Goal: Transaction & Acquisition: Purchase product/service

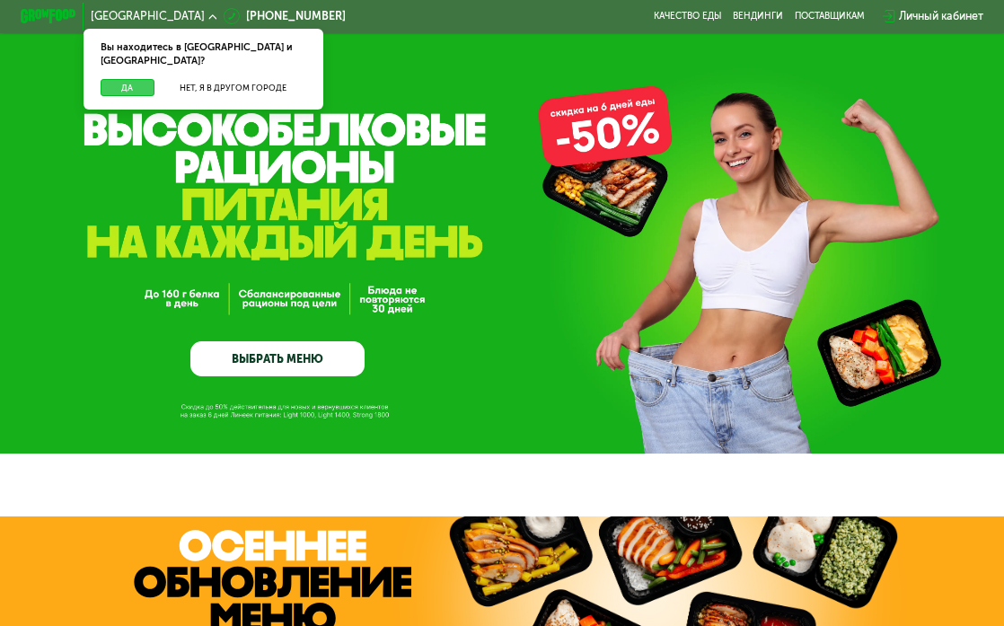
click at [118, 79] on button "Да" at bounding box center [128, 87] width 54 height 17
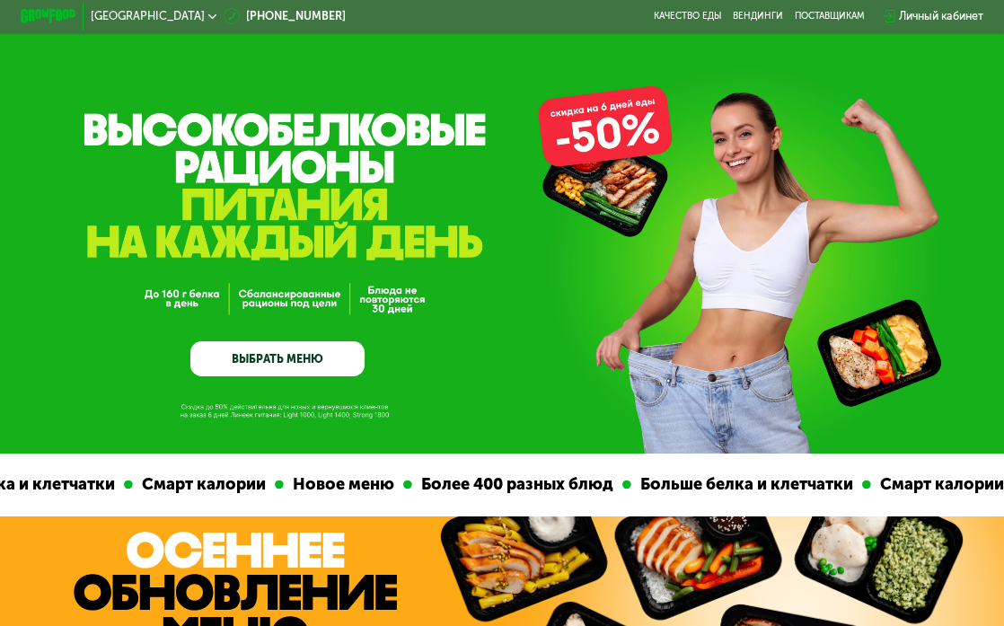
click at [273, 374] on link "ВЫБРАТЬ МЕНЮ" at bounding box center [276, 358] width 173 height 35
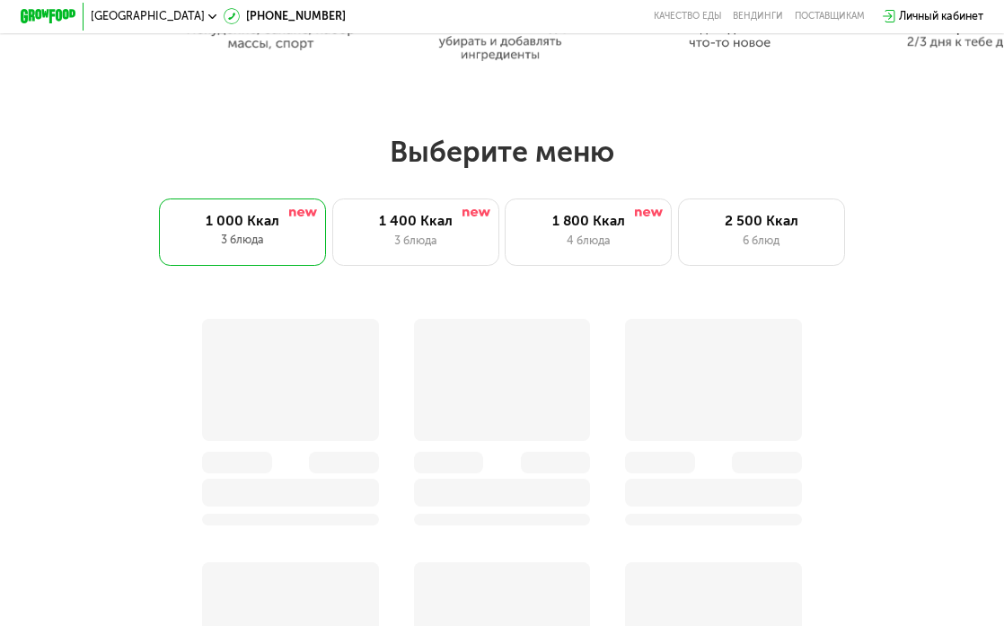
scroll to position [990, 0]
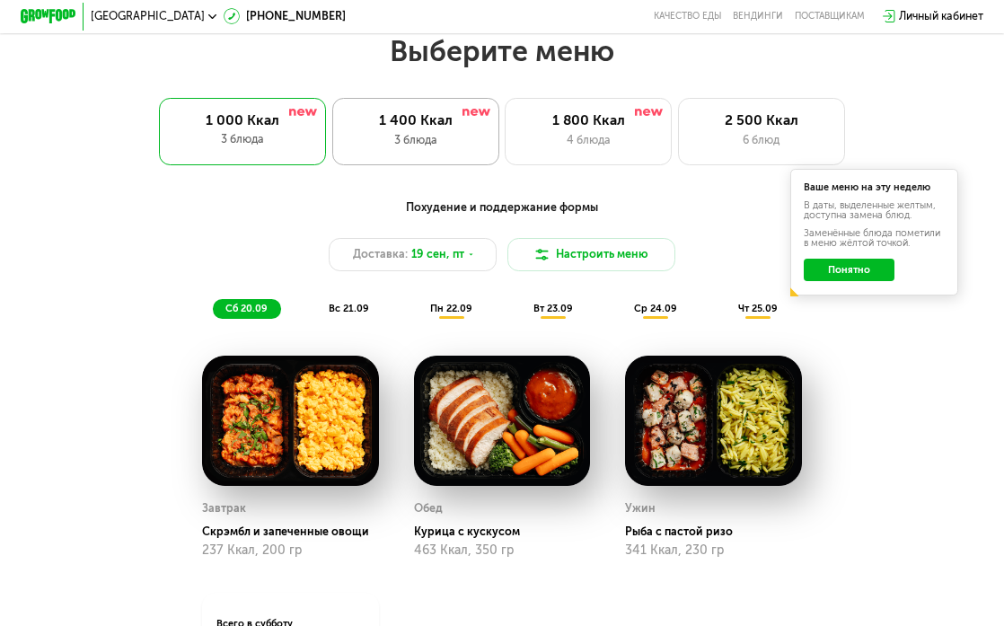
click at [426, 142] on div "3 блюда" at bounding box center [415, 140] width 137 height 17
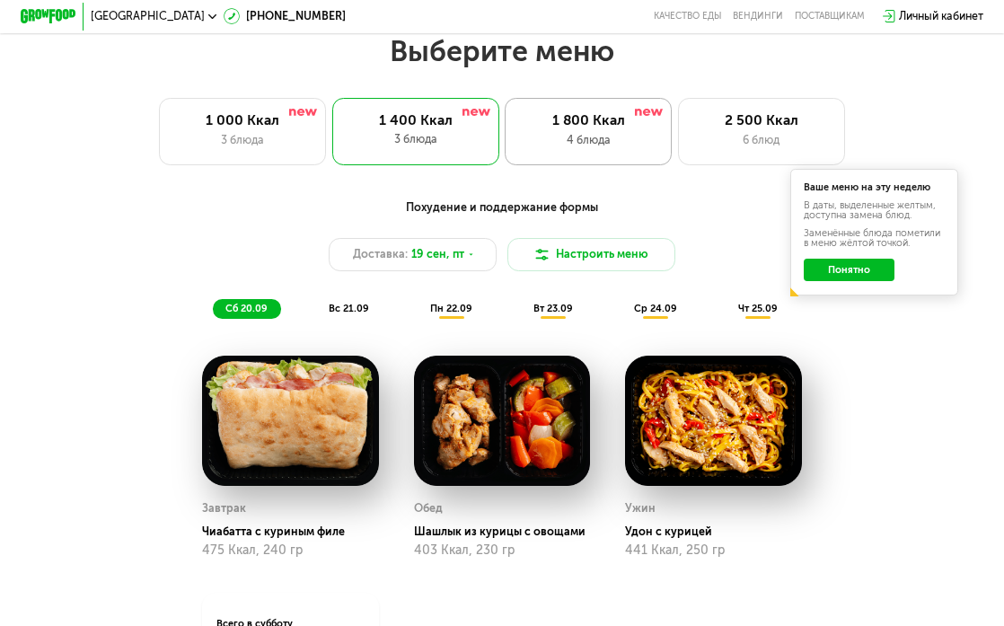
click at [508, 140] on div "1 800 Ккал 4 блюда" at bounding box center [588, 131] width 167 height 67
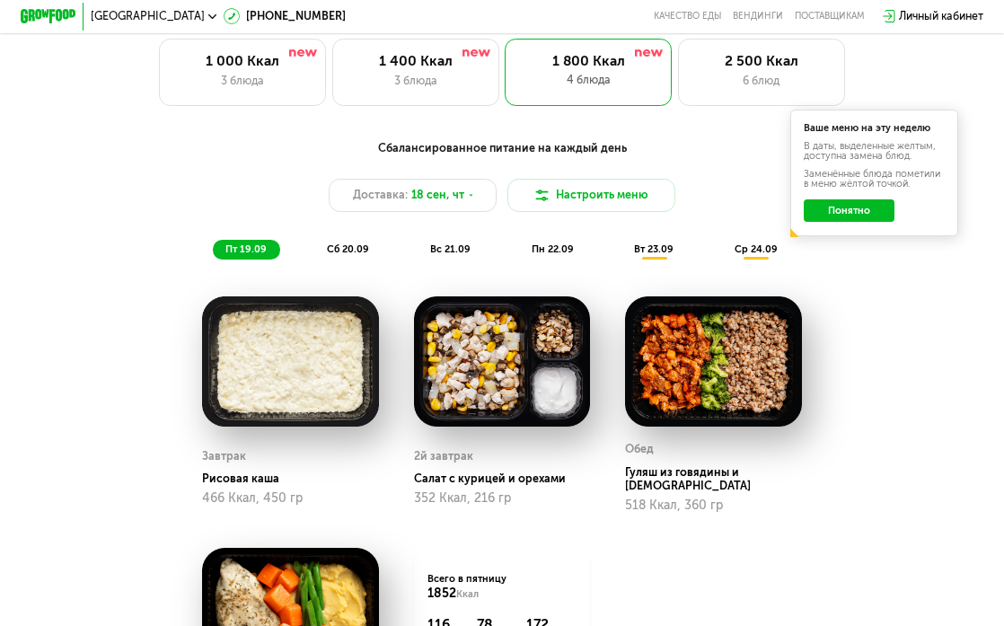
scroll to position [1046, 0]
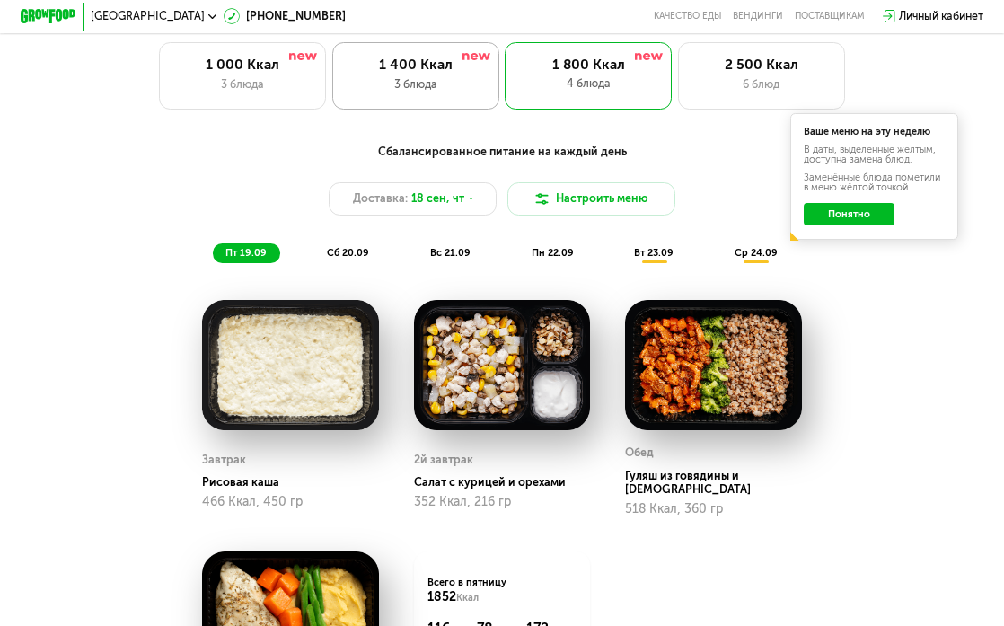
click at [464, 89] on div "3 блюда" at bounding box center [415, 84] width 137 height 17
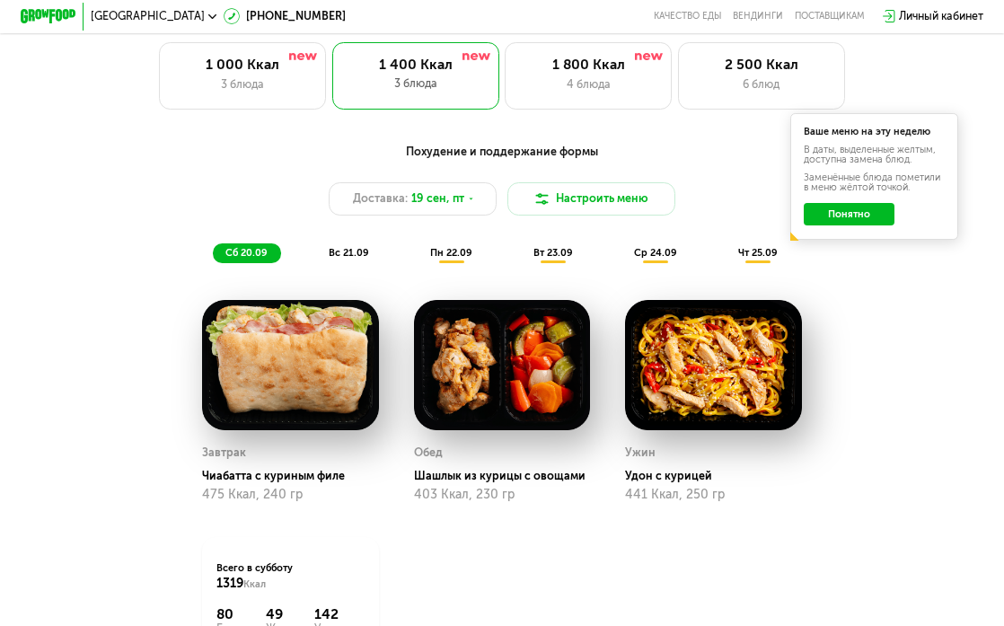
click at [842, 216] on button "Понятно" at bounding box center [849, 214] width 91 height 22
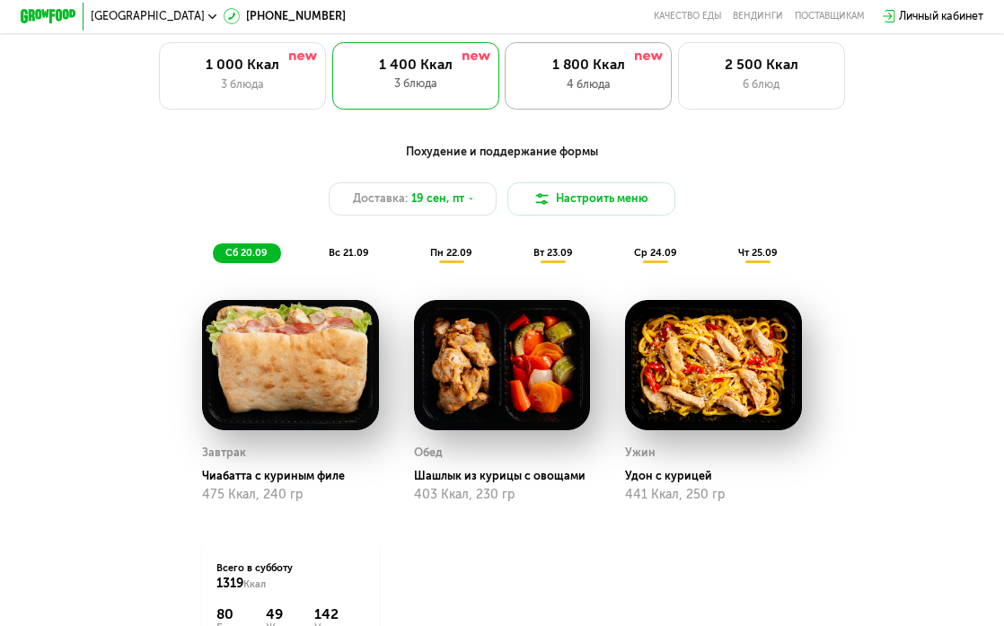
click at [645, 68] on div "1 800 Ккал" at bounding box center [588, 65] width 137 height 17
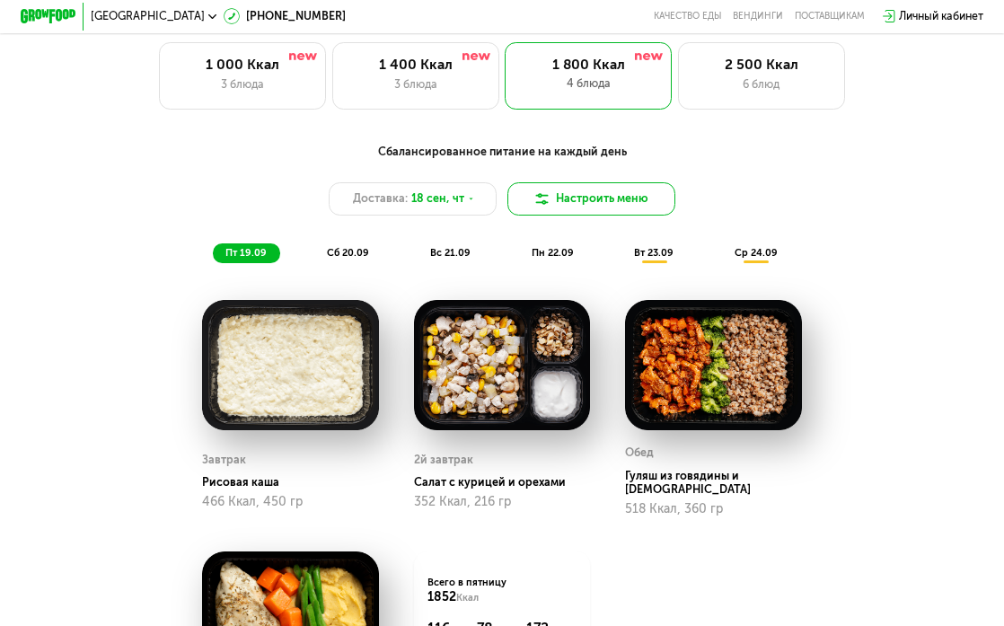
click at [544, 197] on img at bounding box center [541, 198] width 17 height 17
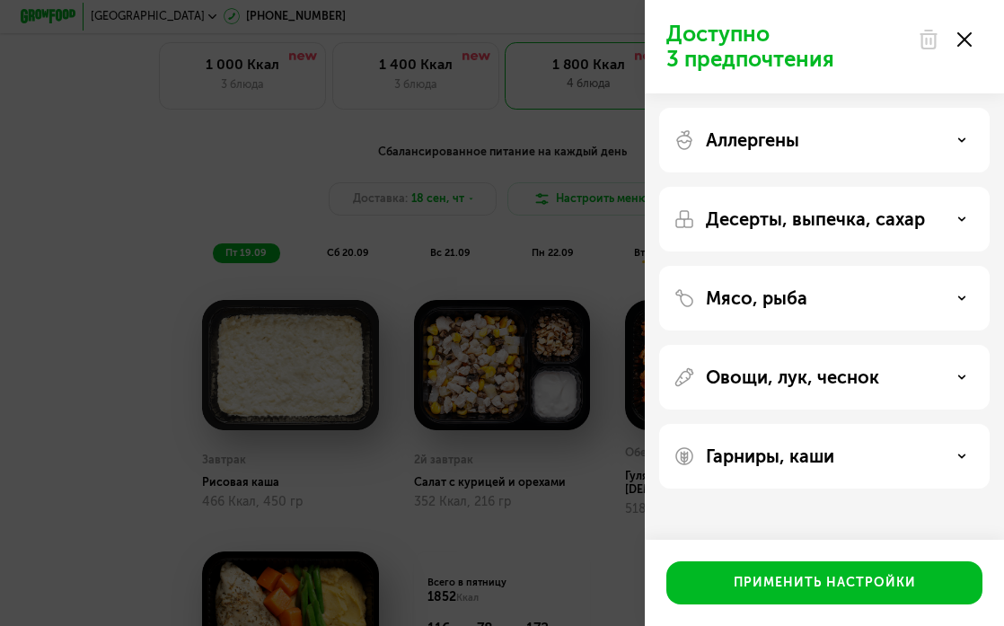
click at [965, 33] on icon at bounding box center [964, 39] width 14 height 14
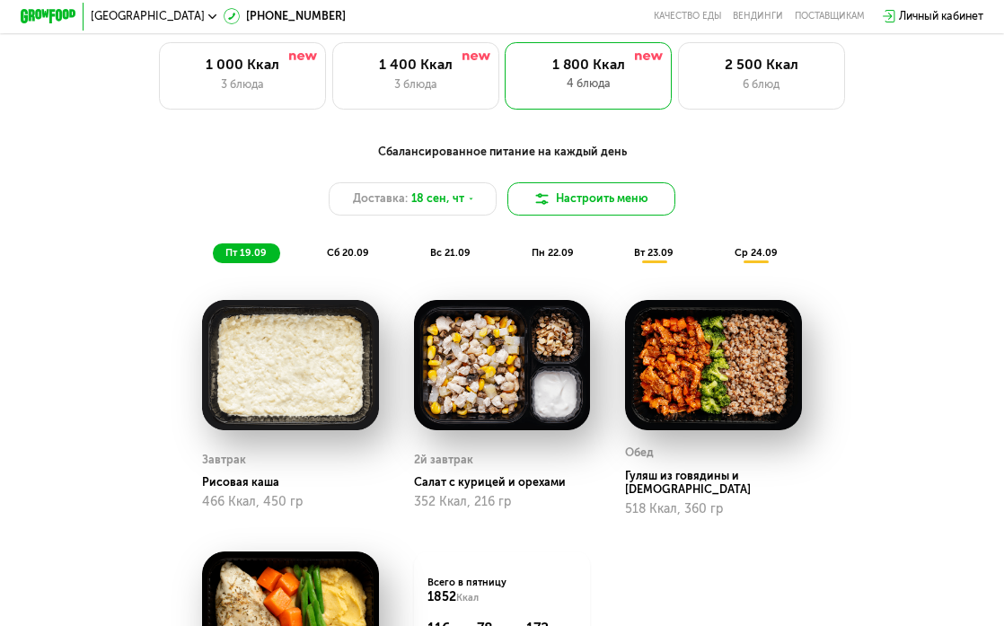
click at [572, 204] on button "Настроить меню" at bounding box center [590, 198] width 167 height 33
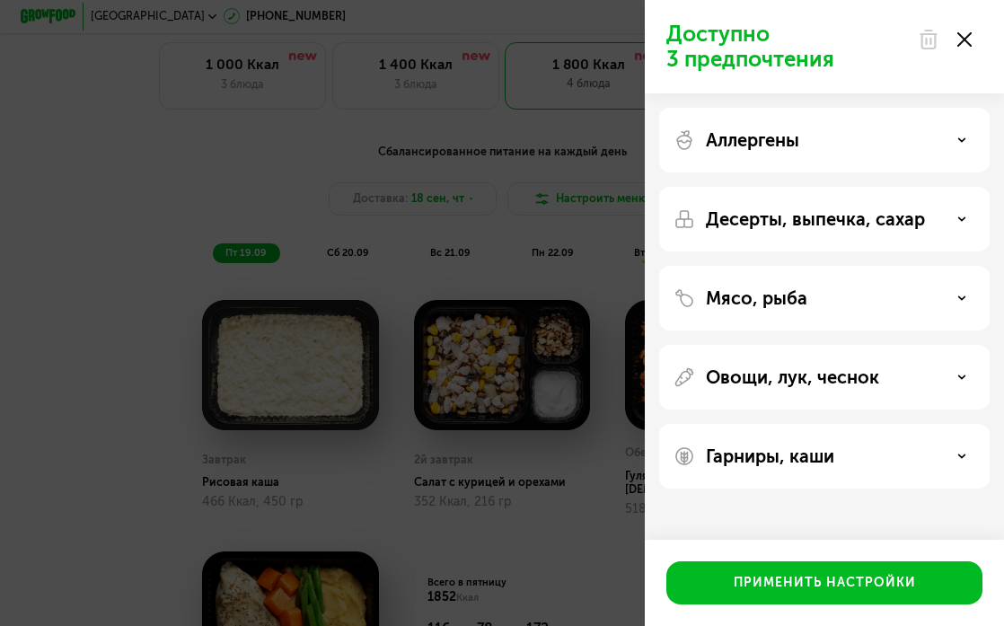
click at [767, 373] on p "Овощи, лук, чеснок" at bounding box center [792, 377] width 173 height 22
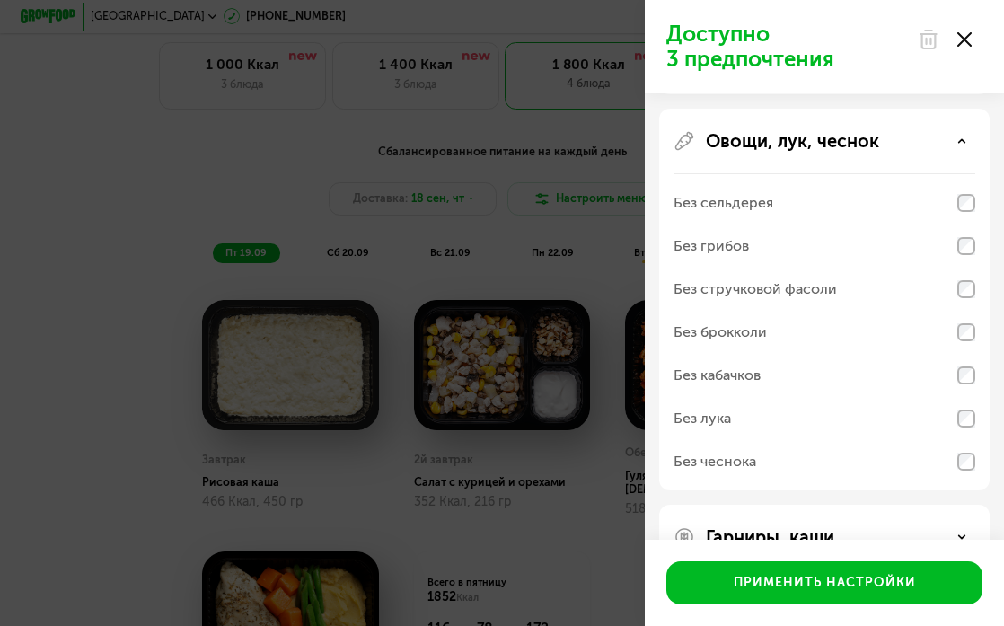
scroll to position [250, 0]
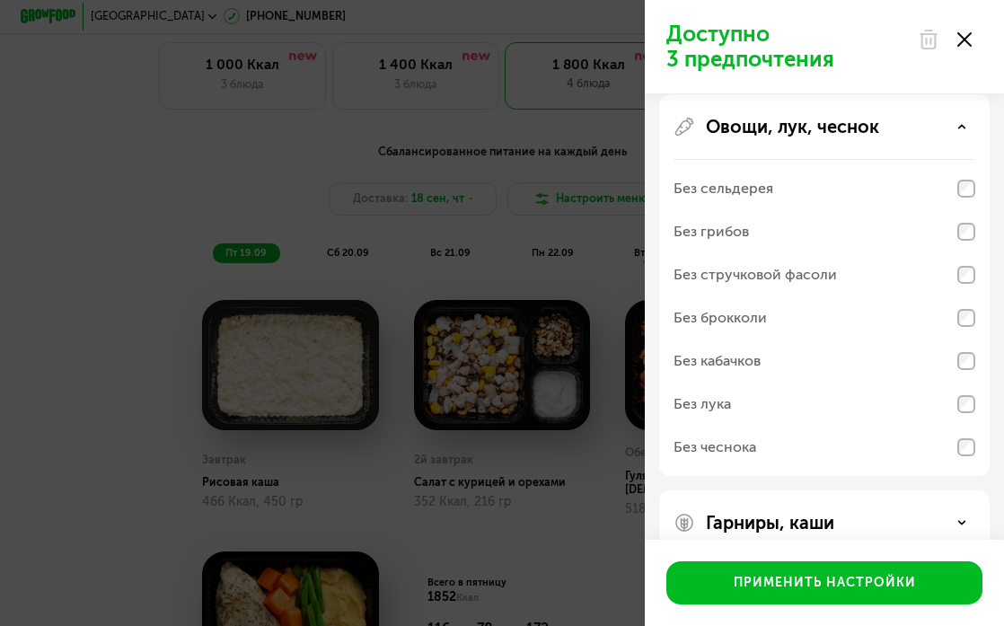
click at [776, 395] on div "Без лука" at bounding box center [824, 403] width 302 height 43
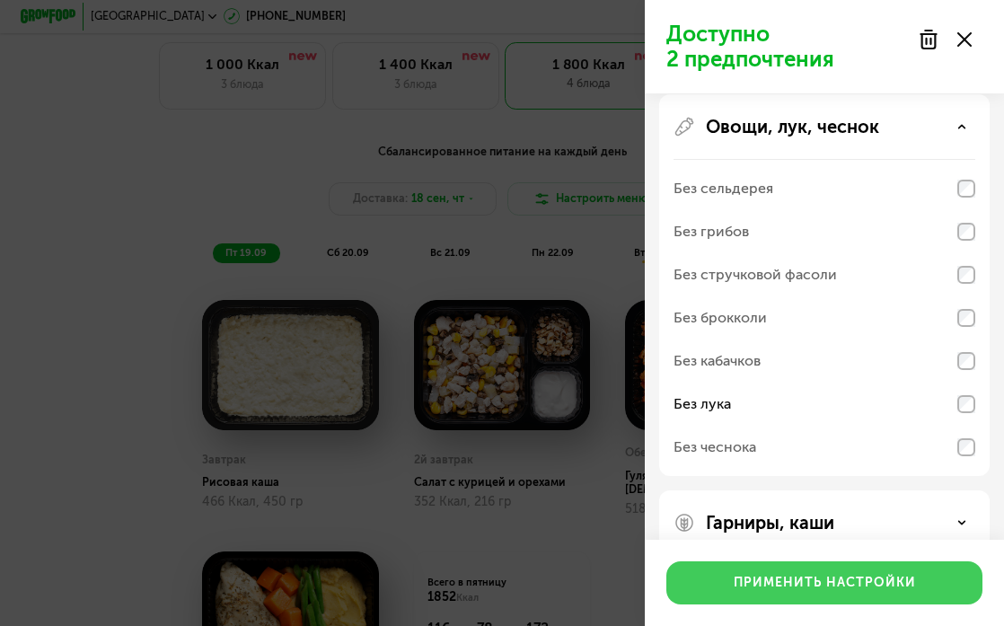
click at [775, 576] on div "Применить настройки" at bounding box center [825, 583] width 182 height 18
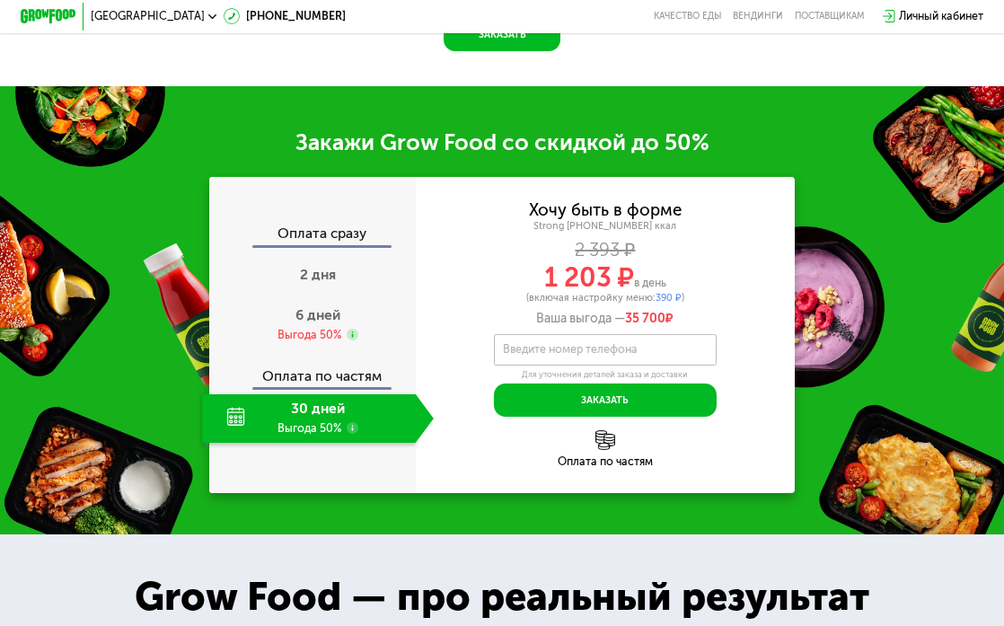
scroll to position [1340, 0]
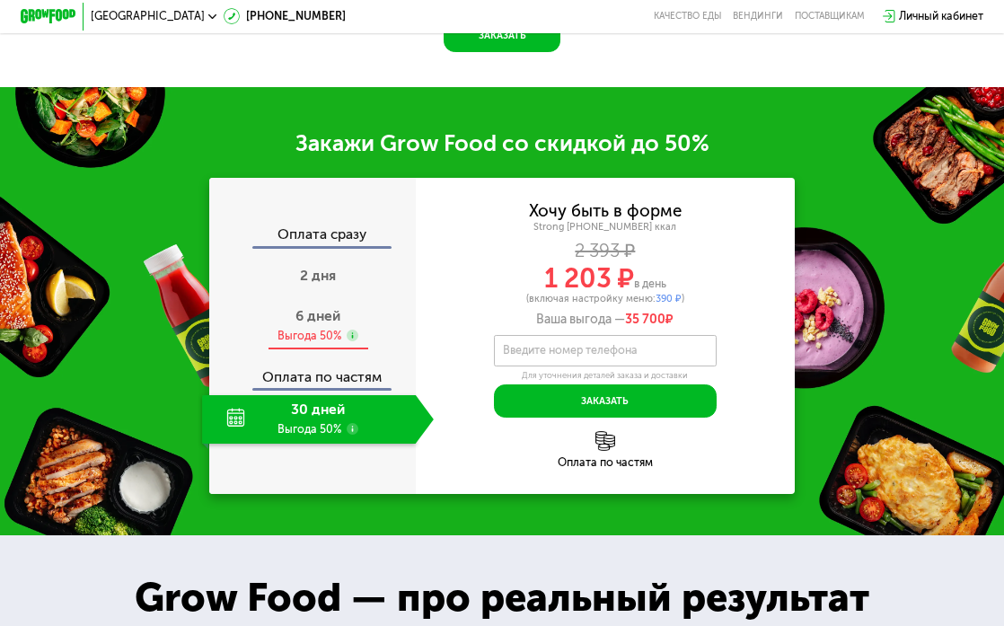
click at [335, 319] on span "6 дней" at bounding box center [317, 315] width 45 height 17
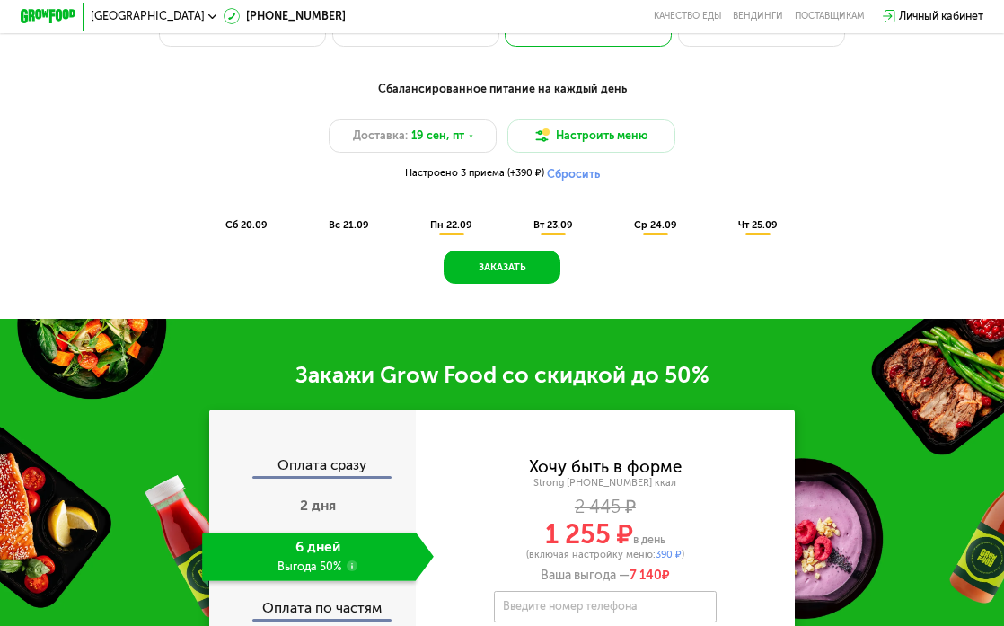
scroll to position [970, 0]
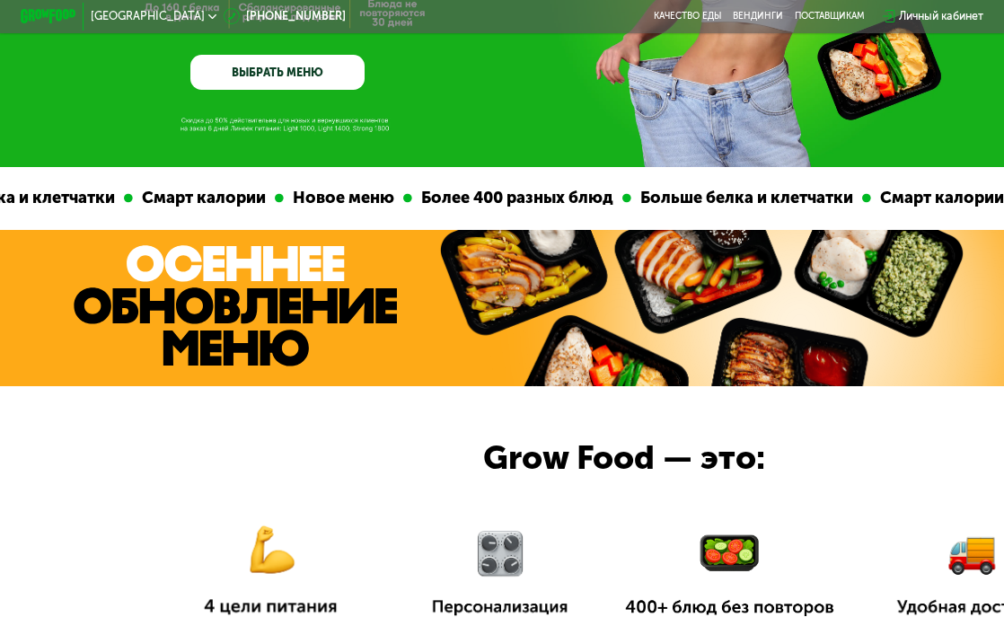
click at [330, 66] on link "ВЫБРАТЬ МЕНЮ" at bounding box center [276, 72] width 173 height 35
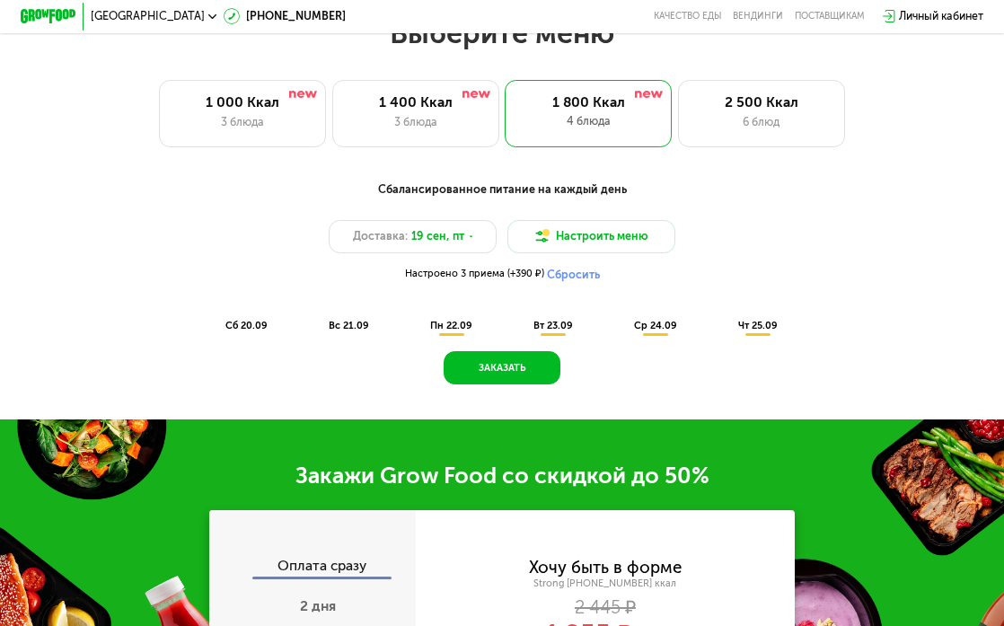
scroll to position [980, 0]
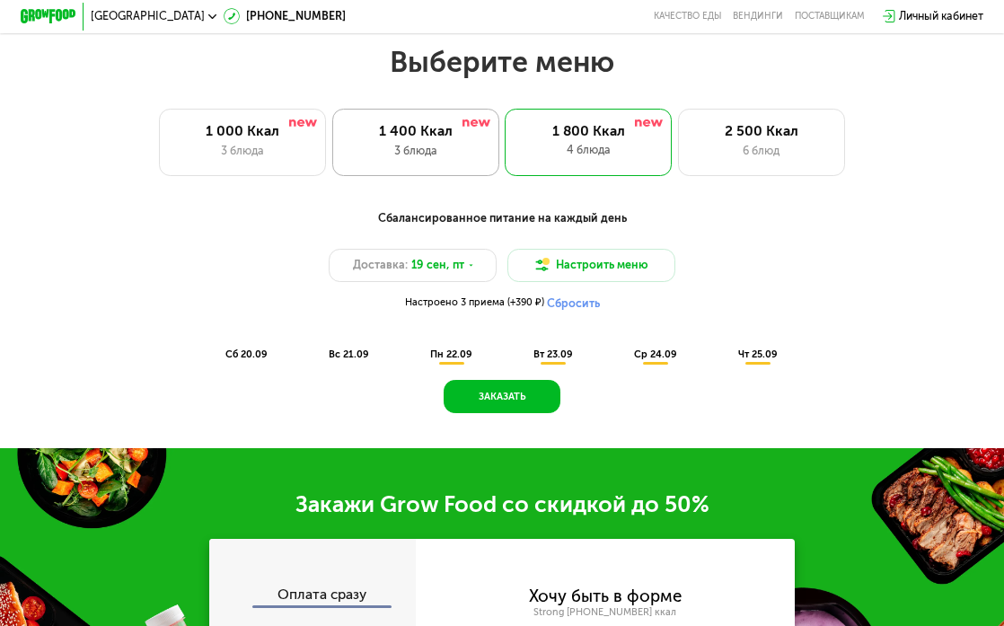
click at [440, 155] on div "3 блюда" at bounding box center [415, 151] width 137 height 17
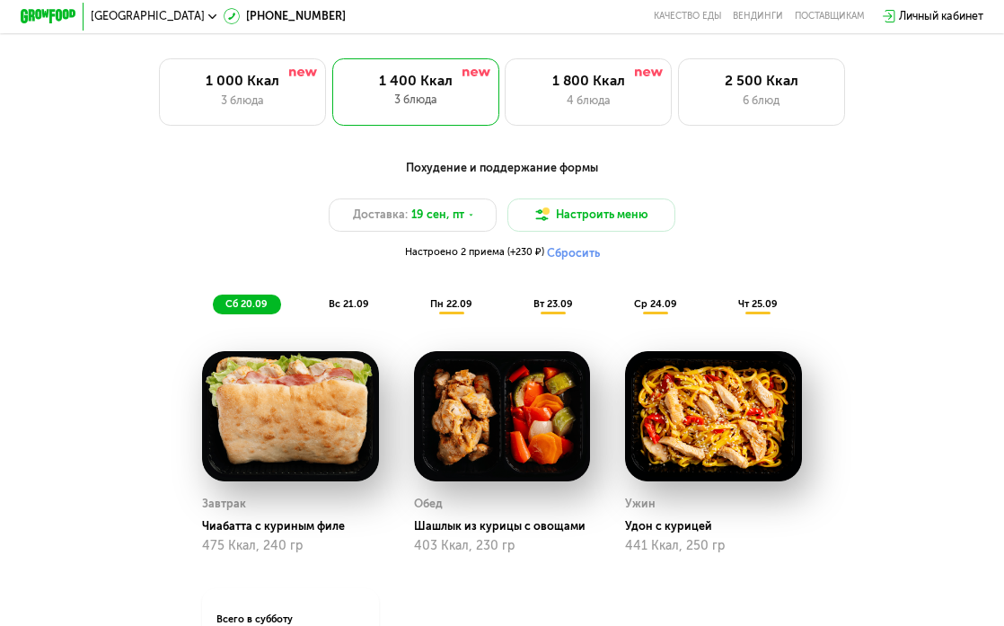
scroll to position [988, 0]
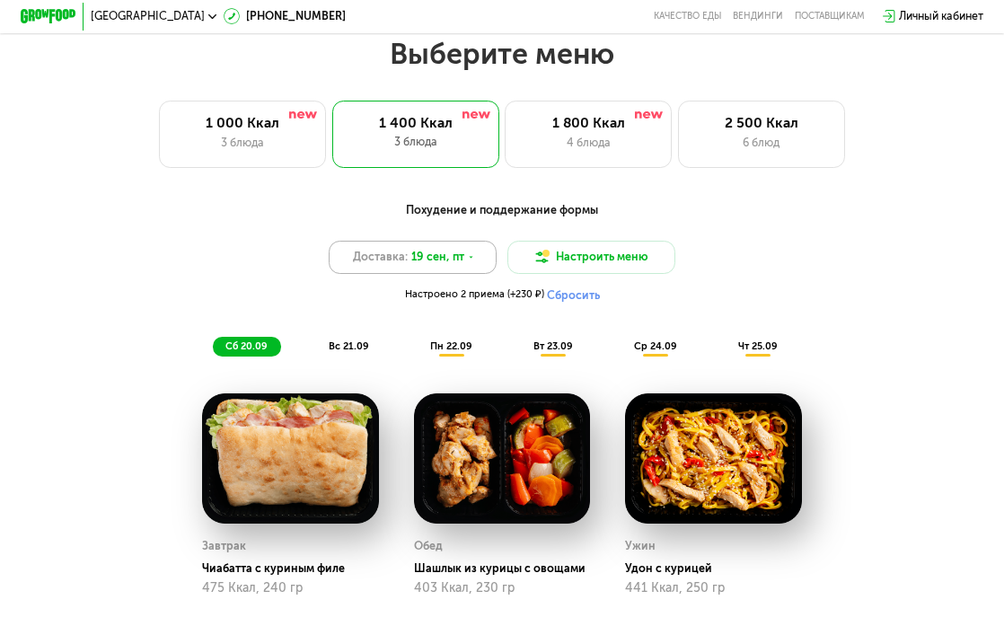
click at [475, 257] on div "Доставка: 19 сен, пт" at bounding box center [412, 257] width 167 height 33
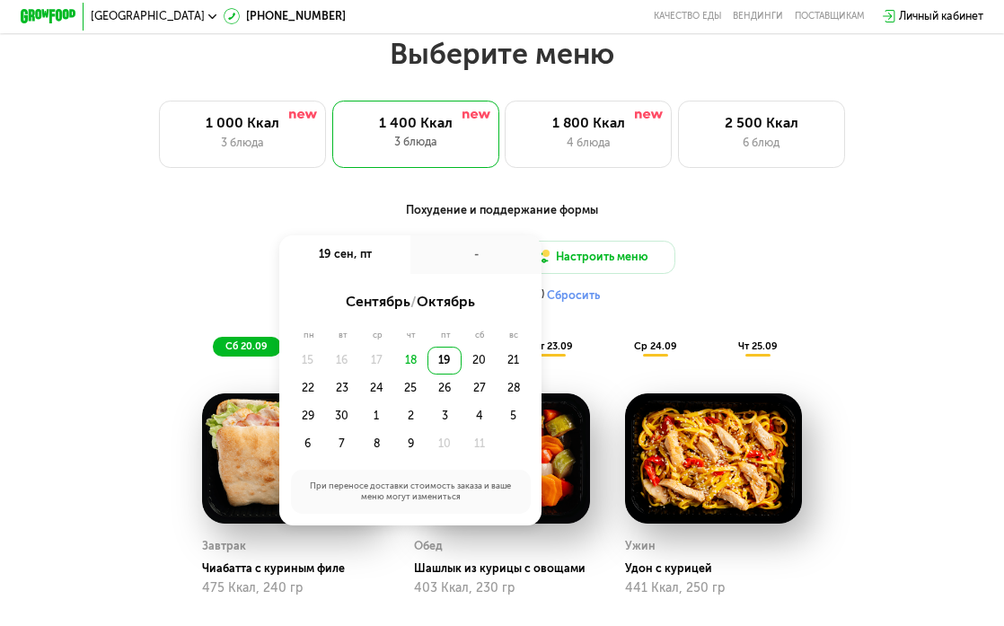
click at [417, 356] on div "18" at bounding box center [410, 361] width 34 height 28
click at [412, 356] on div "18" at bounding box center [410, 361] width 34 height 28
click at [478, 192] on div "Похудение и поддержание формы Доставка: 19 сен, пт 19 сен, пт - сентябрь / октя…" at bounding box center [502, 278] width 842 height 172
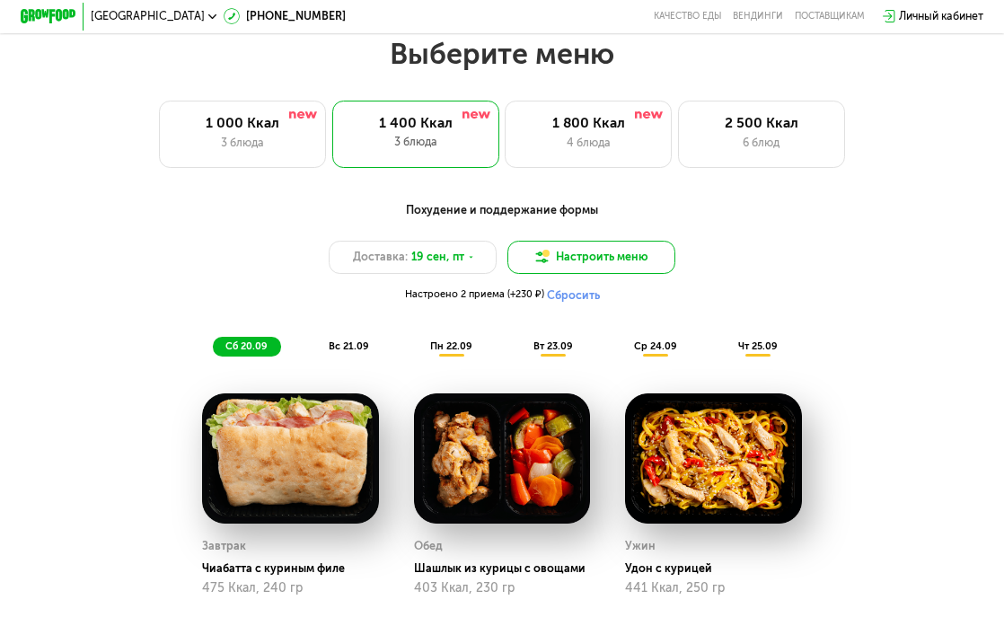
click at [561, 255] on button "Настроить меню" at bounding box center [590, 257] width 167 height 33
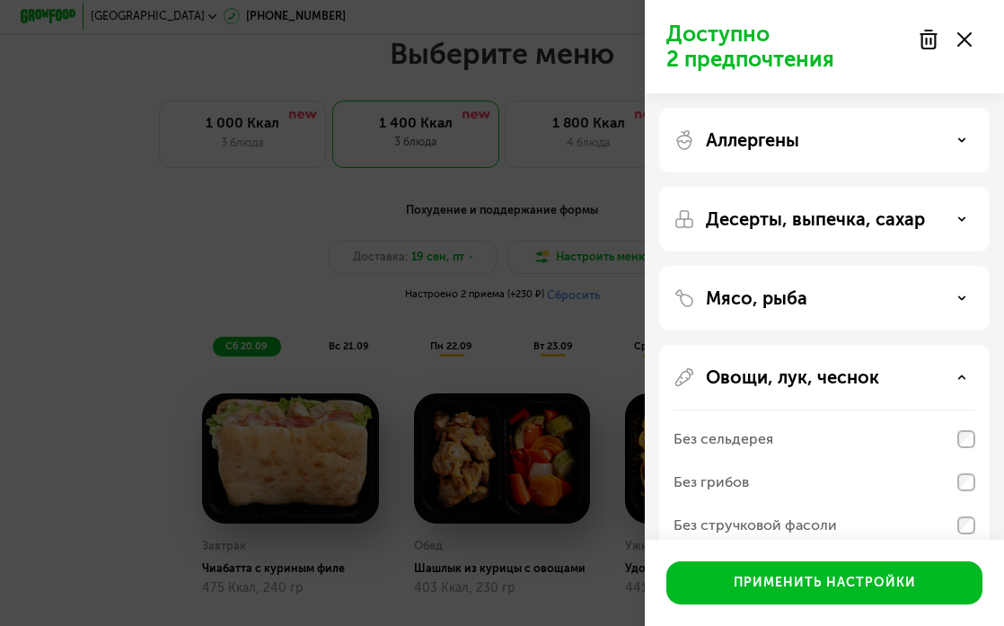
scroll to position [242, 0]
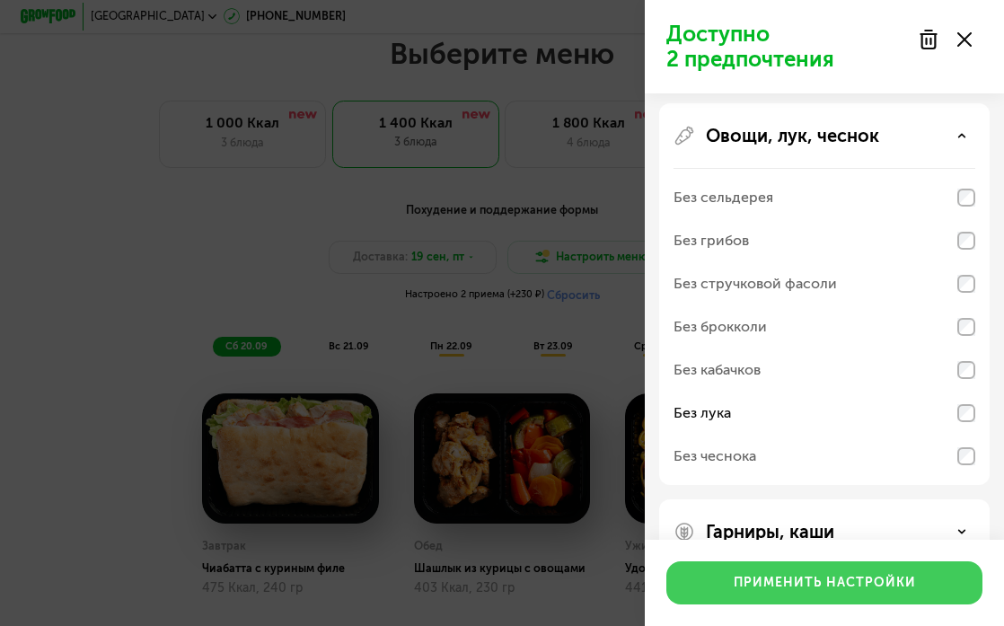
click at [796, 584] on div "Применить настройки" at bounding box center [825, 583] width 182 height 18
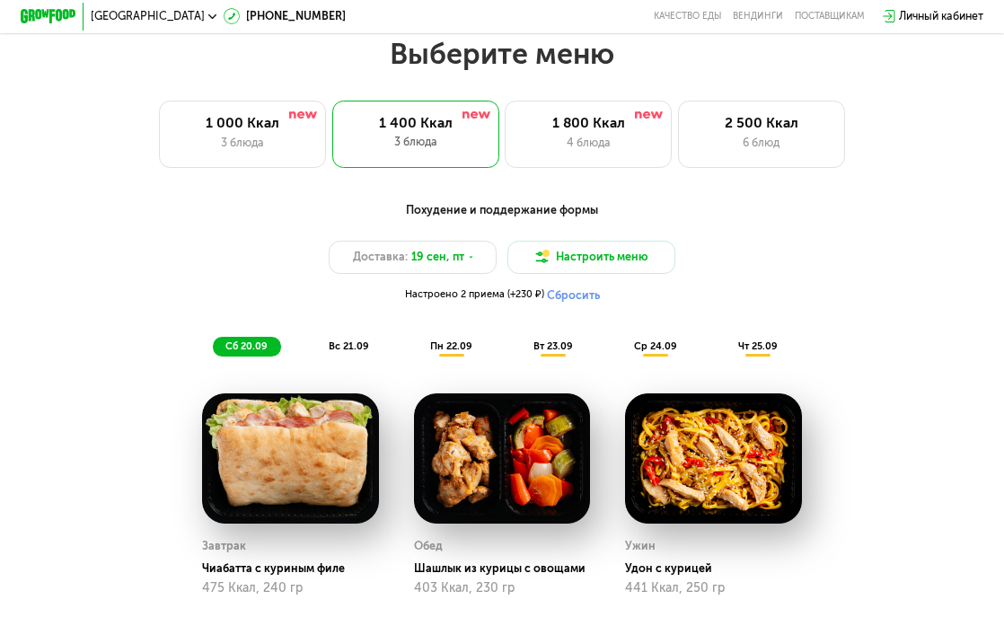
scroll to position [993, 0]
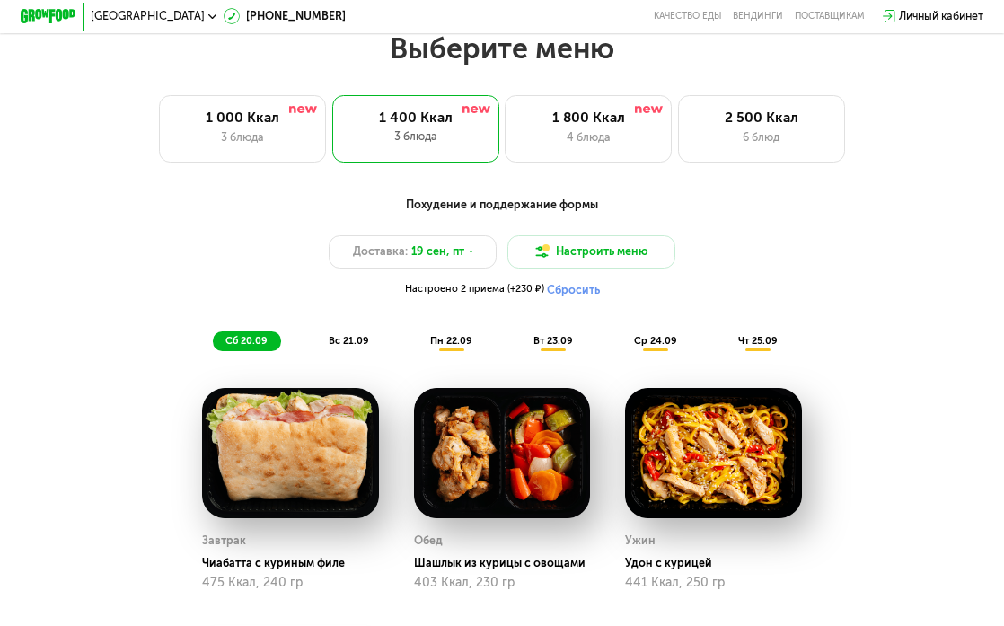
click at [331, 338] on span "вс 21.09" at bounding box center [349, 341] width 40 height 12
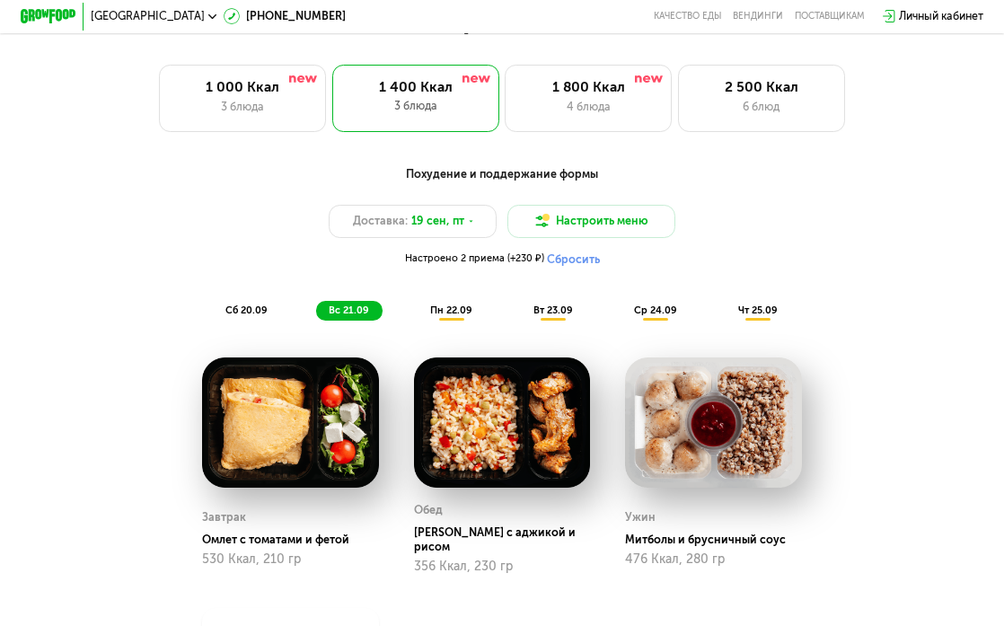
scroll to position [1027, 0]
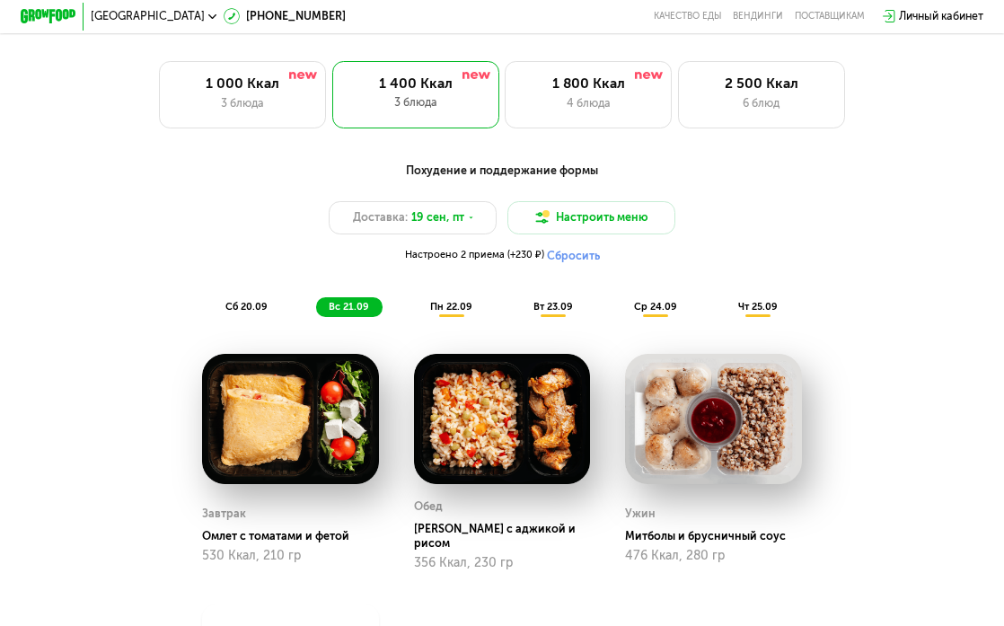
click at [460, 303] on span "пн 22.09" at bounding box center [451, 307] width 42 height 12
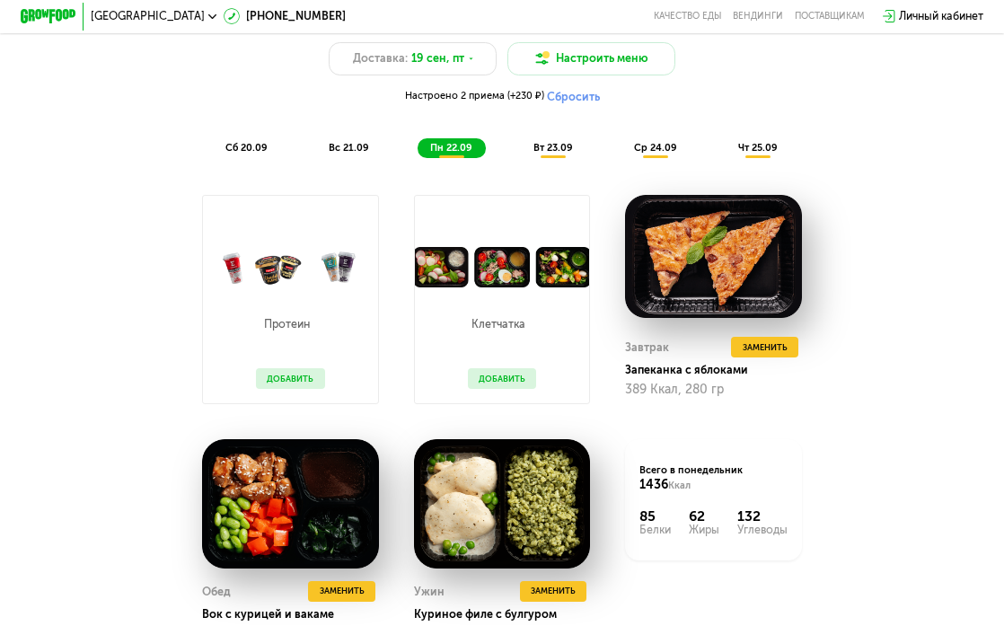
scroll to position [1207, 0]
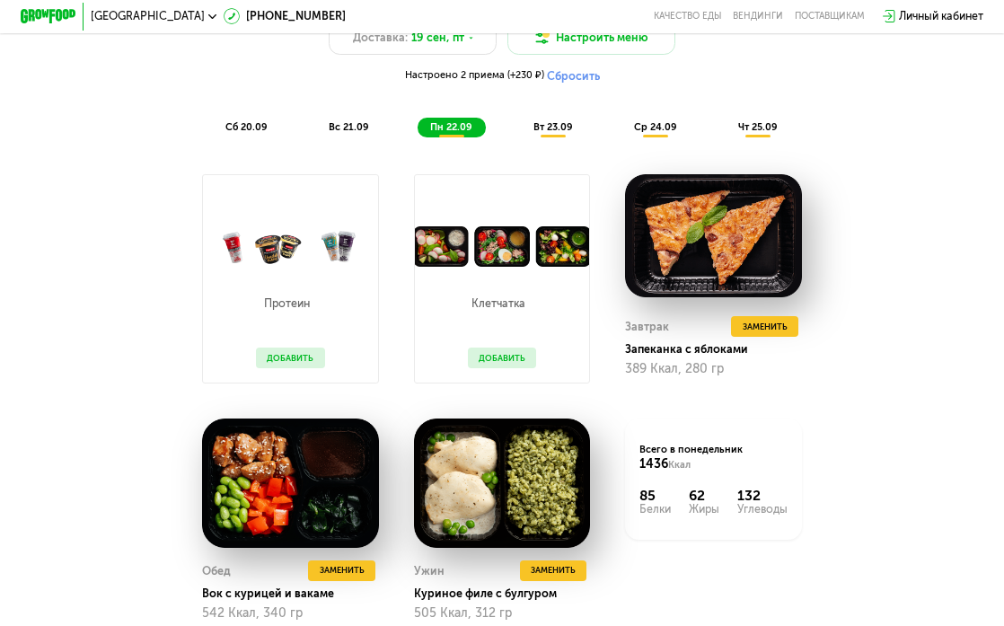
click at [499, 352] on button "Добавить" at bounding box center [502, 357] width 69 height 21
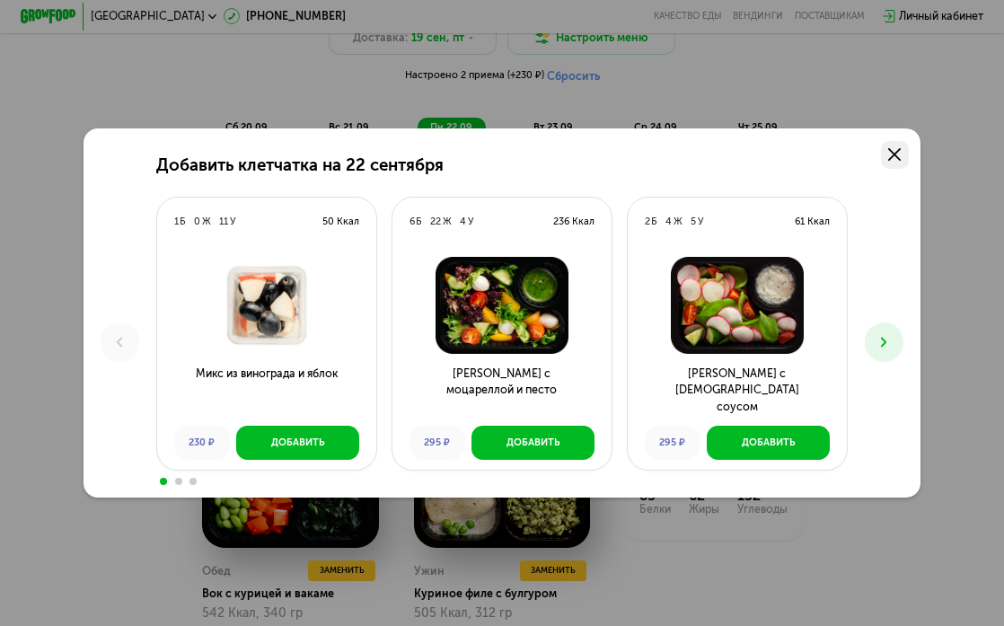
click at [891, 161] on use at bounding box center [894, 154] width 13 height 13
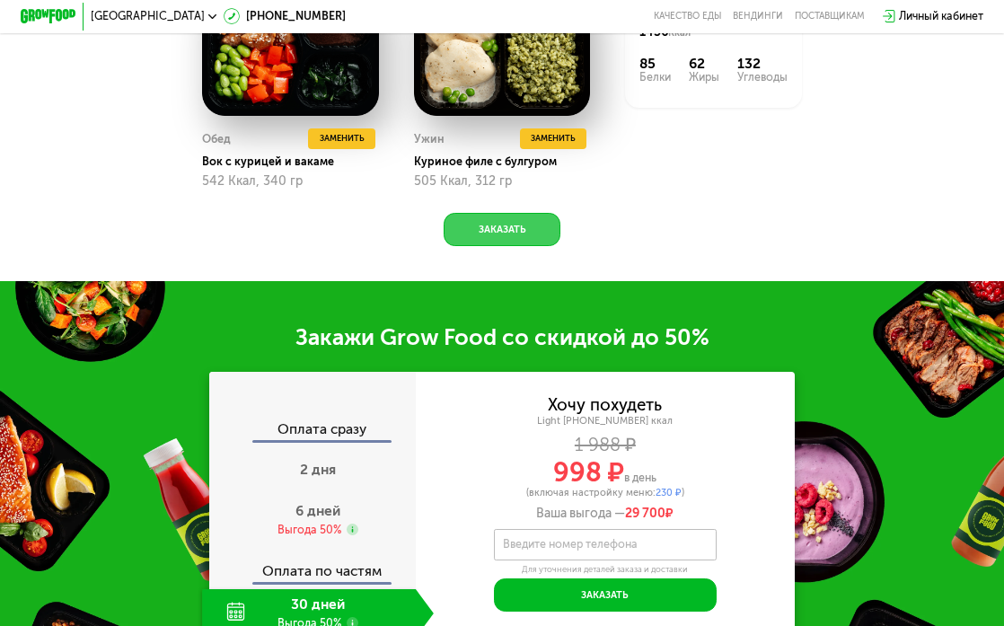
scroll to position [1657, 0]
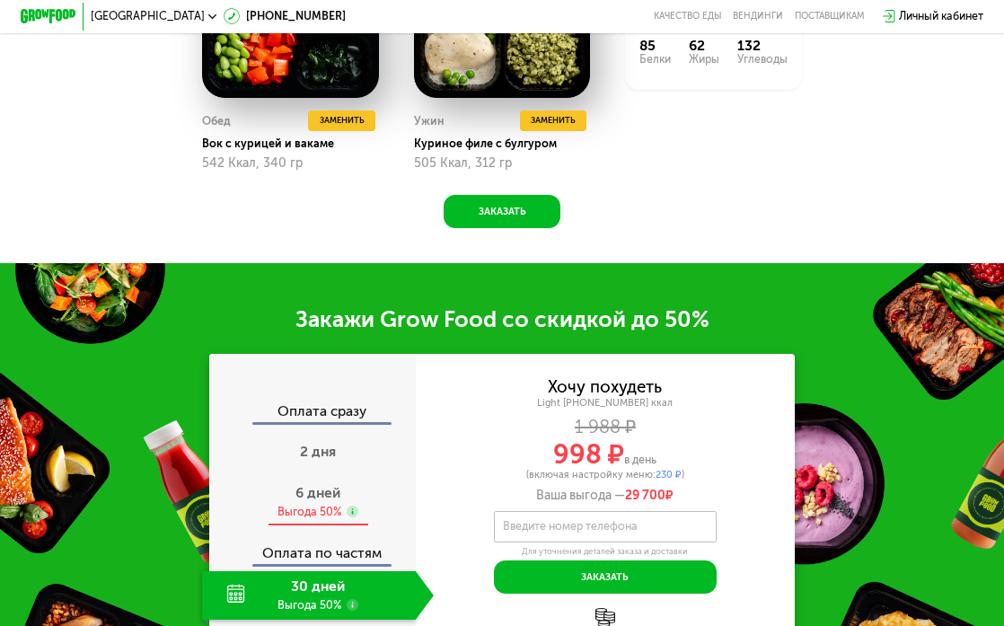
click at [329, 479] on div "6 дней Выгода 50%" at bounding box center [318, 502] width 232 height 48
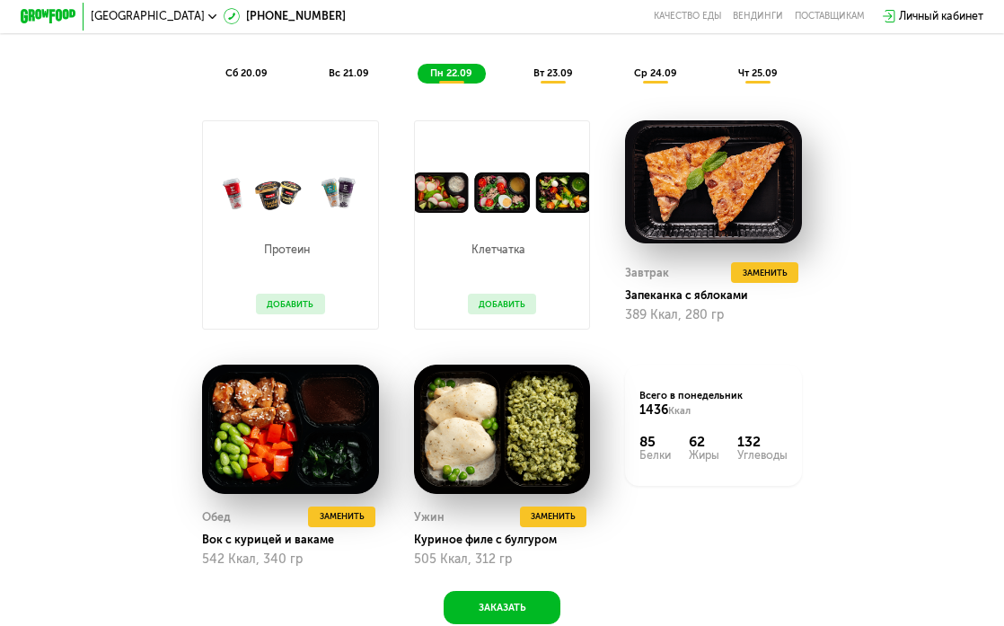
scroll to position [1097, 0]
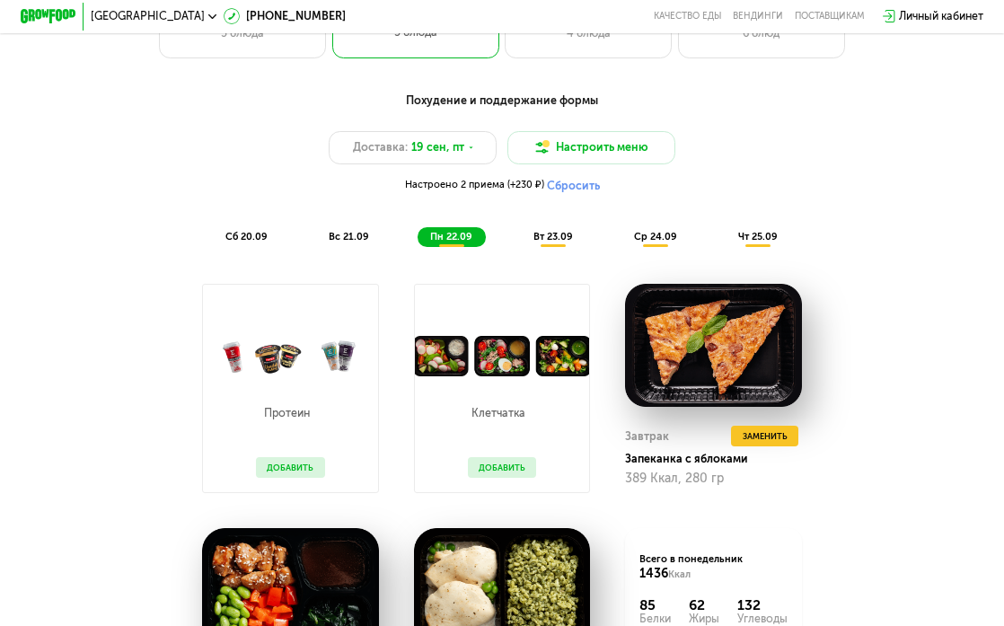
click at [579, 186] on button "Сбросить" at bounding box center [573, 186] width 53 height 14
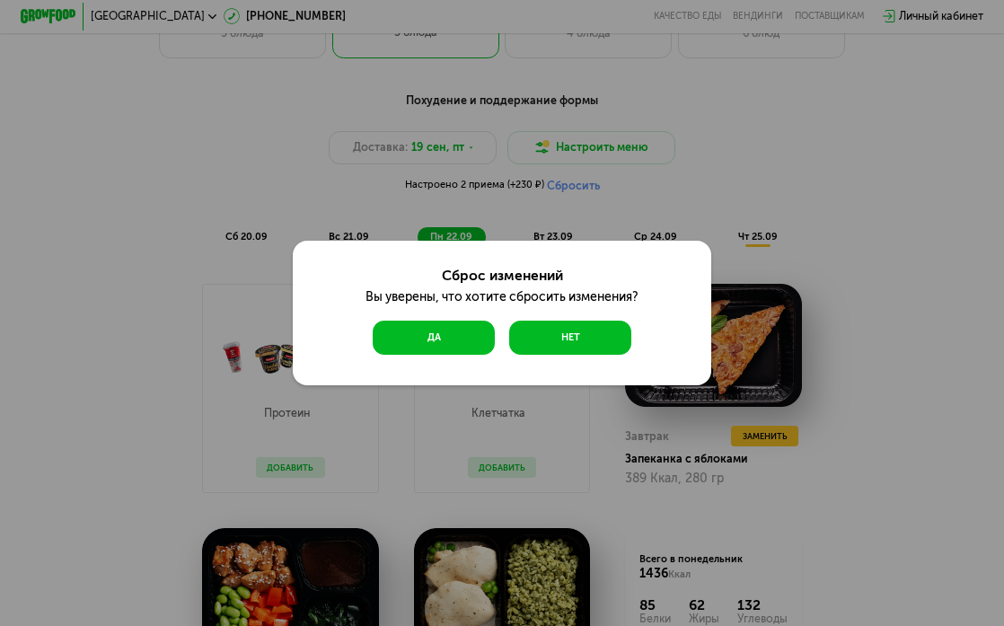
click at [474, 343] on button "Да" at bounding box center [434, 337] width 123 height 33
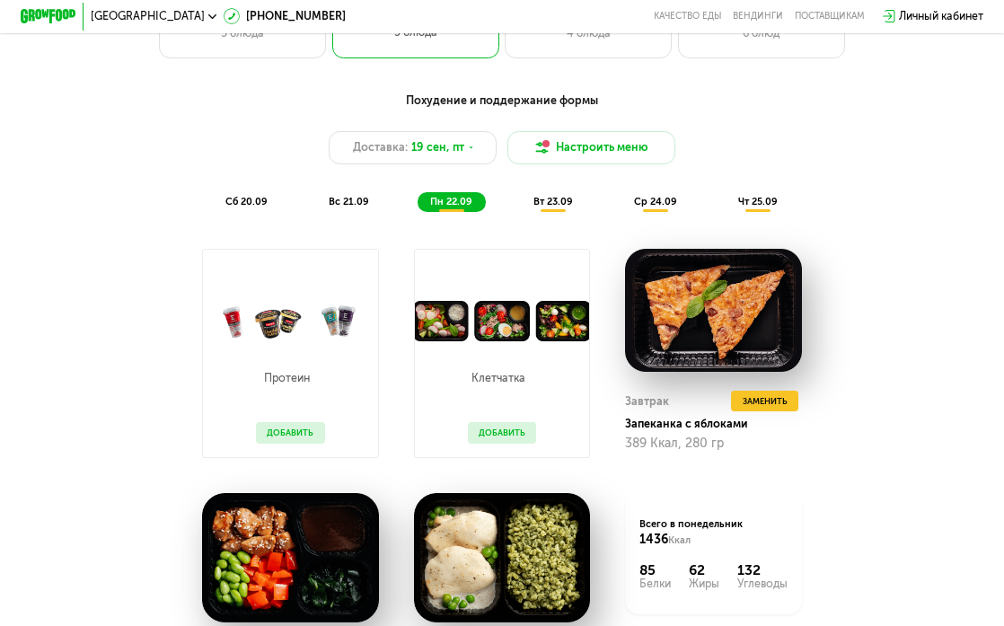
click at [345, 210] on div "вс 21.09" at bounding box center [349, 202] width 66 height 20
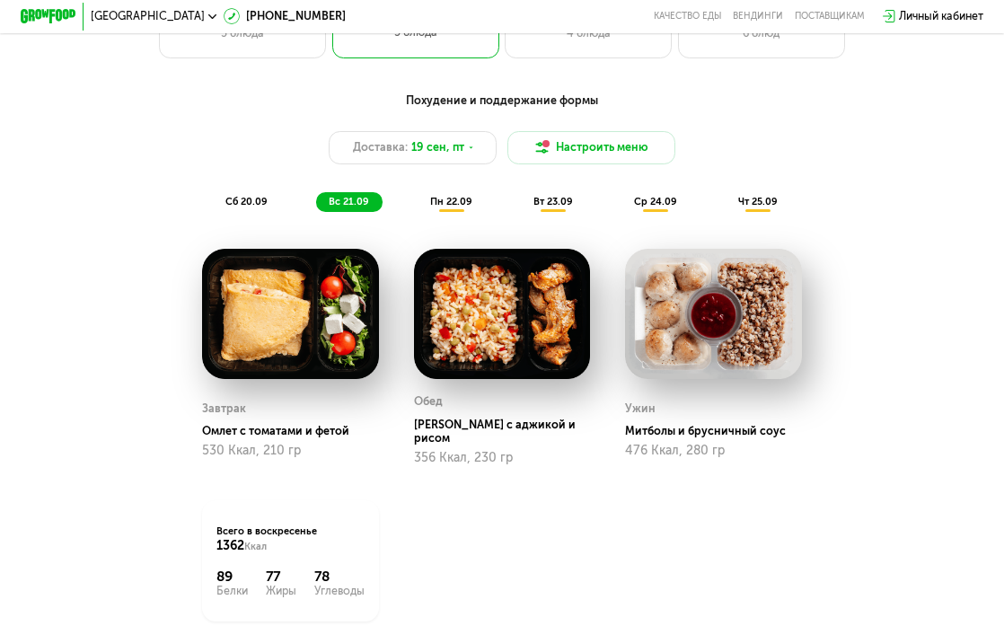
click at [271, 200] on div "сб 20.09" at bounding box center [247, 202] width 68 height 20
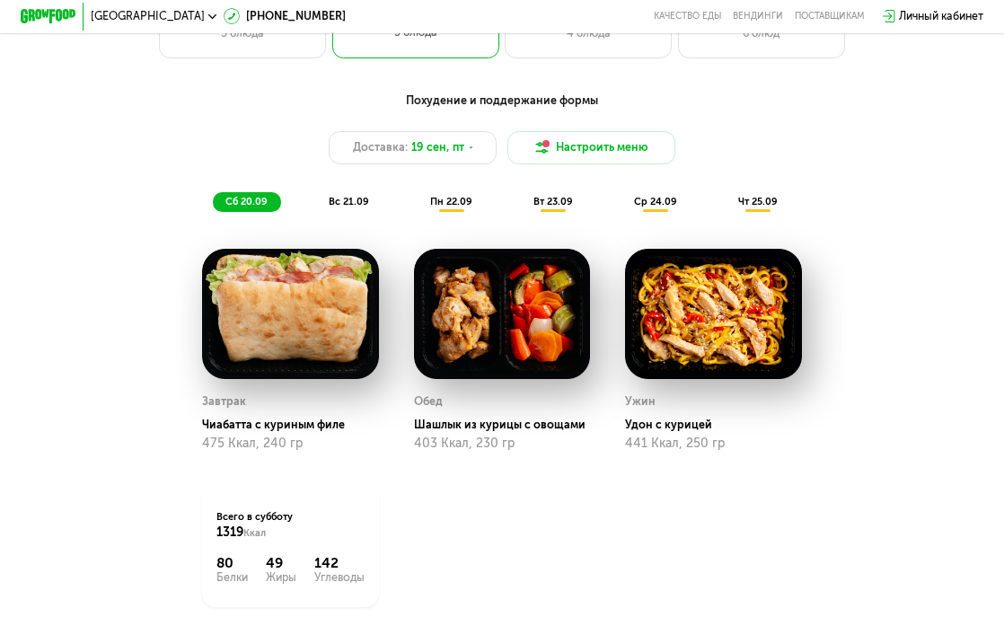
click at [344, 194] on div "вс 21.09" at bounding box center [349, 202] width 66 height 20
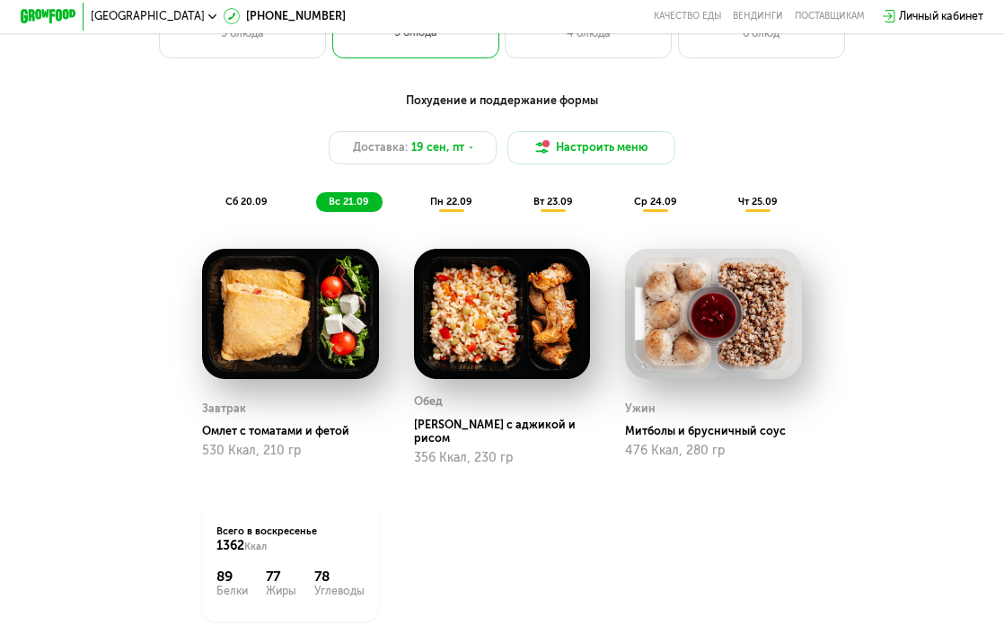
click at [424, 198] on div "пн 22.09" at bounding box center [451, 202] width 68 height 20
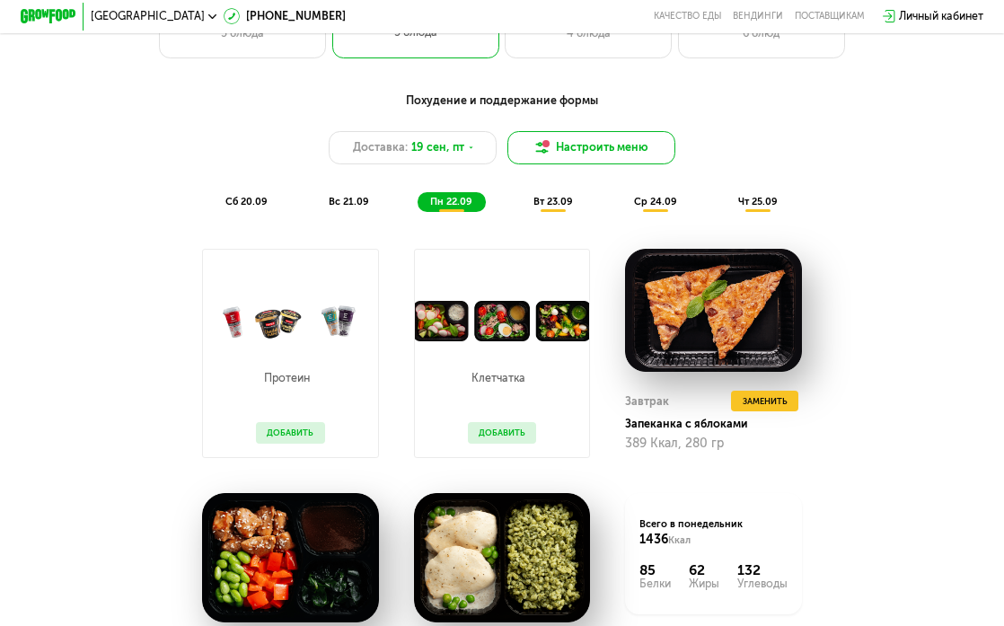
click at [564, 151] on button "Настроить меню" at bounding box center [590, 147] width 167 height 33
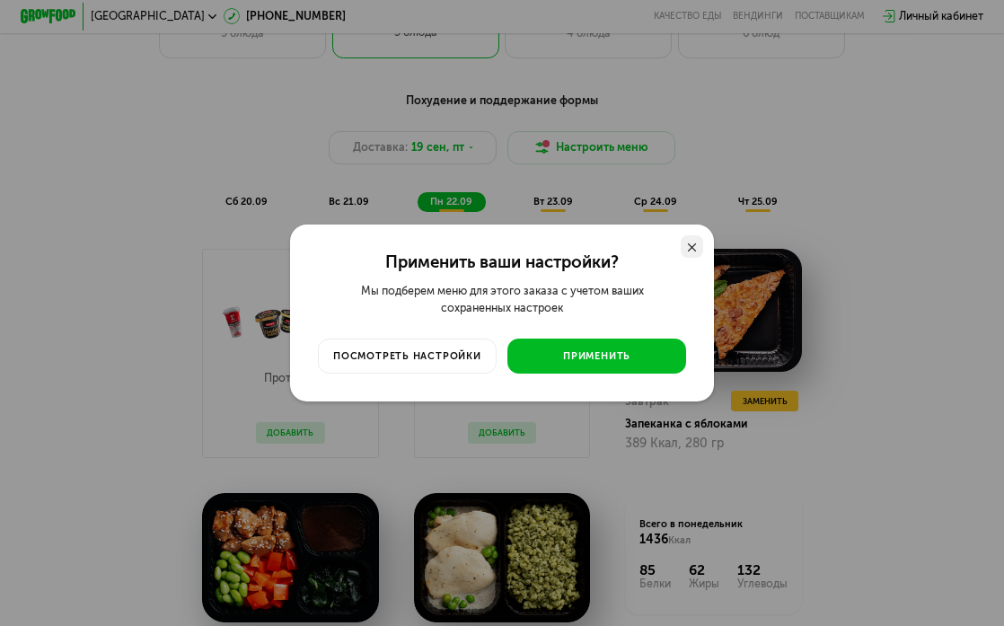
click at [681, 242] on div at bounding box center [692, 246] width 22 height 22
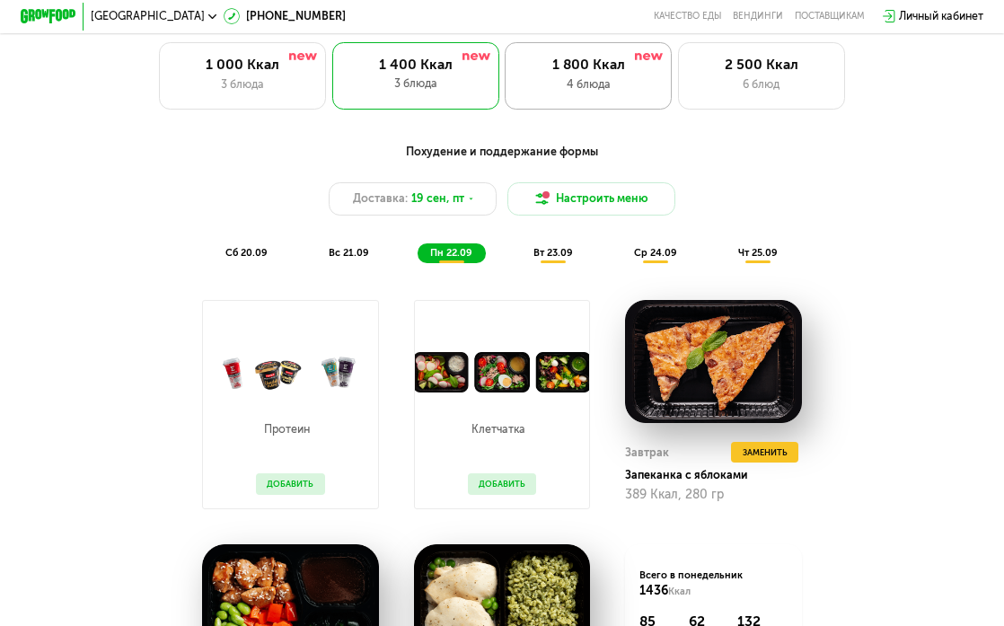
scroll to position [1087, 0]
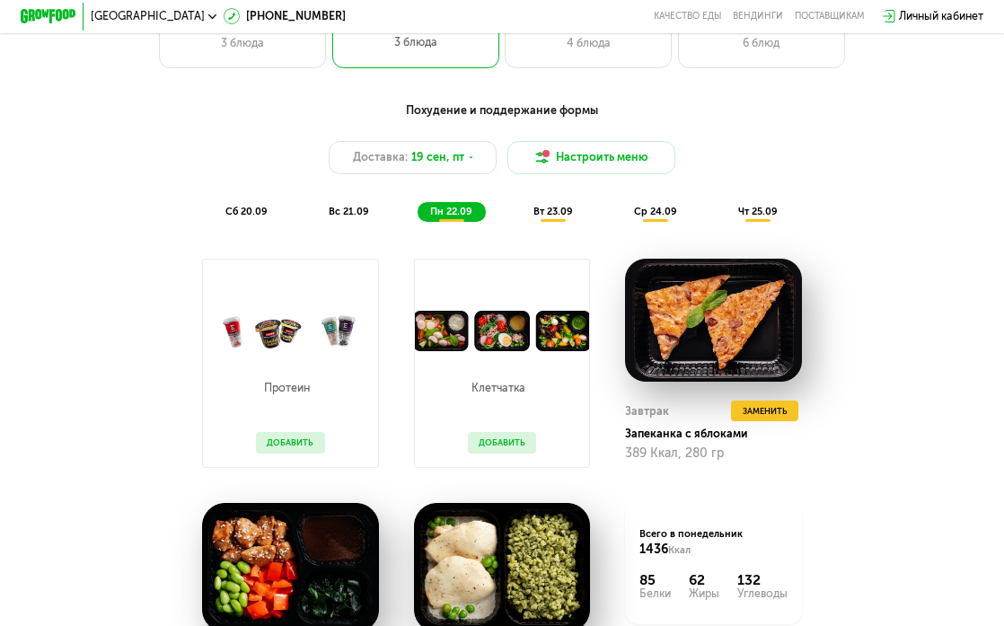
click at [556, 199] on div "Похудение и поддержание формы Доставка: 19 сен, пт Настроить меню сб 20.09 вс 2…" at bounding box center [501, 161] width 825 height 120
click at [556, 207] on span "вт 23.09" at bounding box center [553, 212] width 40 height 12
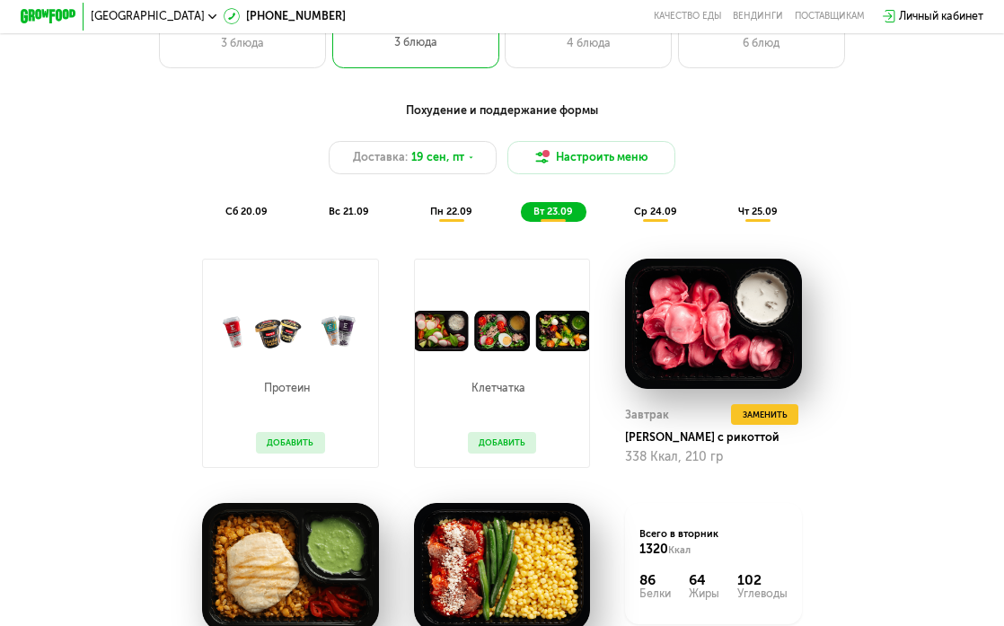
click at [643, 211] on span "ср 24.09" at bounding box center [655, 212] width 43 height 12
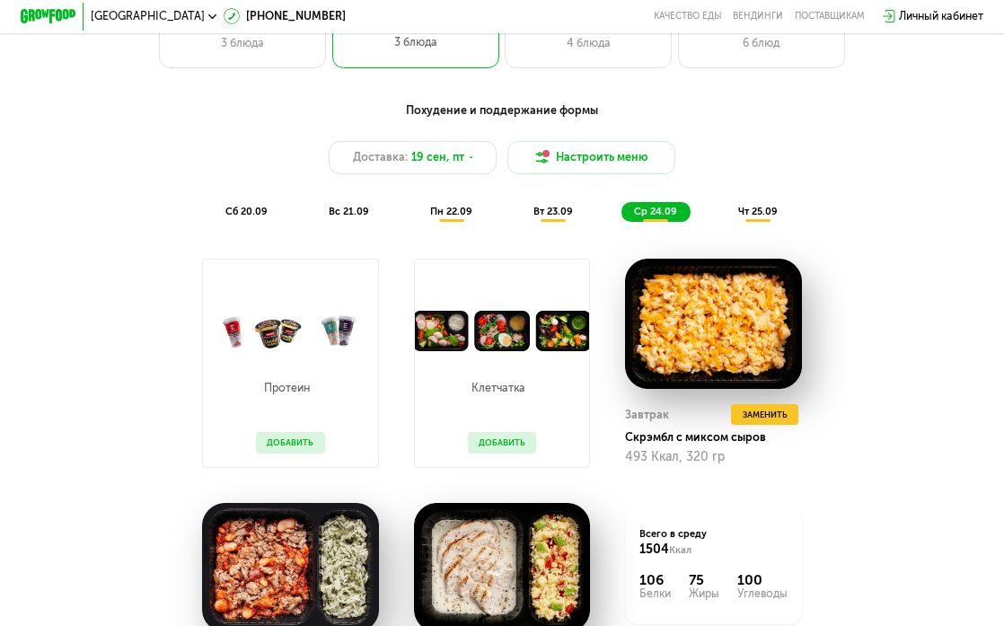
click at [740, 211] on span "чт 25.09" at bounding box center [758, 212] width 40 height 12
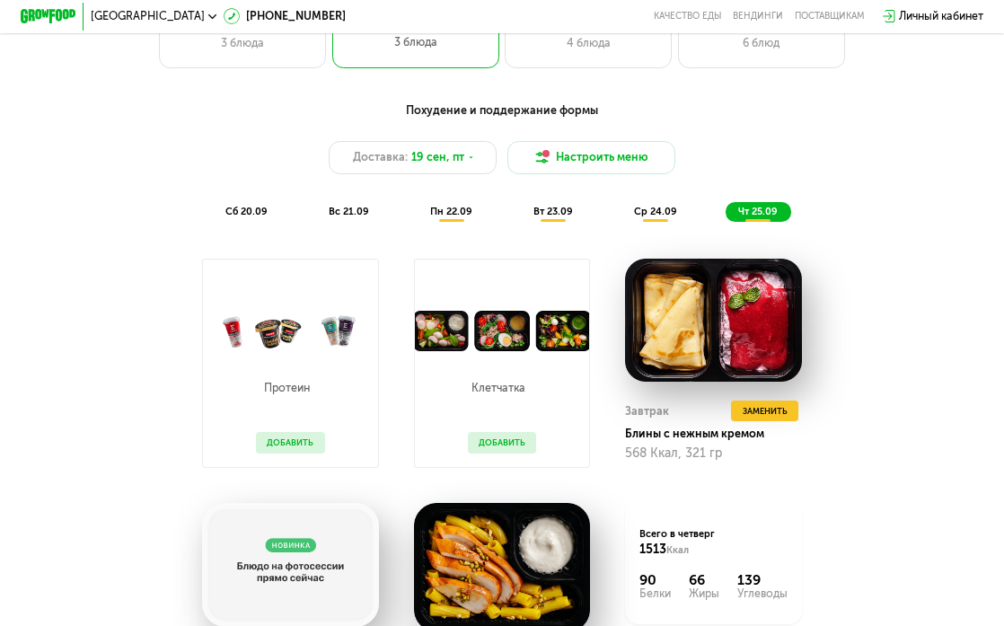
click at [554, 215] on span "вт 23.09" at bounding box center [553, 212] width 40 height 12
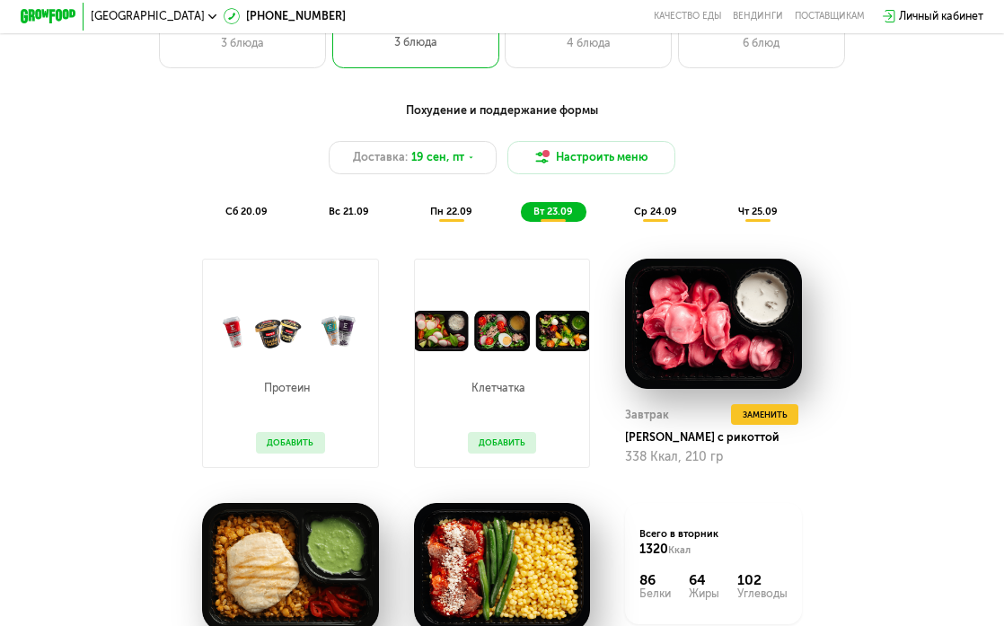
click at [626, 215] on div "ср 24.09" at bounding box center [655, 212] width 69 height 20
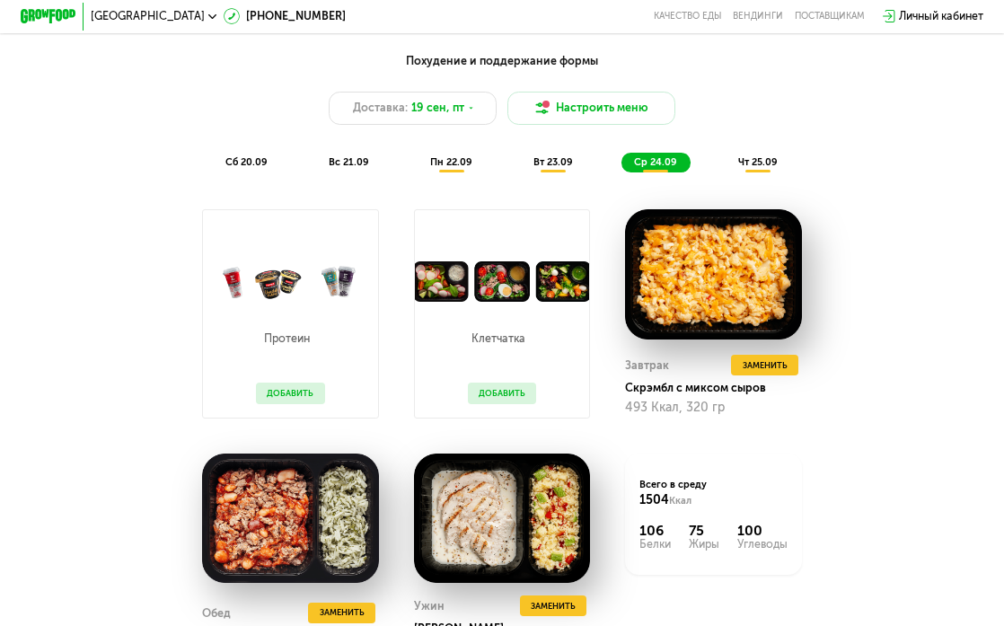
scroll to position [1150, 0]
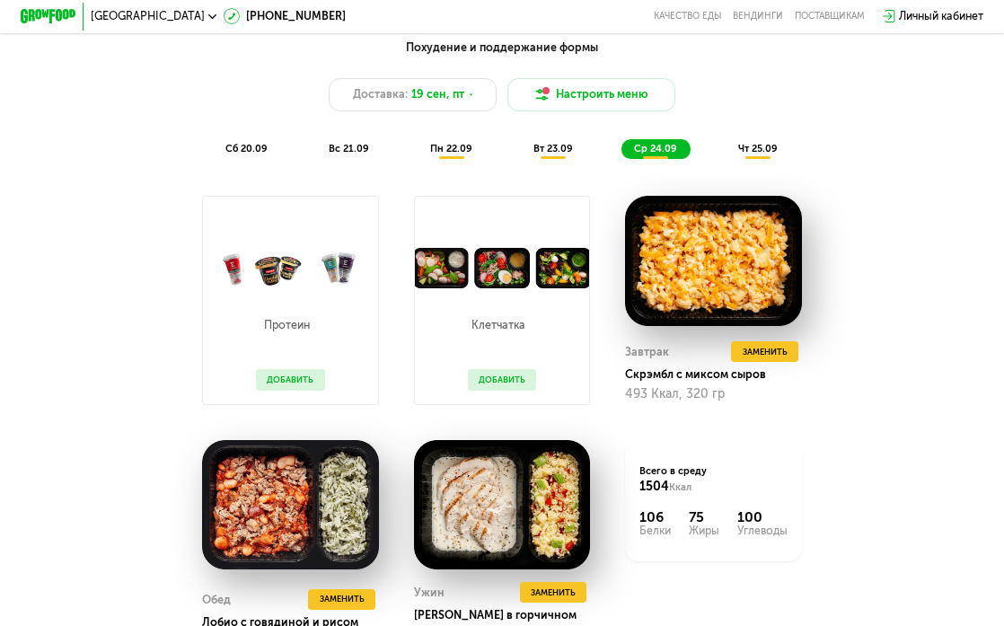
click at [743, 153] on span "чт 25.09" at bounding box center [758, 149] width 40 height 12
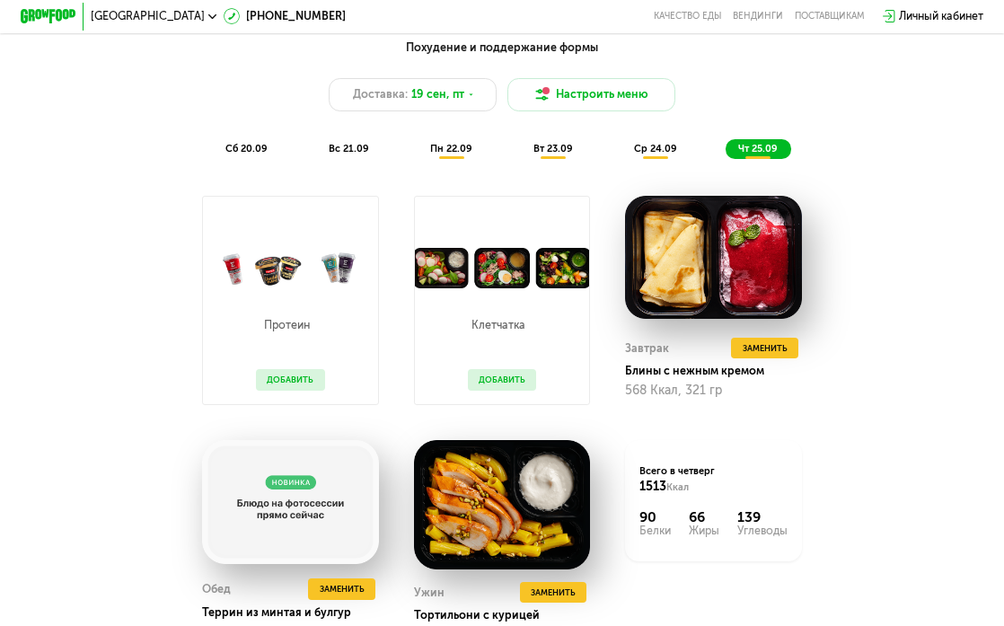
click at [682, 150] on div "ср 24.09" at bounding box center [655, 149] width 69 height 20
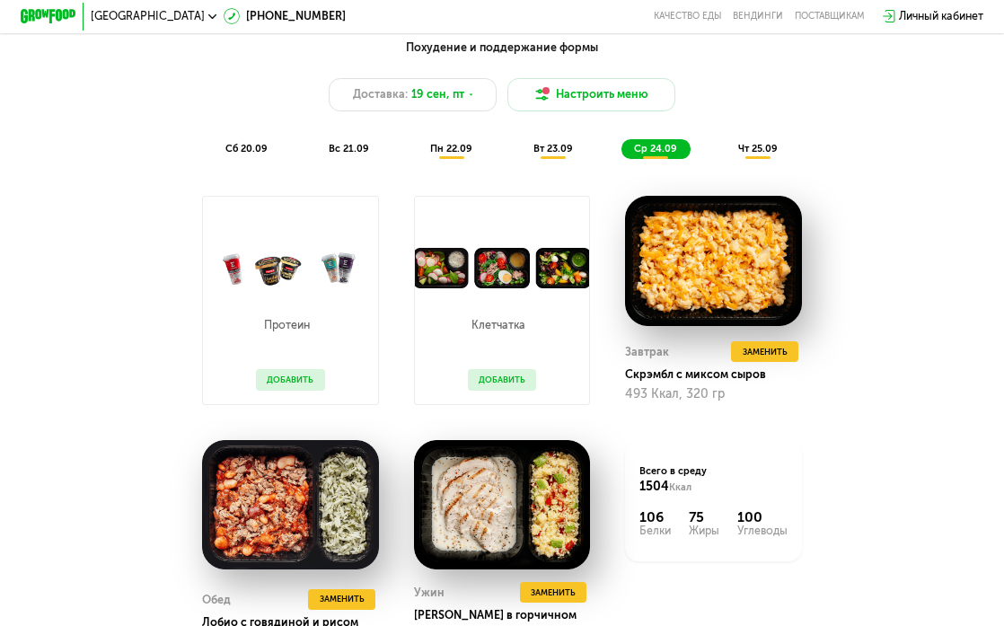
click at [579, 153] on div "вт 23.09" at bounding box center [554, 149] width 66 height 20
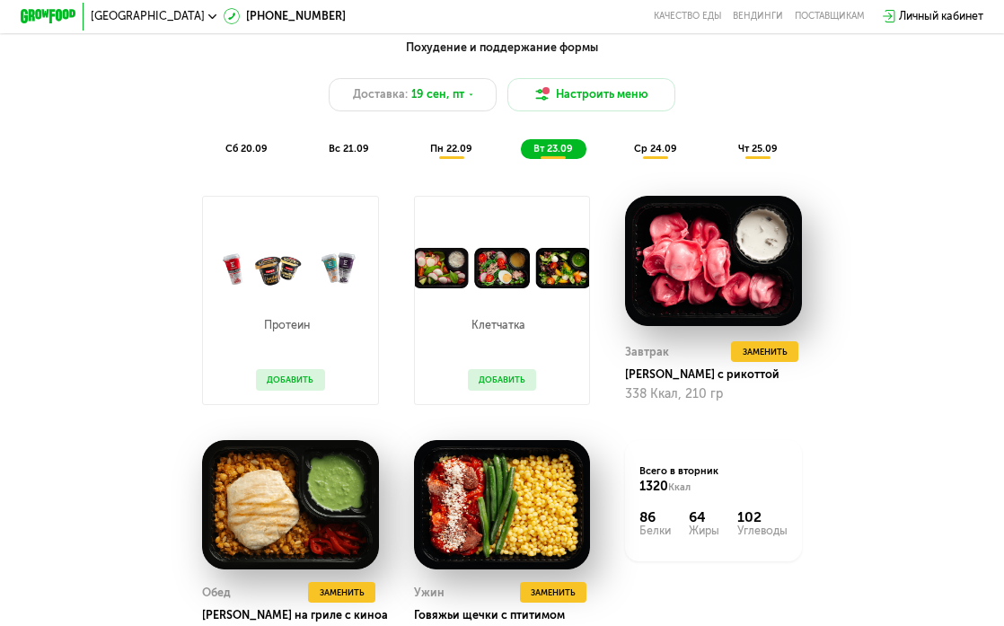
click at [499, 153] on div "сб 20.09 вс 21.09 пн 22.09 вт 23.09 ср 24.09 чт 25.09" at bounding box center [502, 149] width 578 height 20
click at [459, 147] on span "пн 22.09" at bounding box center [451, 149] width 42 height 12
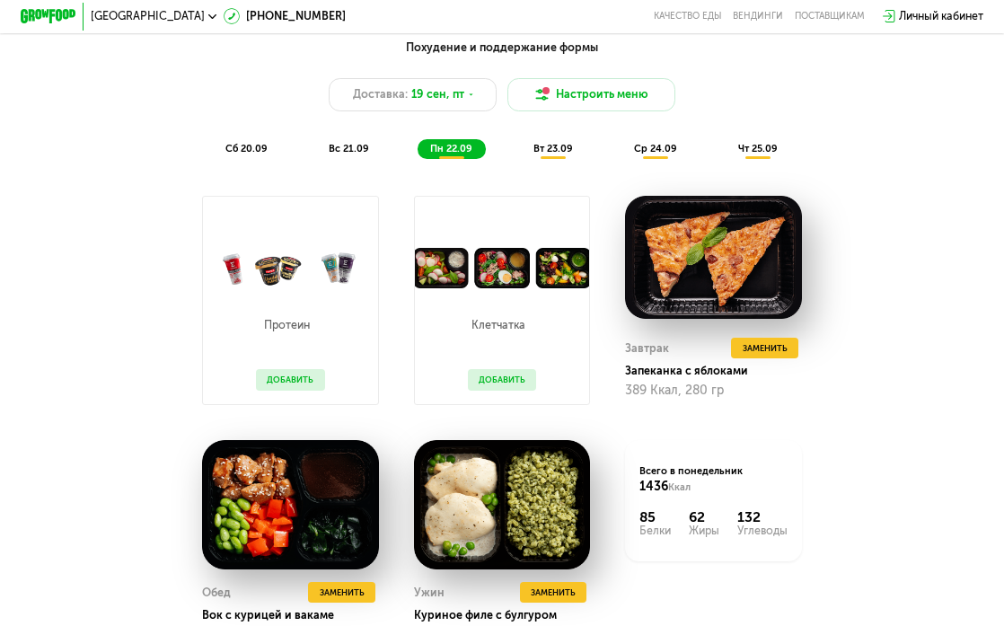
click at [338, 149] on span "вс 21.09" at bounding box center [349, 149] width 40 height 12
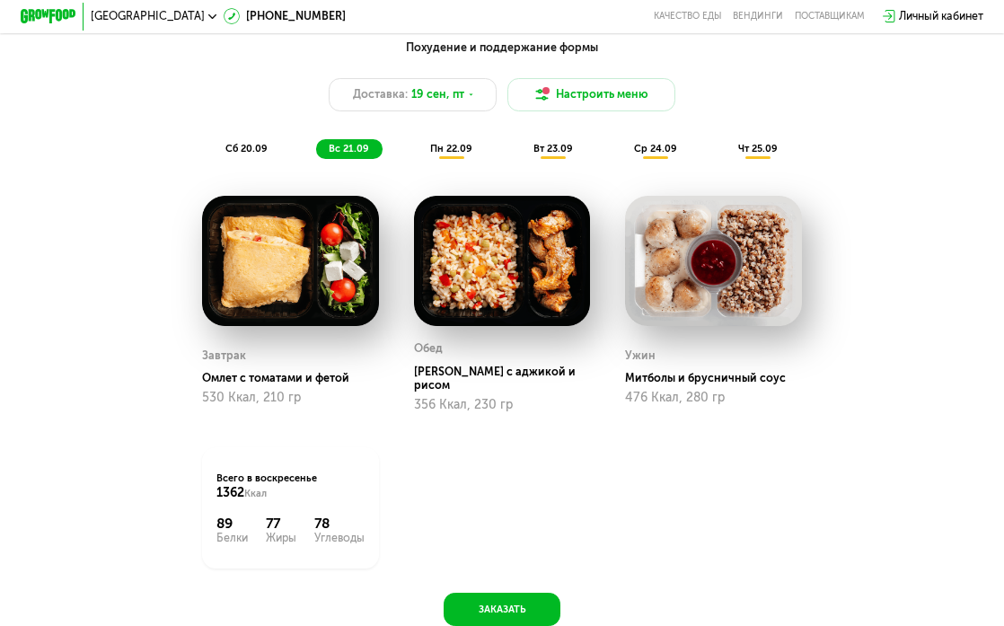
click at [256, 145] on span "сб 20.09" at bounding box center [246, 149] width 42 height 12
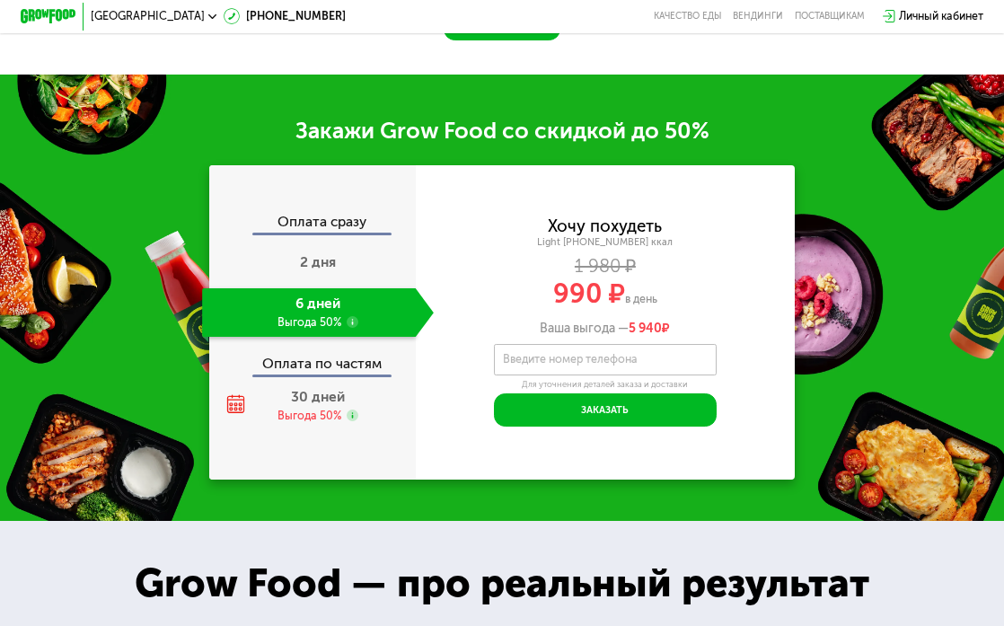
scroll to position [1727, 0]
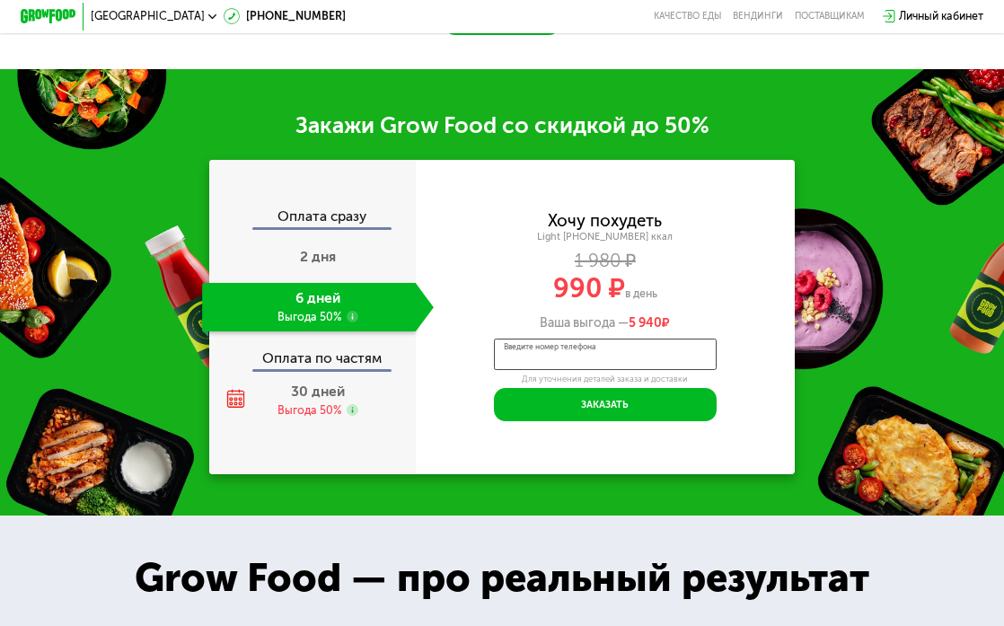
click at [569, 338] on input "Введите номер телефона" at bounding box center [605, 353] width 223 height 31
click at [555, 266] on div "Хочу похудеть Light 1400 ~1400 ккал 1 980 ₽ 990 ₽ в день Ваша выгода — 5 940 ₽" at bounding box center [605, 272] width 379 height 118
click at [569, 290] on span "990 ₽" at bounding box center [589, 288] width 72 height 32
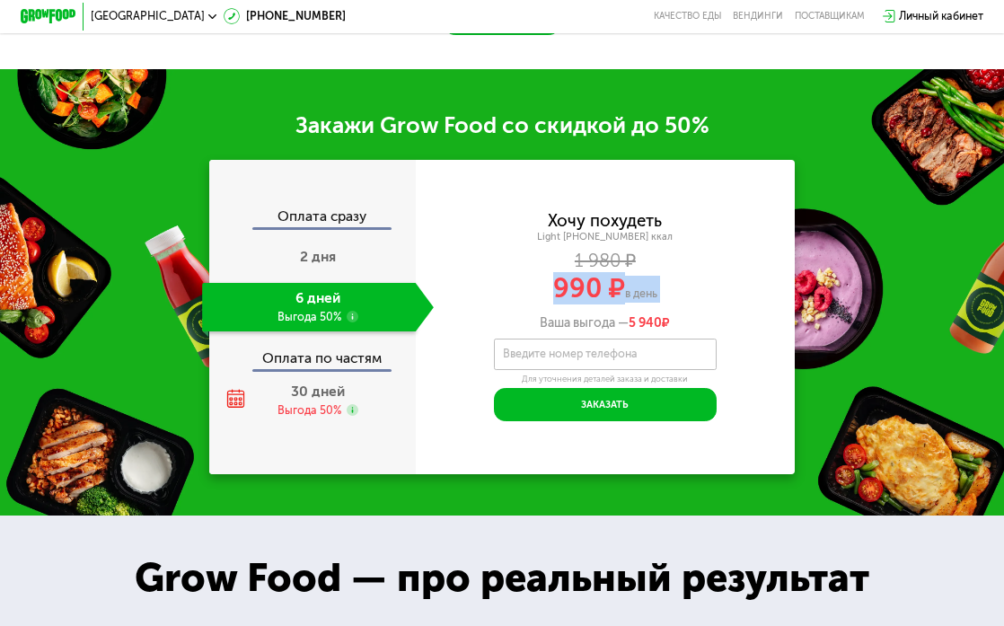
click at [569, 290] on span "990 ₽" at bounding box center [589, 288] width 72 height 32
click at [574, 286] on span "990 ₽" at bounding box center [589, 288] width 72 height 32
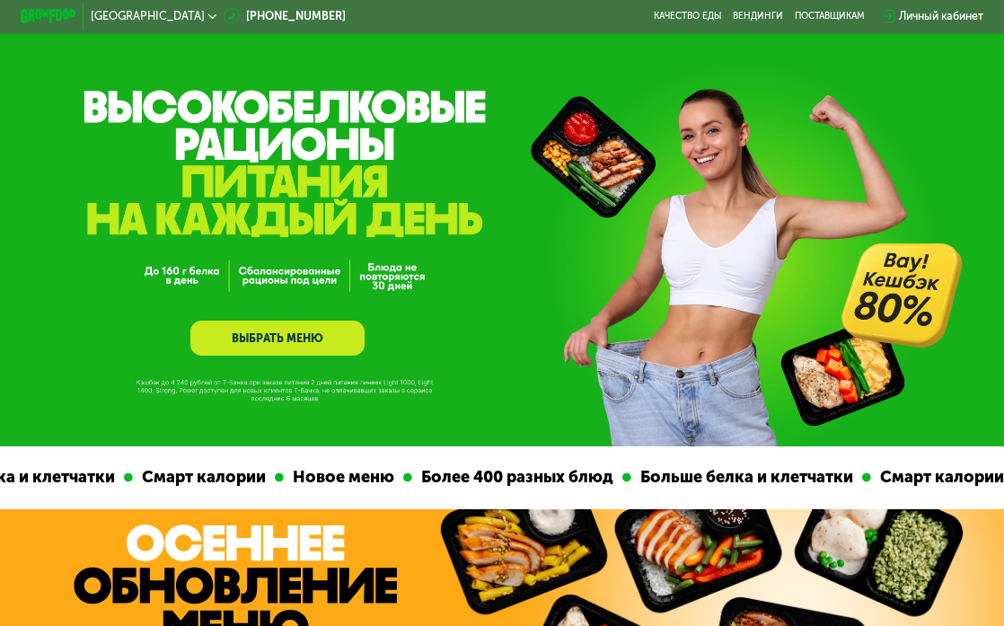
click at [309, 342] on link "ВЫБРАТЬ МЕНЮ" at bounding box center [276, 338] width 173 height 35
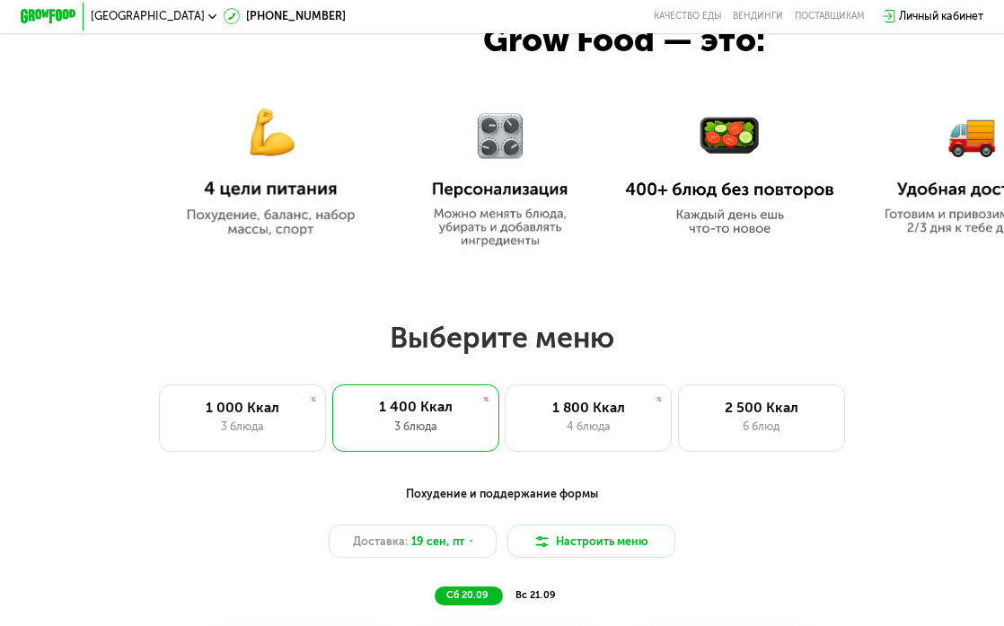
scroll to position [787, 0]
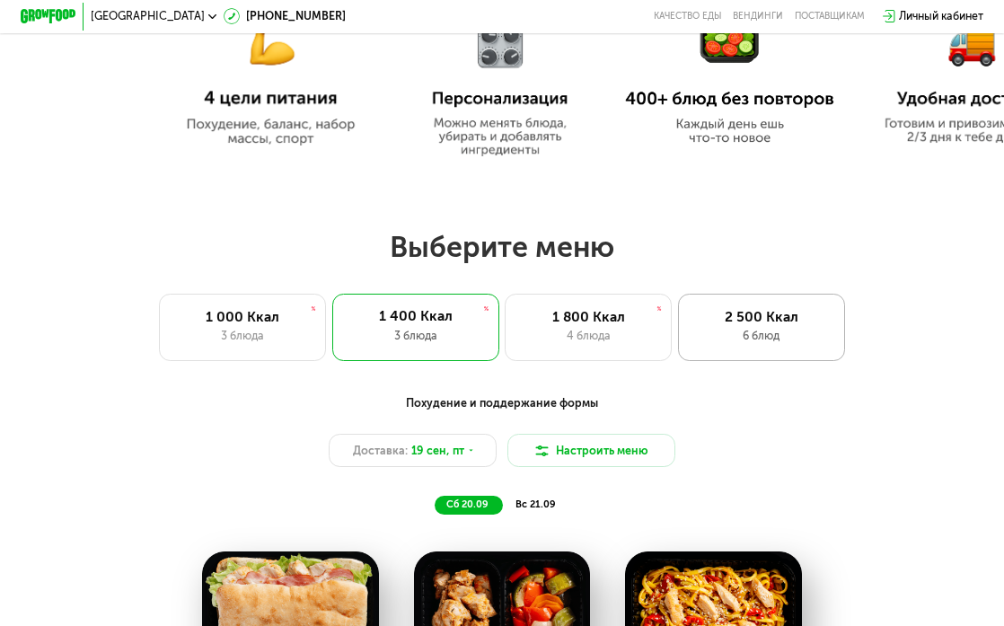
click at [778, 333] on div "6 блюд" at bounding box center [760, 336] width 137 height 17
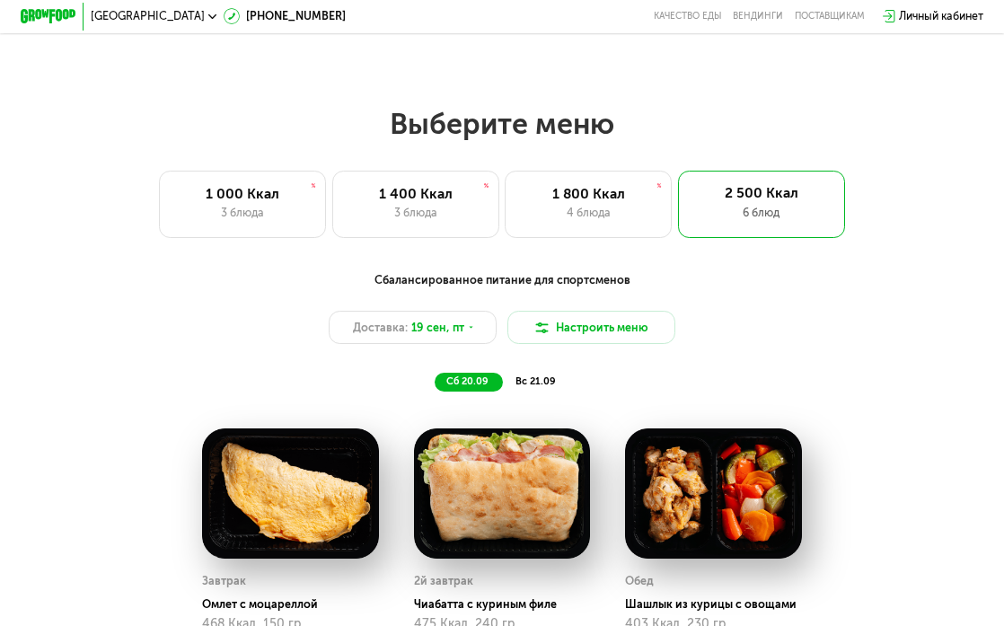
scroll to position [883, 0]
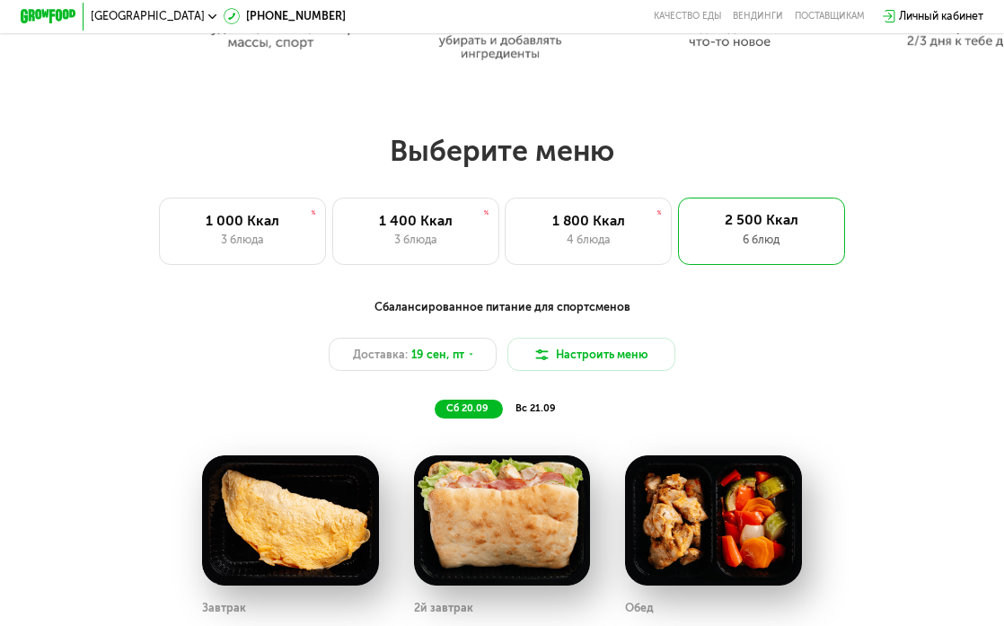
click at [548, 402] on span "вс 21.09" at bounding box center [535, 408] width 40 height 12
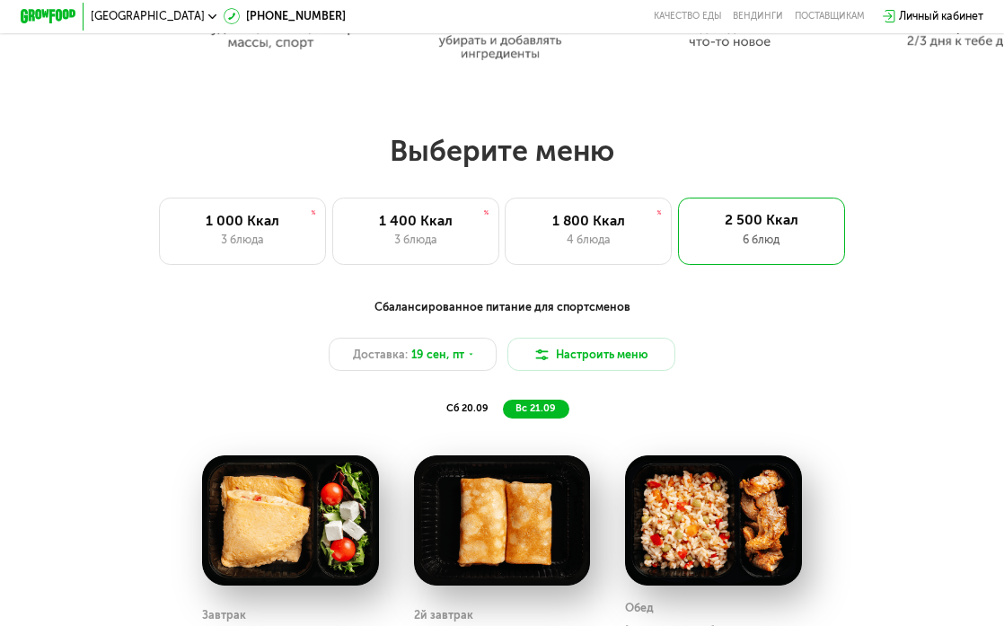
click at [479, 406] on span "сб 20.09" at bounding box center [467, 408] width 42 height 12
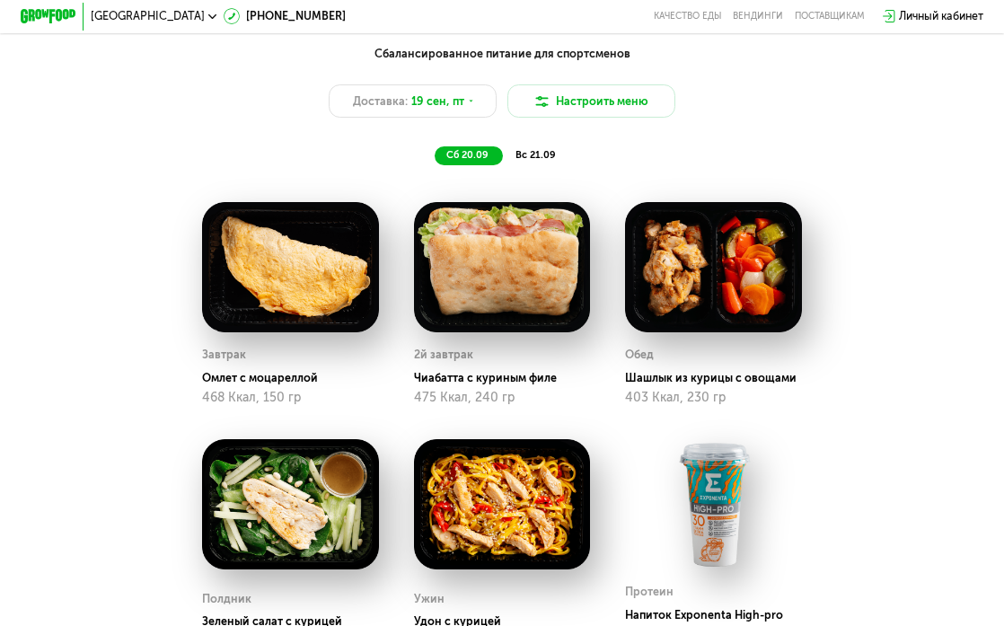
scroll to position [1106, 0]
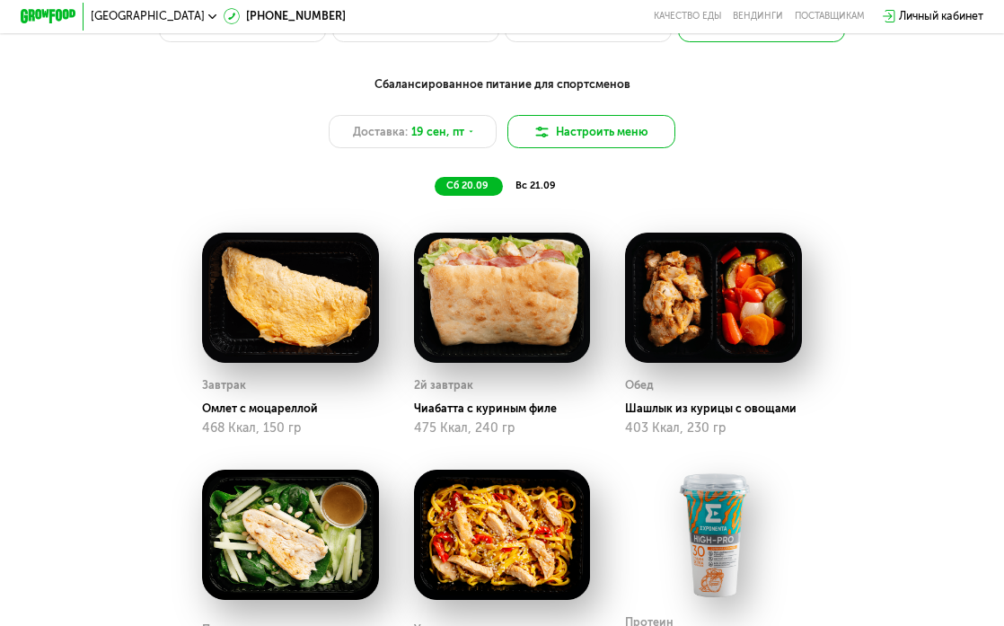
click at [586, 140] on button "Настроить меню" at bounding box center [590, 131] width 167 height 33
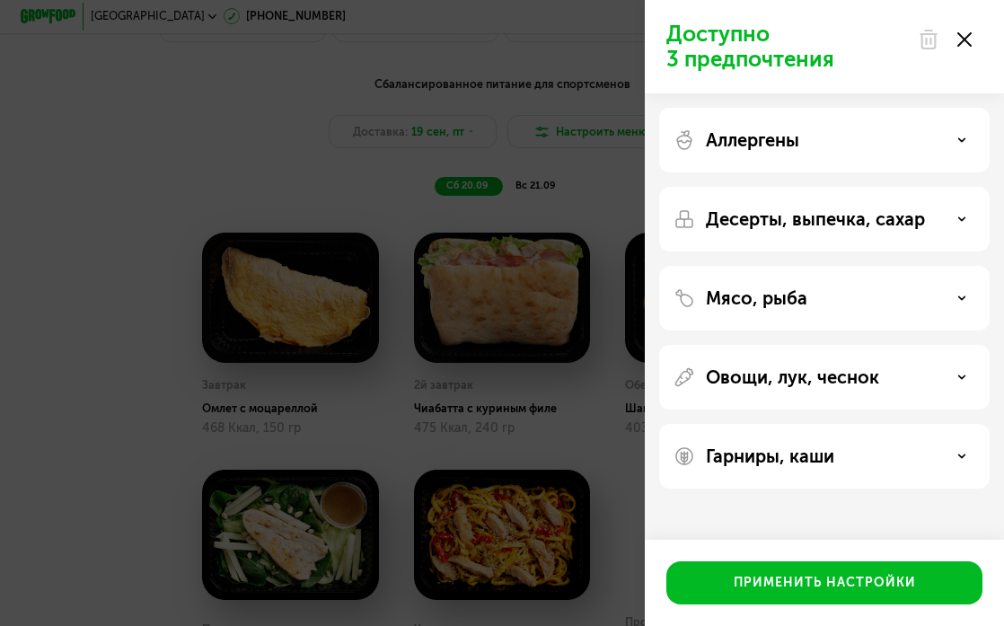
click at [845, 236] on div "Десерты, выпечка, сахар" at bounding box center [824, 219] width 330 height 65
click at [952, 224] on div "Десерты, выпечка, сахар" at bounding box center [824, 219] width 302 height 22
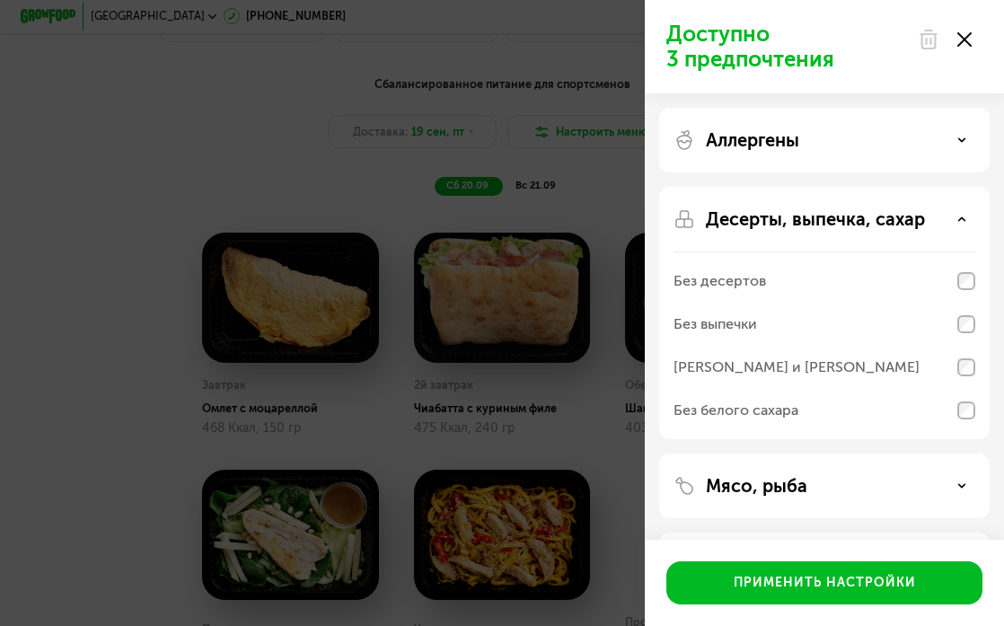
click at [831, 404] on div "Без белого сахара" at bounding box center [824, 410] width 302 height 43
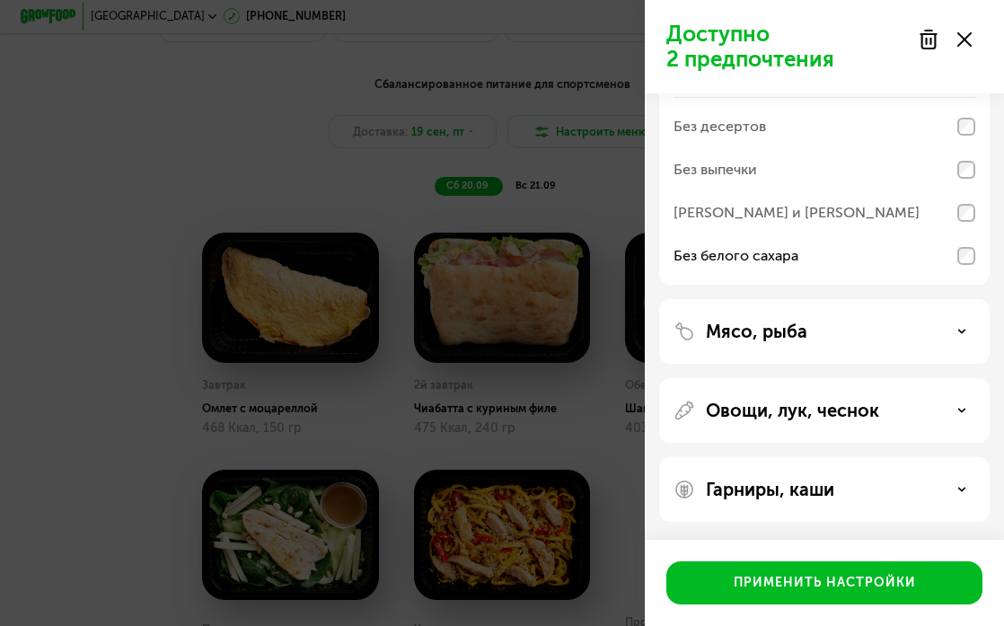
scroll to position [154, 0]
click at [807, 481] on p "Гарниры, каши" at bounding box center [770, 490] width 128 height 22
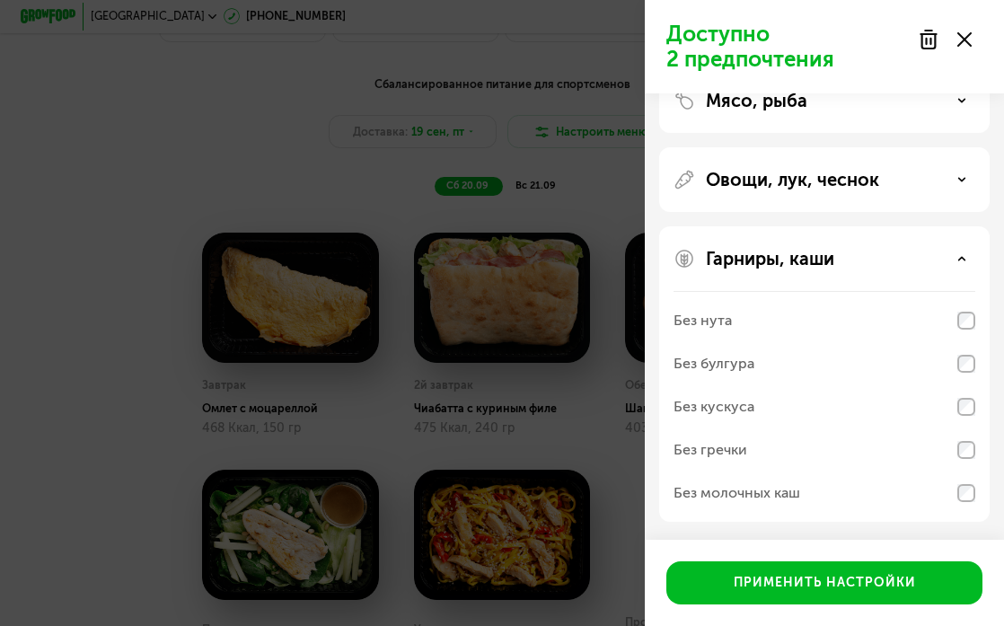
scroll to position [385, 0]
click at [845, 200] on div "Овощи, лук, чеснок" at bounding box center [824, 179] width 330 height 65
click at [842, 177] on p "Овощи, лук, чеснок" at bounding box center [792, 180] width 173 height 22
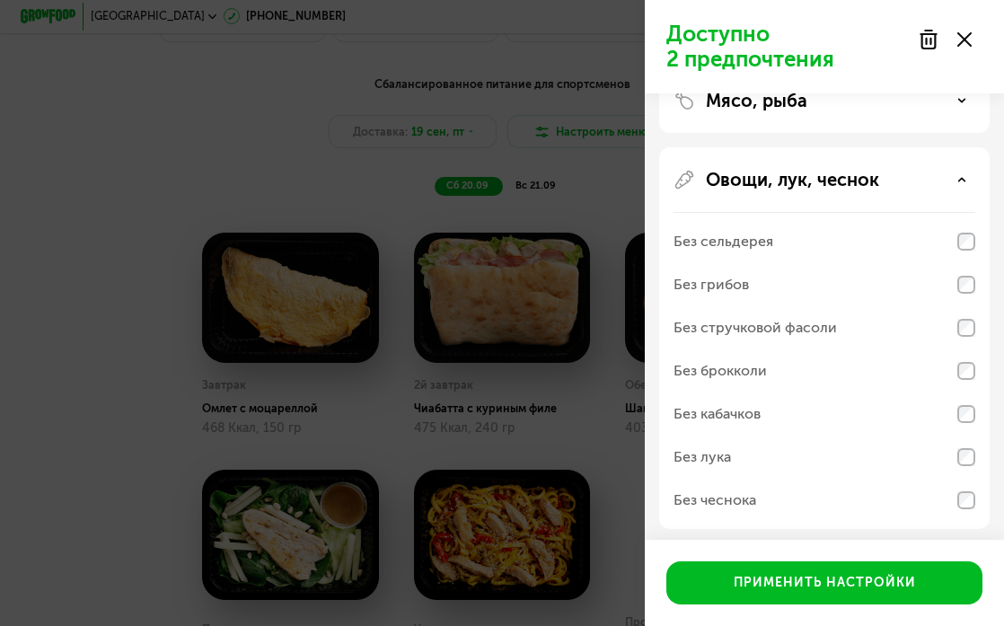
click at [791, 456] on div "Без лука" at bounding box center [824, 456] width 302 height 43
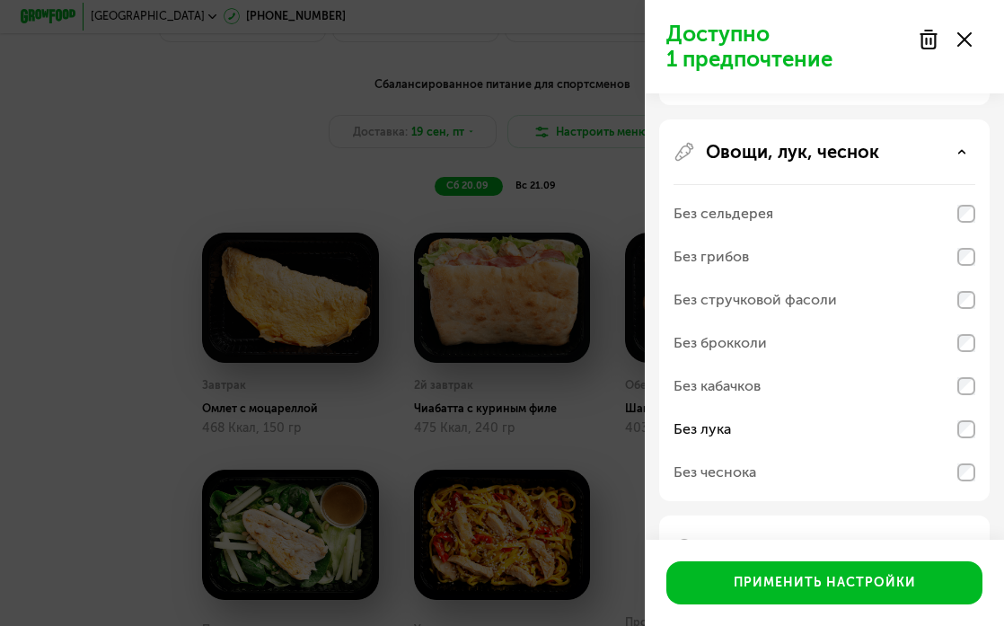
scroll to position [415, 0]
click at [876, 382] on div "Без кабачков" at bounding box center [824, 384] width 302 height 43
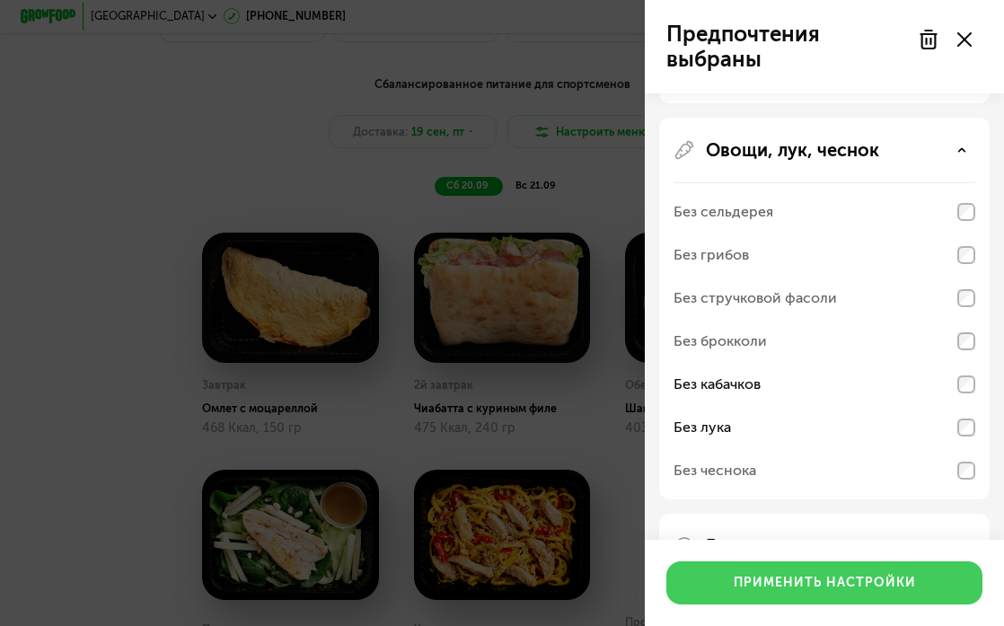
click at [770, 580] on div "Применить настройки" at bounding box center [825, 583] width 182 height 18
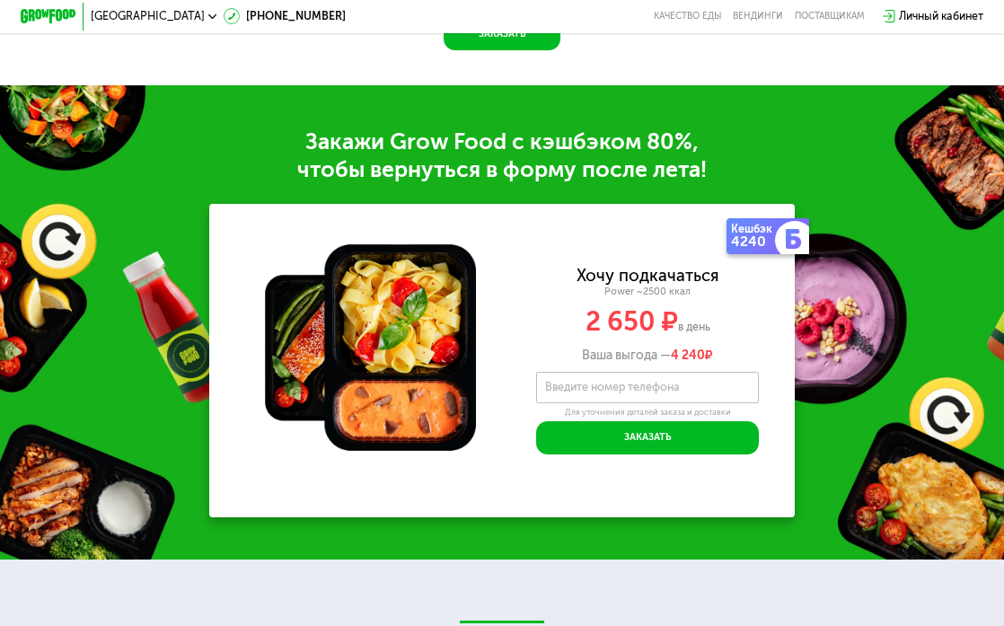
scroll to position [1959, 0]
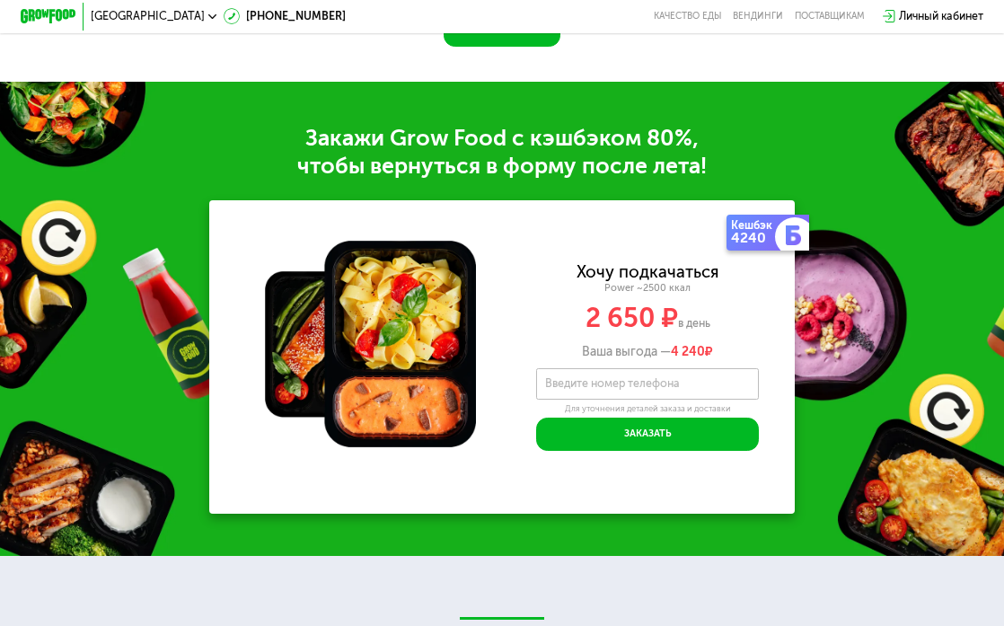
click at [787, 230] on img at bounding box center [794, 235] width 20 height 20
click at [760, 231] on div "4240" at bounding box center [755, 238] width 48 height 14
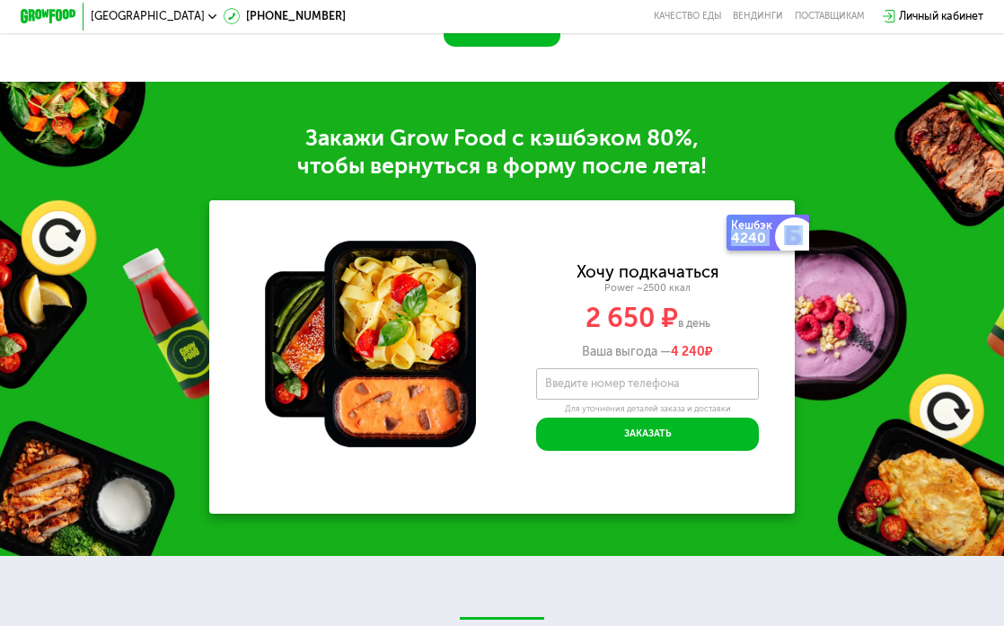
click at [760, 231] on div "4240" at bounding box center [755, 238] width 48 height 14
click at [656, 282] on div "Power ~2500 ккал" at bounding box center [647, 288] width 294 height 13
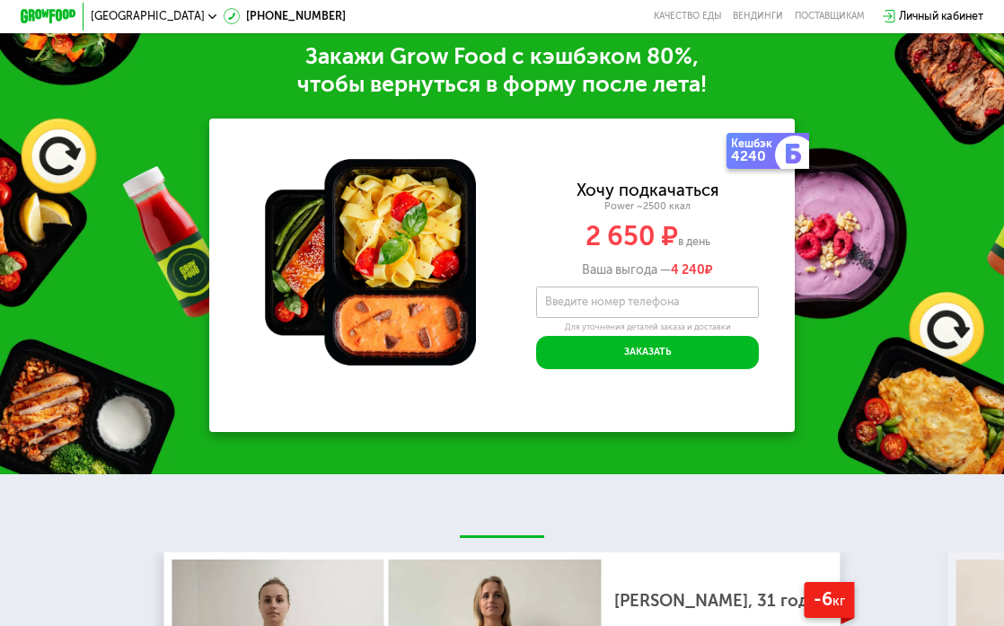
scroll to position [2042, 0]
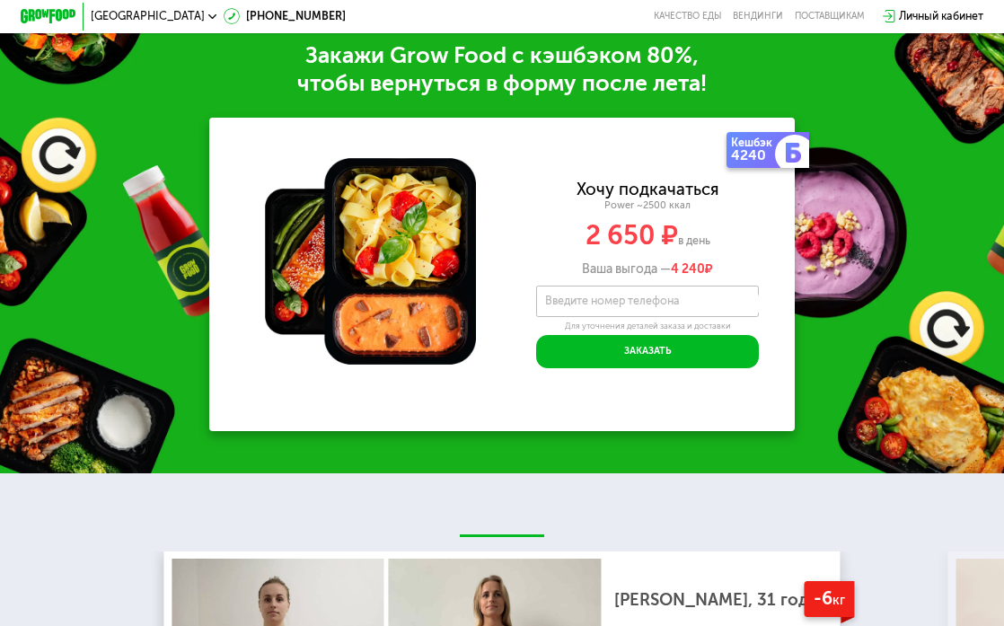
click at [675, 297] on label "Введите номер телефона" at bounding box center [612, 301] width 135 height 8
click at [675, 293] on input "Введите номер телефона" at bounding box center [647, 301] width 223 height 31
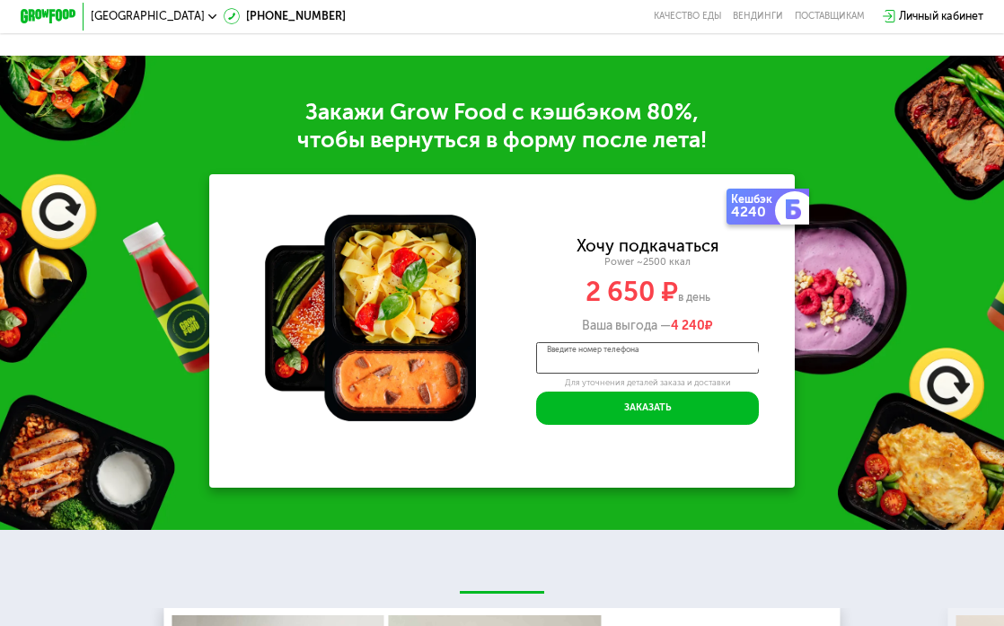
scroll to position [1986, 0]
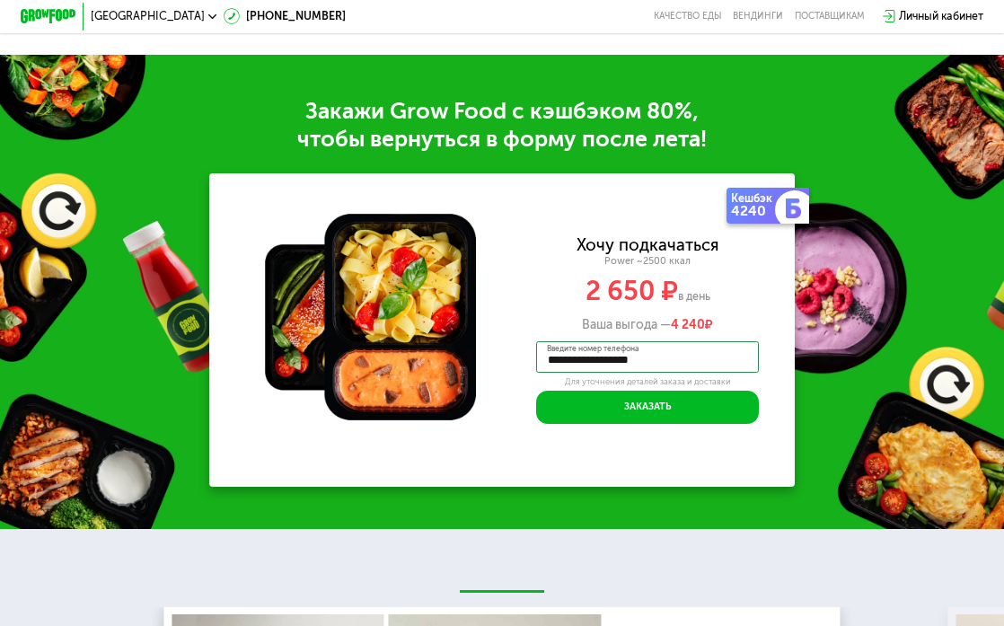
type input "**********"
click at [565, 303] on div "Хочу подкачаться Power ~2500 ккал 2 650 ₽ в день Ваша выгода — 4 240 ₽" at bounding box center [647, 285] width 294 height 96
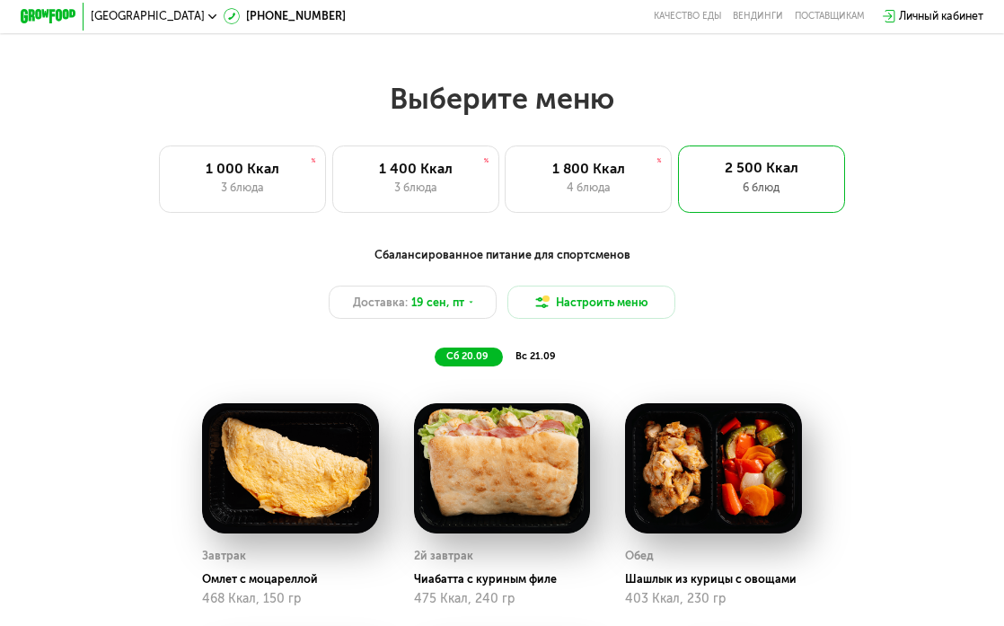
scroll to position [890, 0]
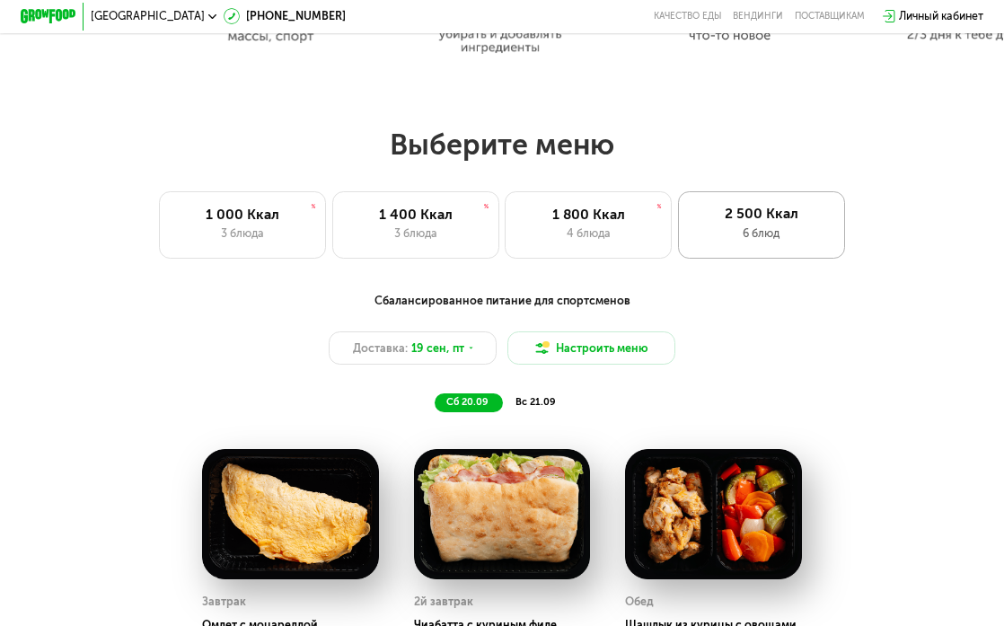
click at [748, 219] on div "2 500 Ккал" at bounding box center [760, 214] width 139 height 17
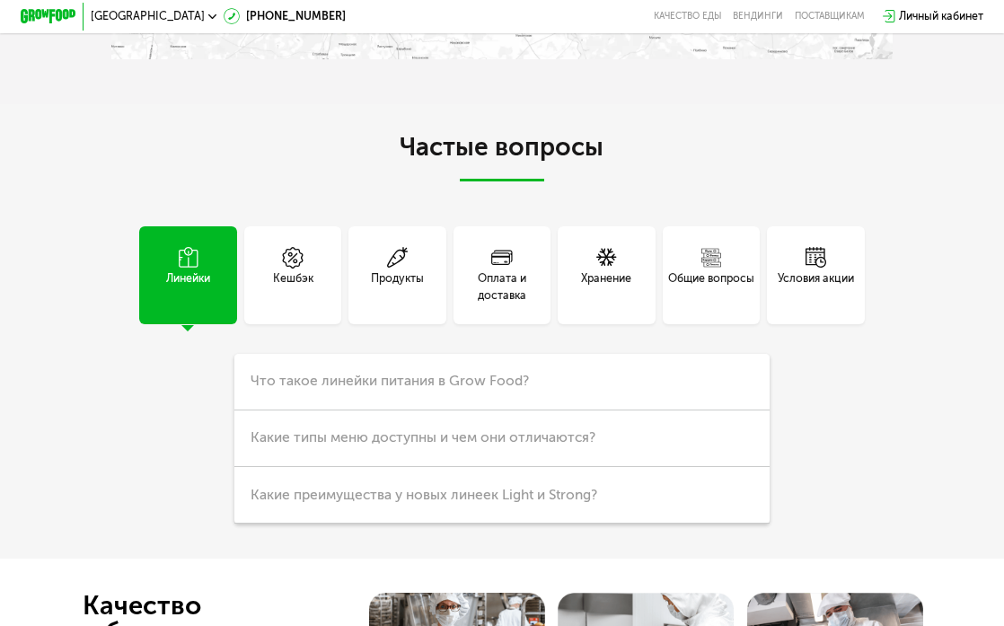
scroll to position [3421, 0]
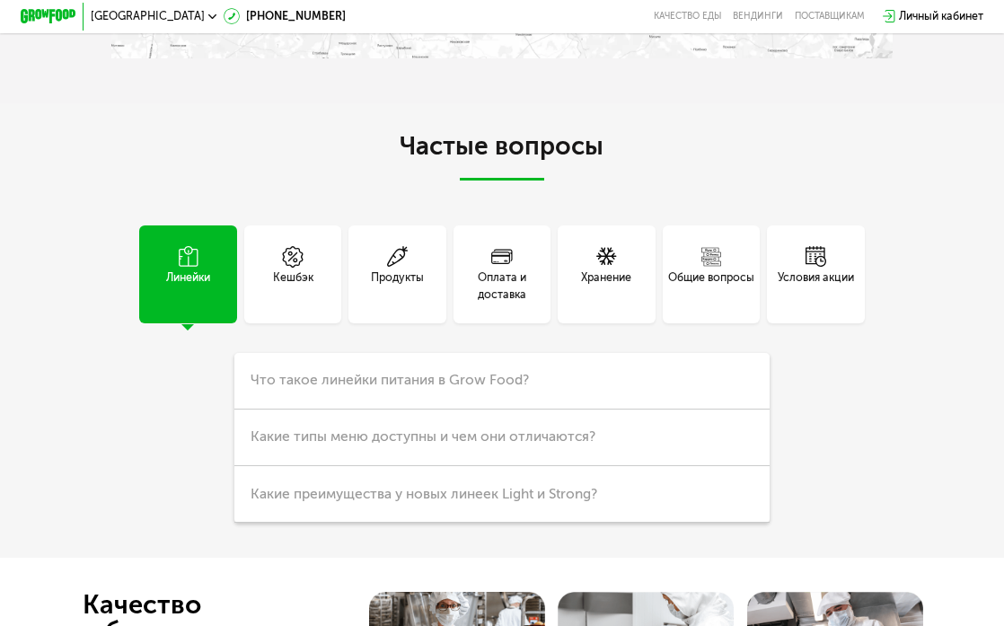
click at [272, 250] on div "Кешбэк" at bounding box center [293, 274] width 98 height 98
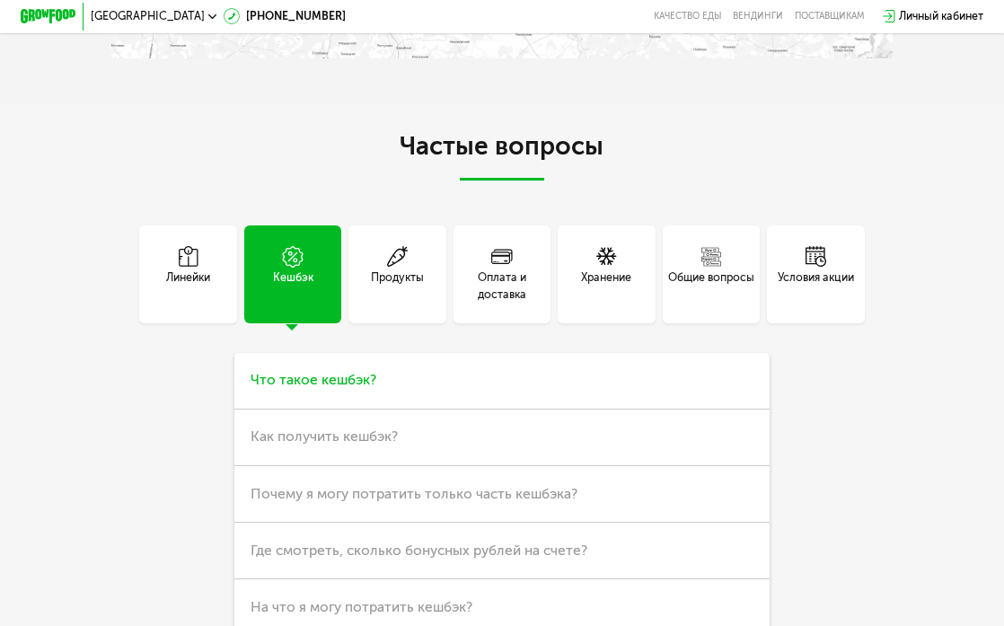
click at [416, 374] on h3 "Что такое кешбэк?" at bounding box center [501, 381] width 535 height 57
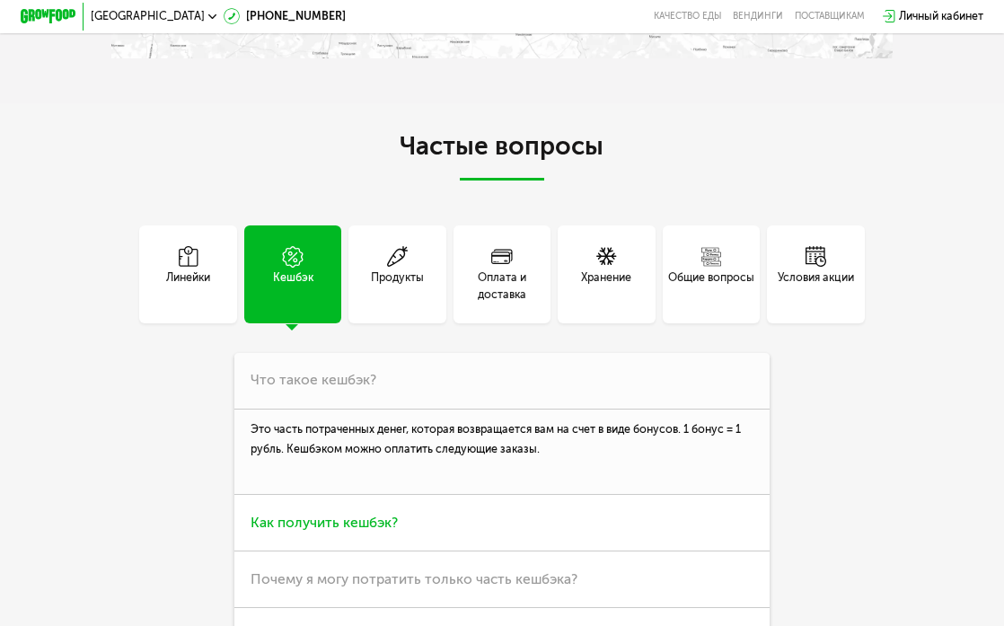
click at [411, 523] on h3 "Как получить кешбэк?" at bounding box center [501, 523] width 535 height 57
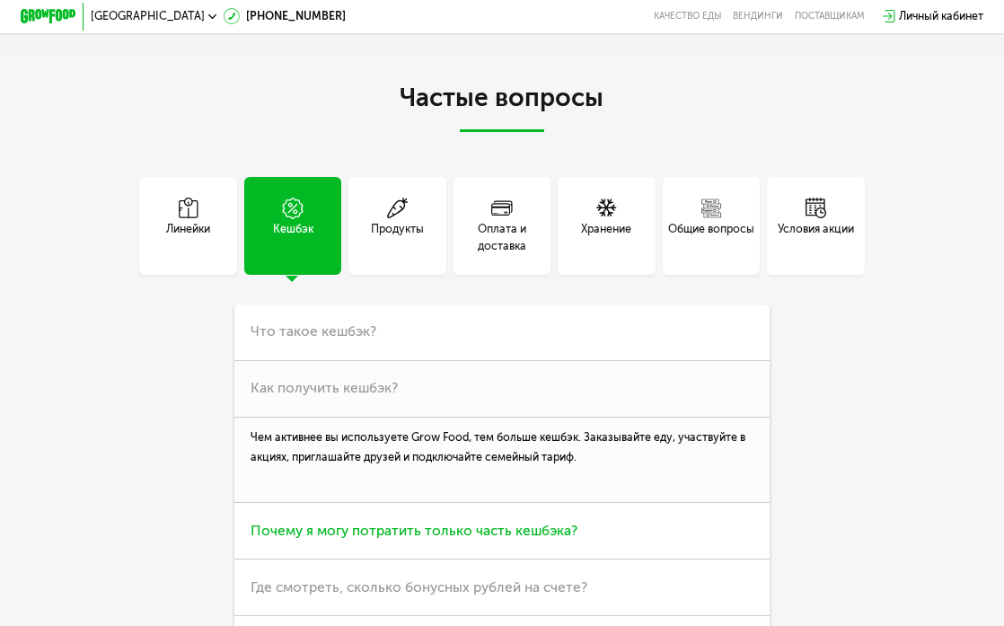
scroll to position [3481, 0]
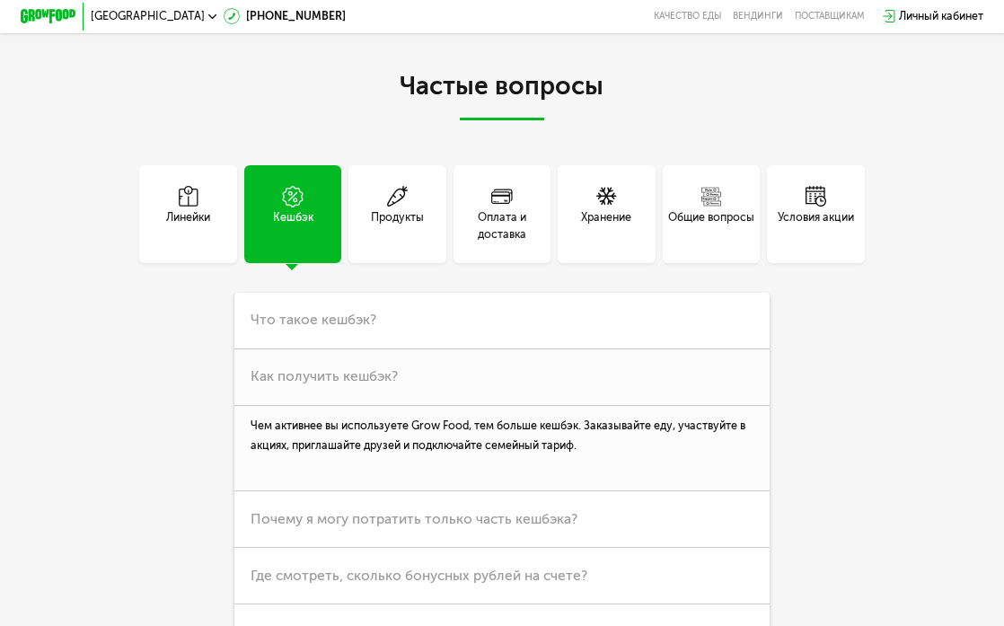
click at [913, 10] on div "Личный кабинет" at bounding box center [941, 16] width 84 height 17
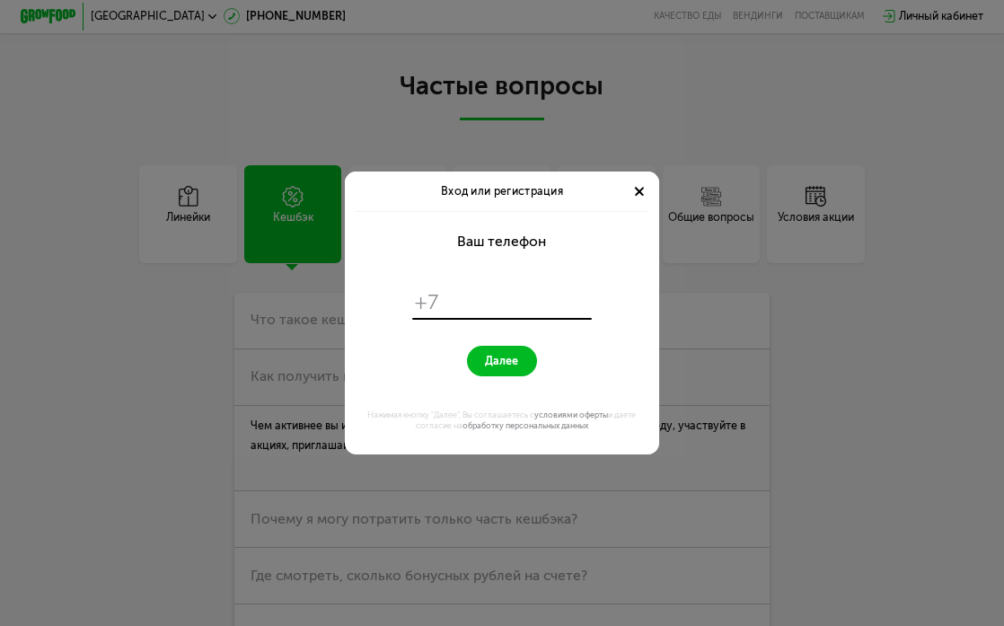
scroll to position [0, 0]
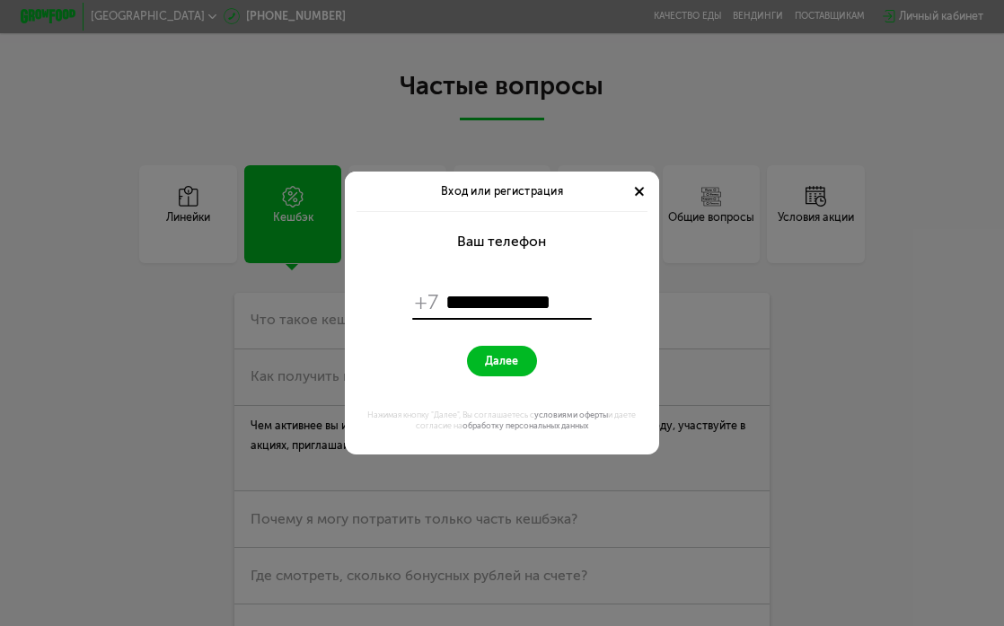
type input "**********"
click at [492, 357] on span "Далее" at bounding box center [501, 361] width 33 height 13
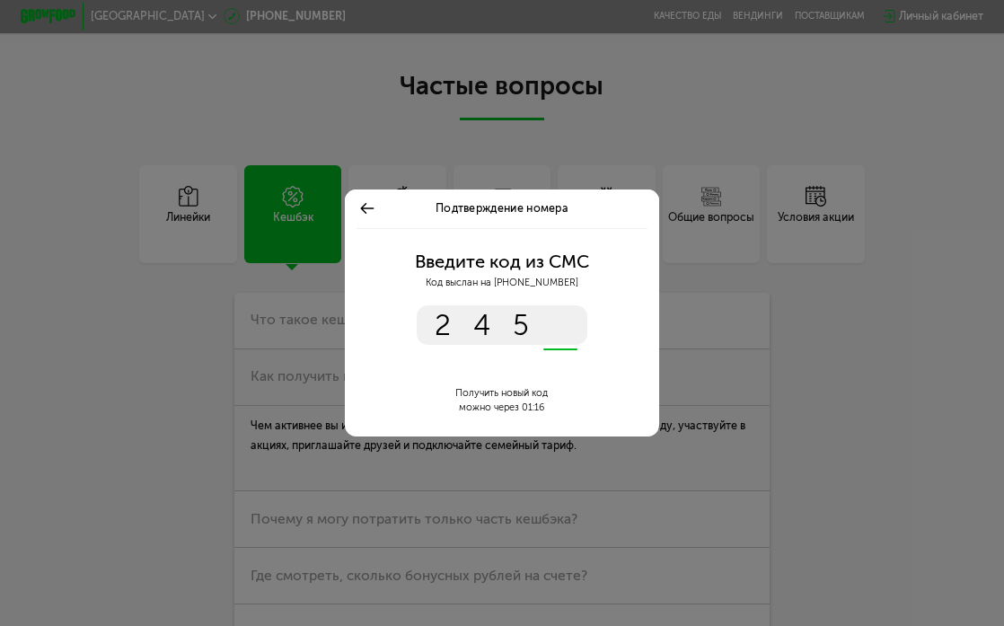
type input "****"
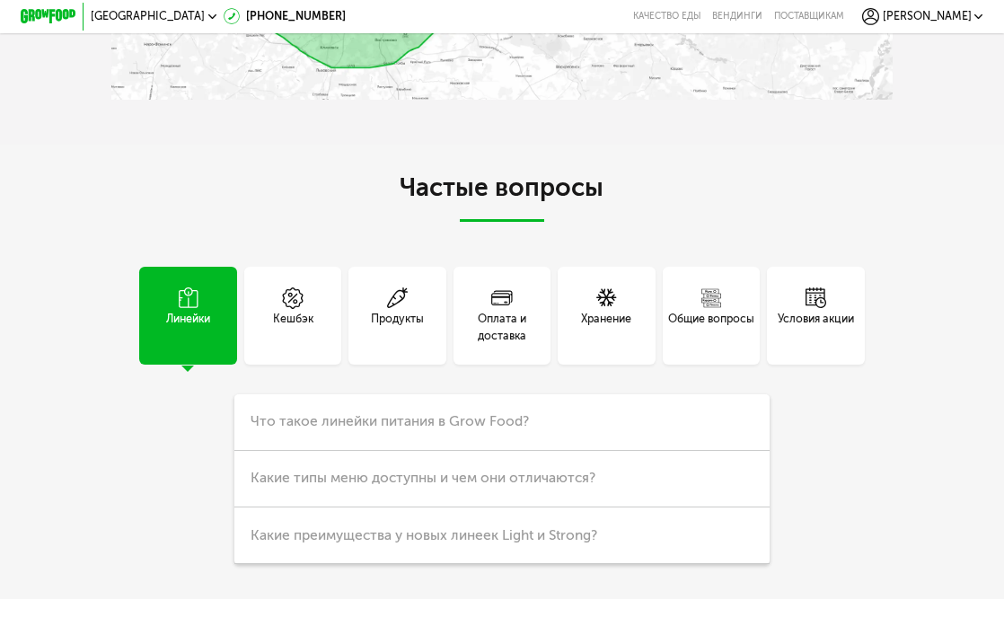
scroll to position [3250, 0]
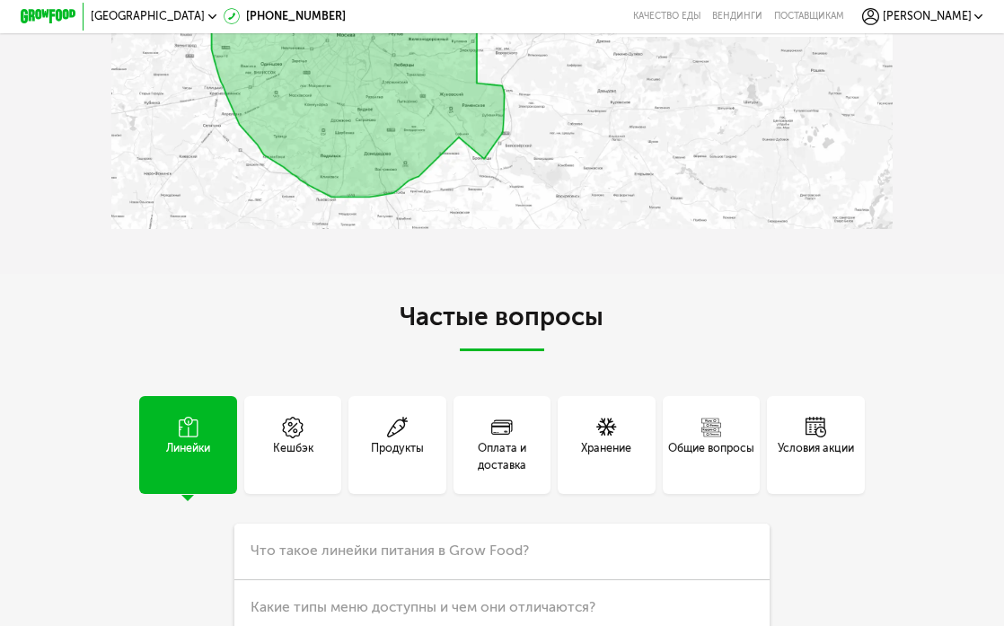
click at [301, 417] on use at bounding box center [293, 427] width 20 height 21
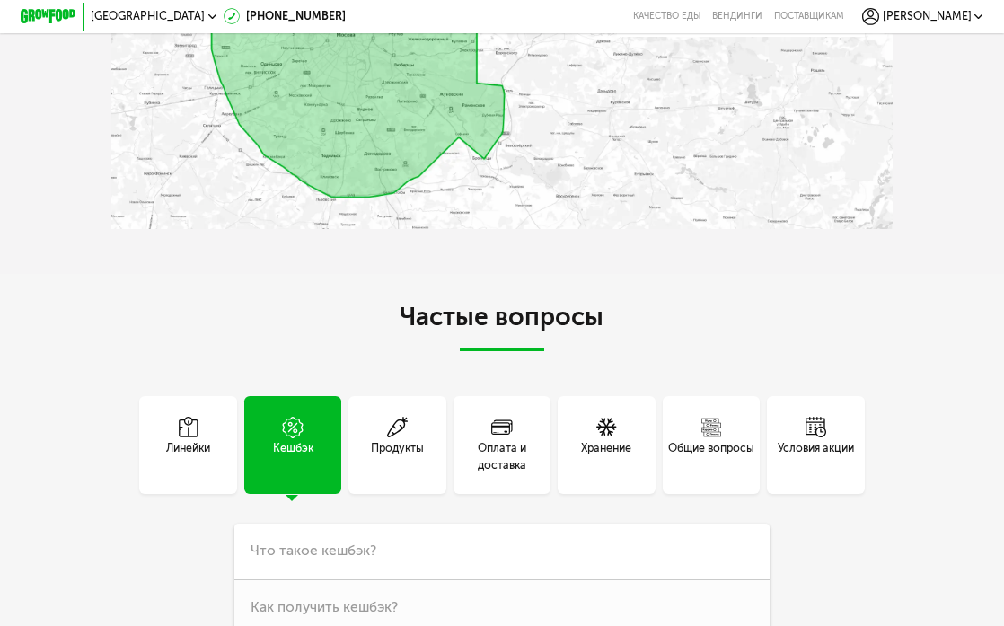
scroll to position [3295, 0]
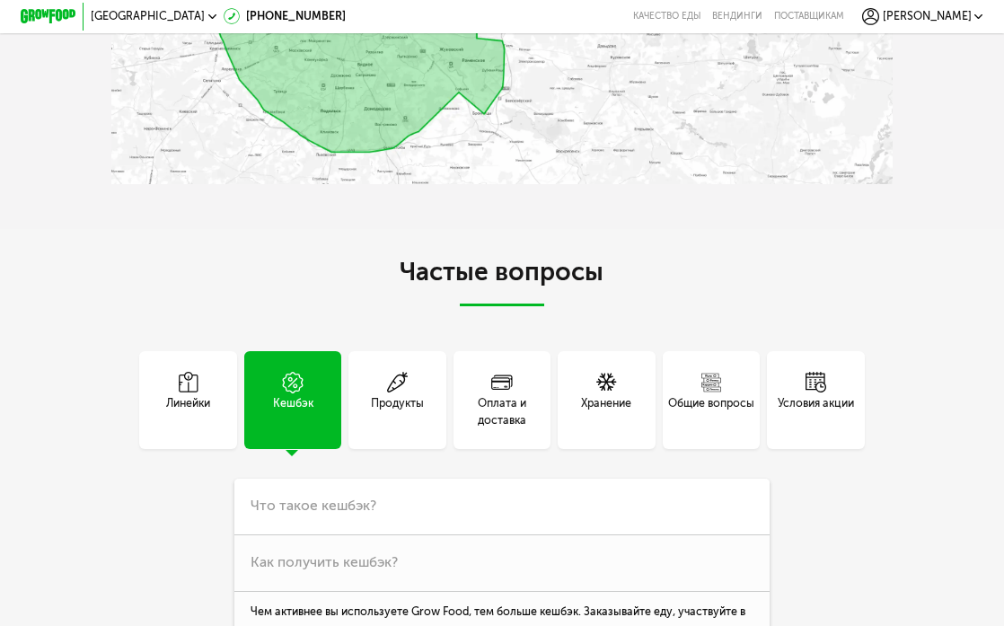
click at [319, 446] on div "Линейки Кешбэк Продукты Оплата и доставка Хранение Общие вопросы Условия акции …" at bounding box center [501, 599] width 781 height 496
click at [327, 469] on div "Линейки Кешбэк Продукты Оплата и доставка Хранение Общие вопросы Условия акции …" at bounding box center [501, 599] width 781 height 496
click at [327, 479] on h3 "Что такое кешбэк?" at bounding box center [501, 507] width 535 height 57
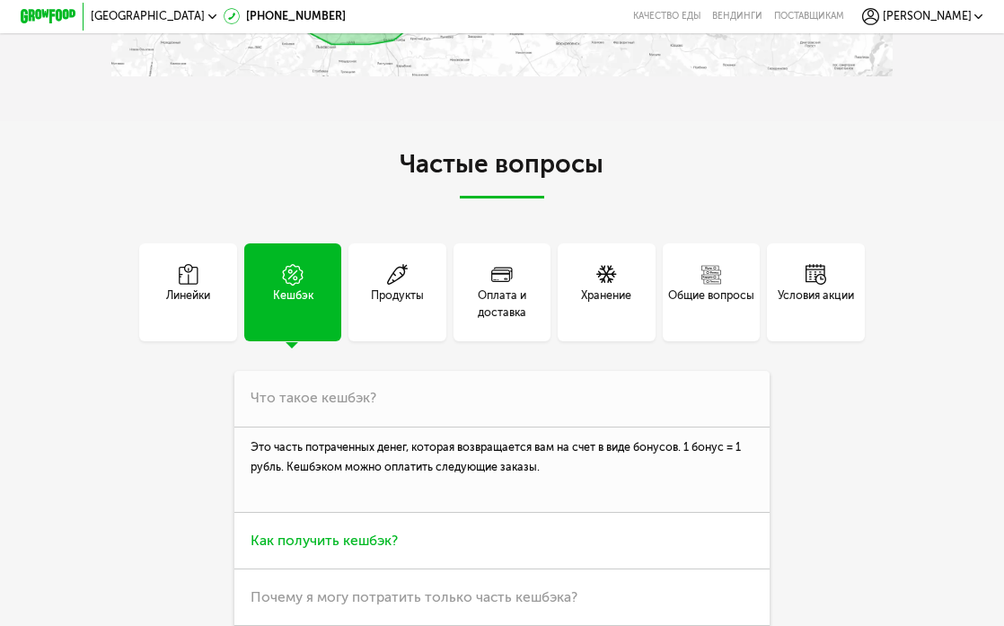
click at [328, 532] on span "Как получить кешбэк?" at bounding box center [323, 540] width 147 height 17
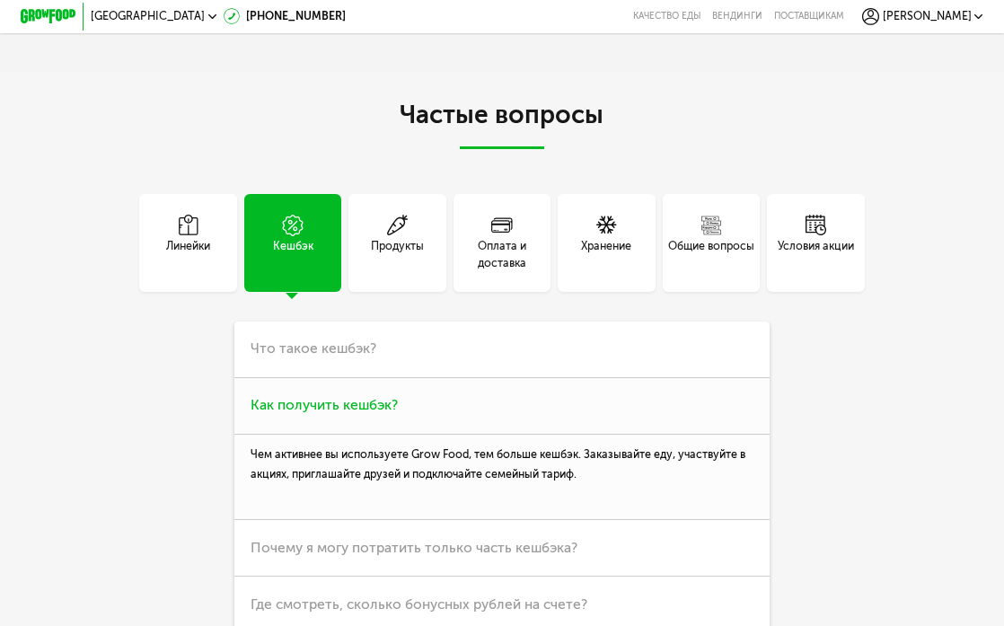
scroll to position [3458, 0]
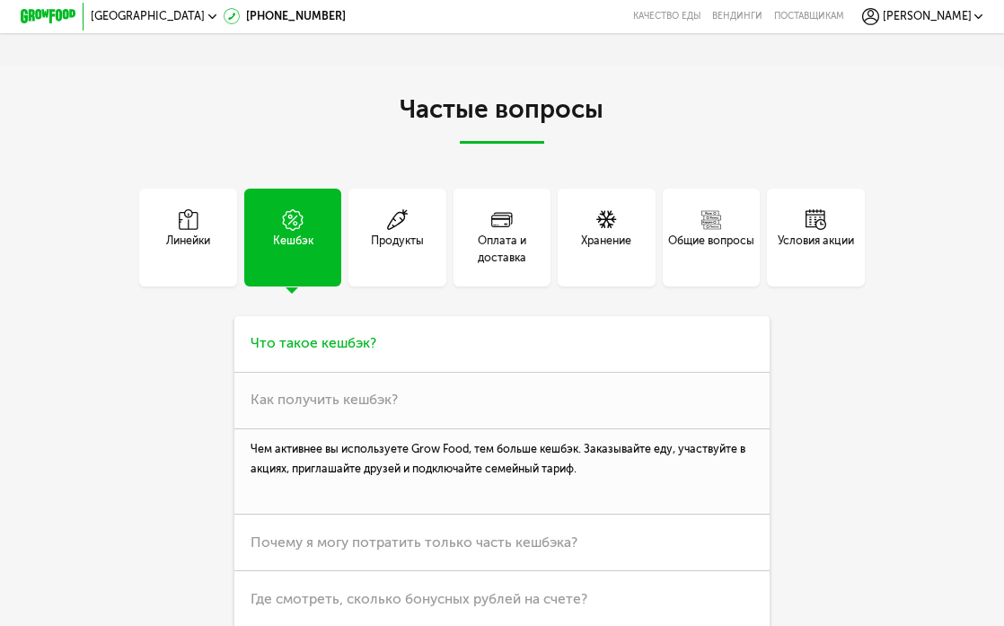
click at [338, 325] on h3 "Что такое кешбэк?" at bounding box center [501, 344] width 535 height 57
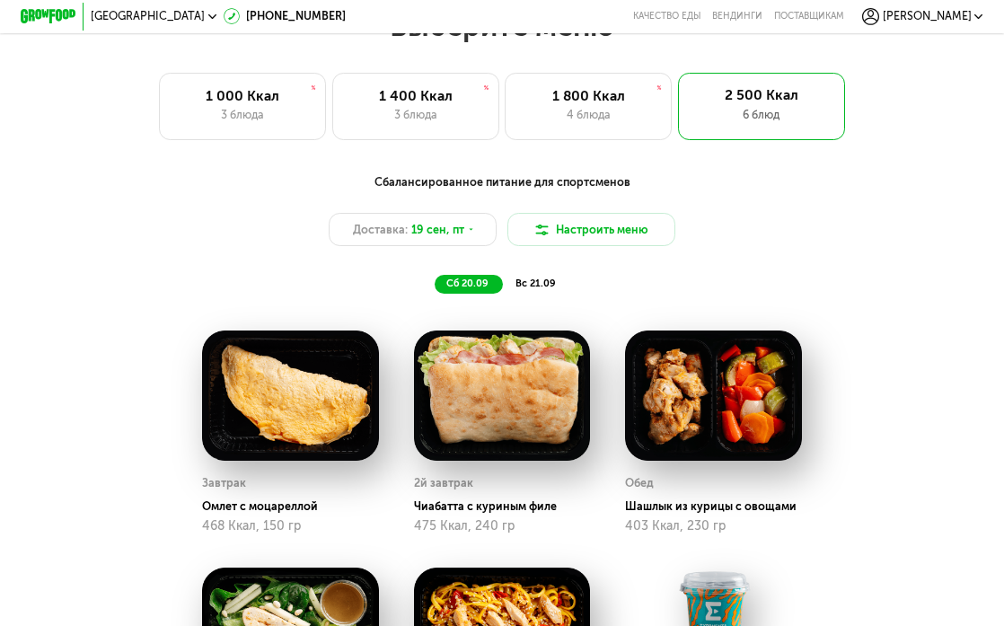
scroll to position [1009, 0]
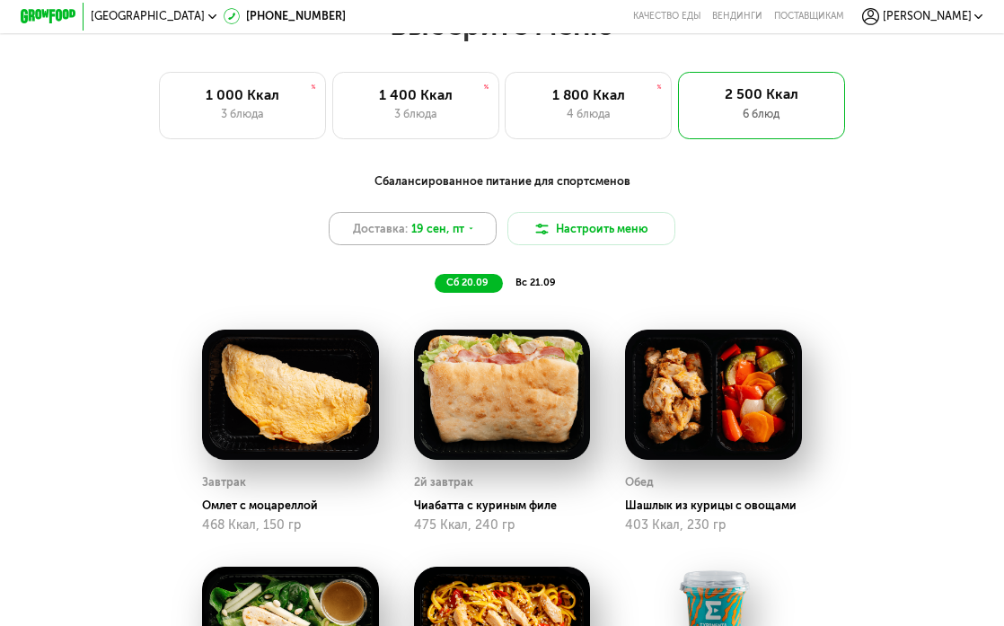
click at [479, 233] on div "Доставка: 19 сен, пт" at bounding box center [412, 228] width 167 height 33
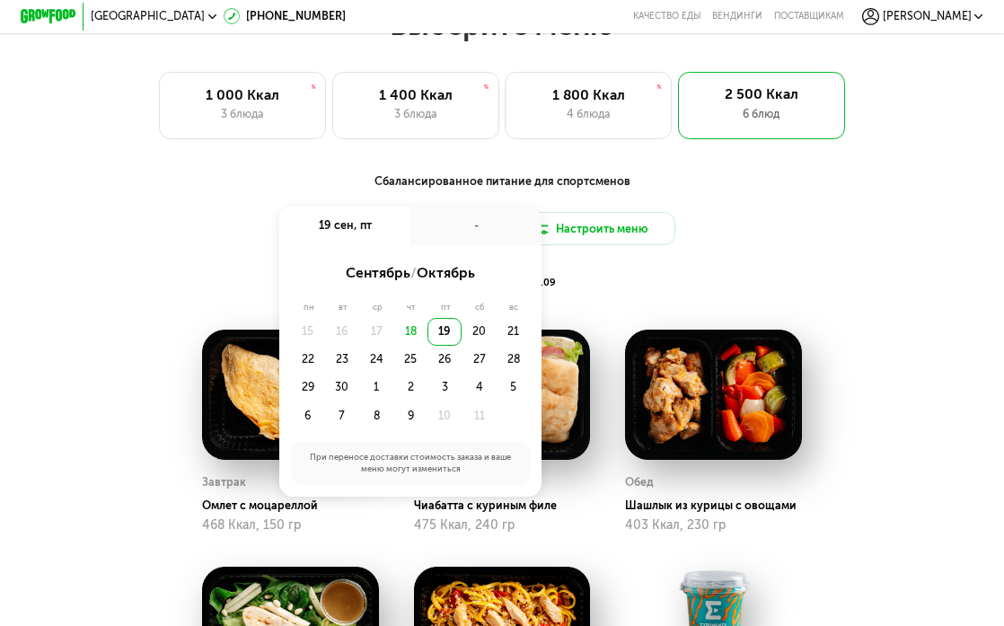
click at [408, 327] on div "18" at bounding box center [410, 332] width 34 height 28
click at [667, 263] on div "Сбалансированное питание для спортсменов Доставка: 19 сен, пт 19 сен, пт - сент…" at bounding box center [501, 232] width 825 height 120
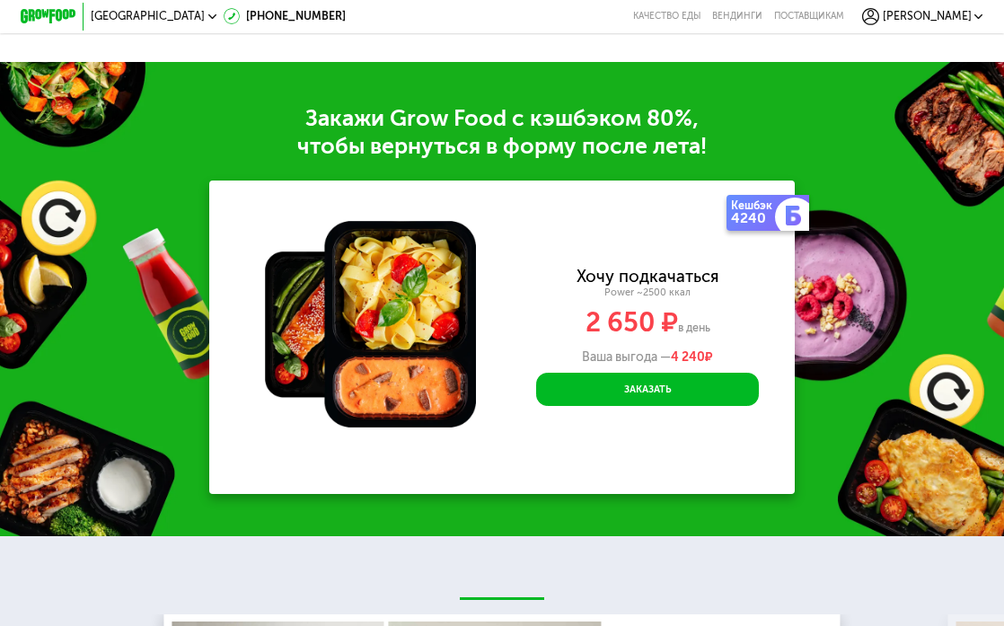
scroll to position [1982, 0]
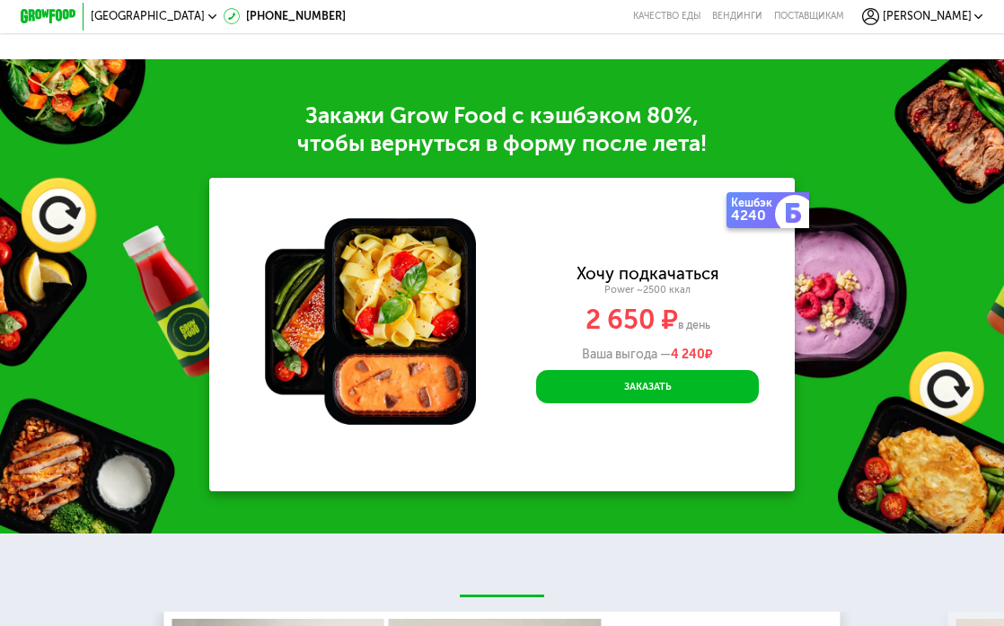
click at [648, 295] on div "Хочу подкачаться Power ~2500 ккал 2 650 ₽ в день Ваша выгода — 4 240 ₽" at bounding box center [647, 314] width 294 height 96
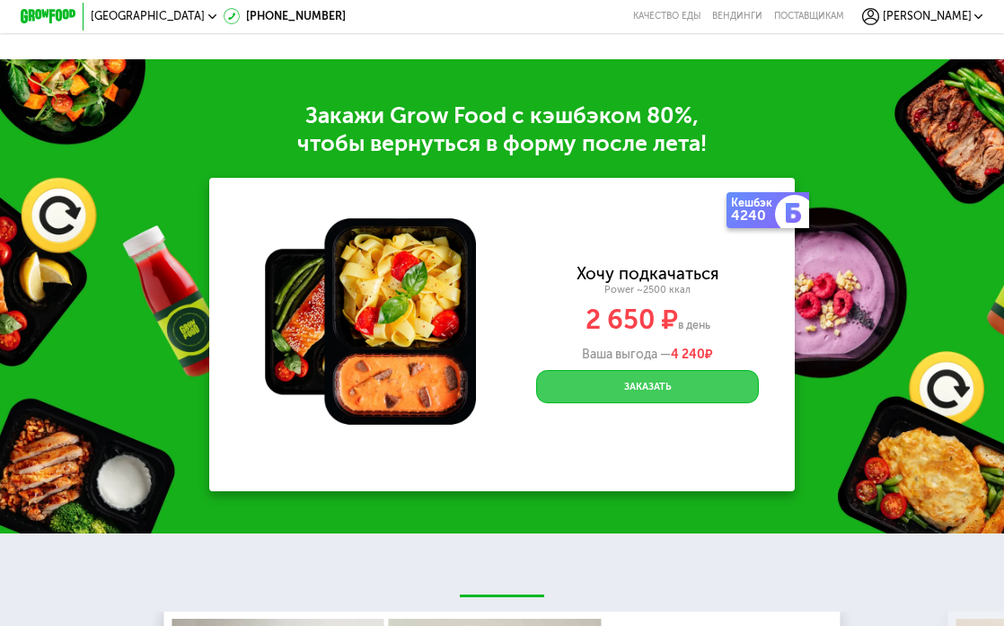
click at [628, 375] on button "Заказать" at bounding box center [647, 386] width 223 height 33
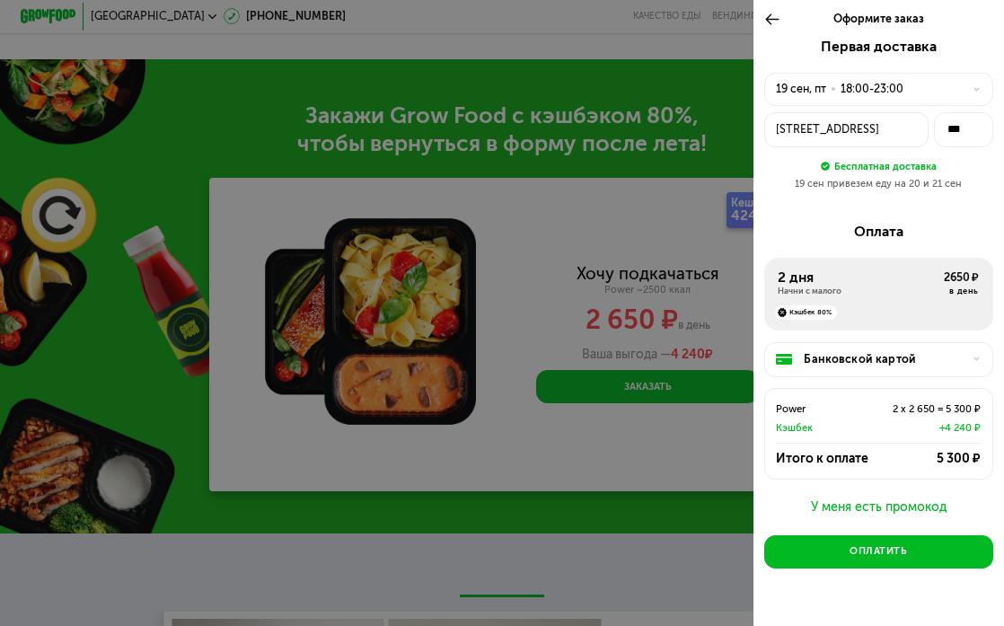
click at [808, 307] on div "Кэшбек 80%" at bounding box center [806, 312] width 62 height 14
click at [880, 121] on div "Красногорск, деревня Путилково, Новотушинская, 3" at bounding box center [846, 129] width 140 height 17
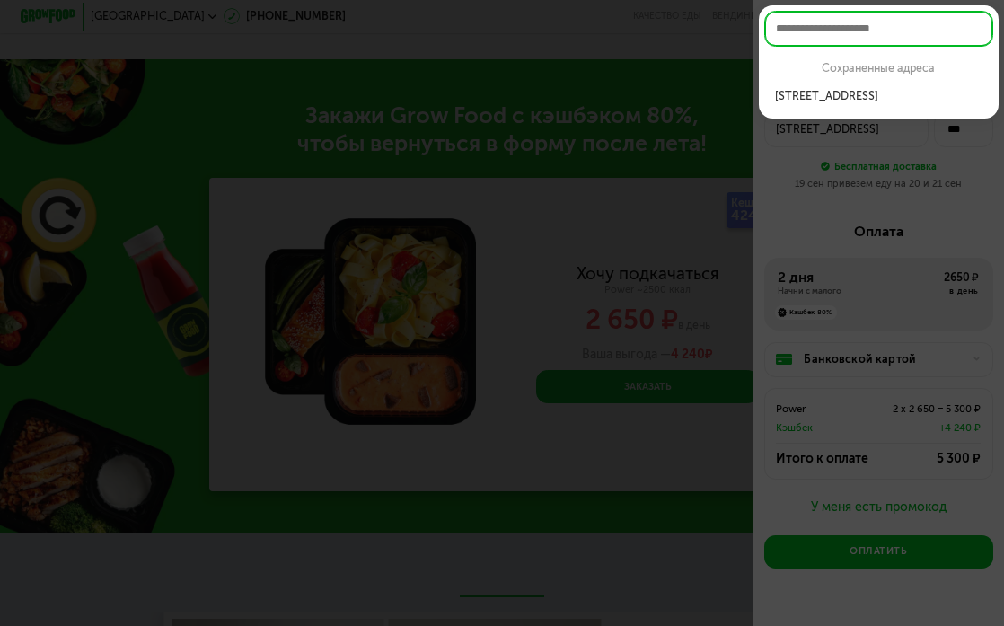
click at [854, 175] on div at bounding box center [502, 313] width 1004 height 626
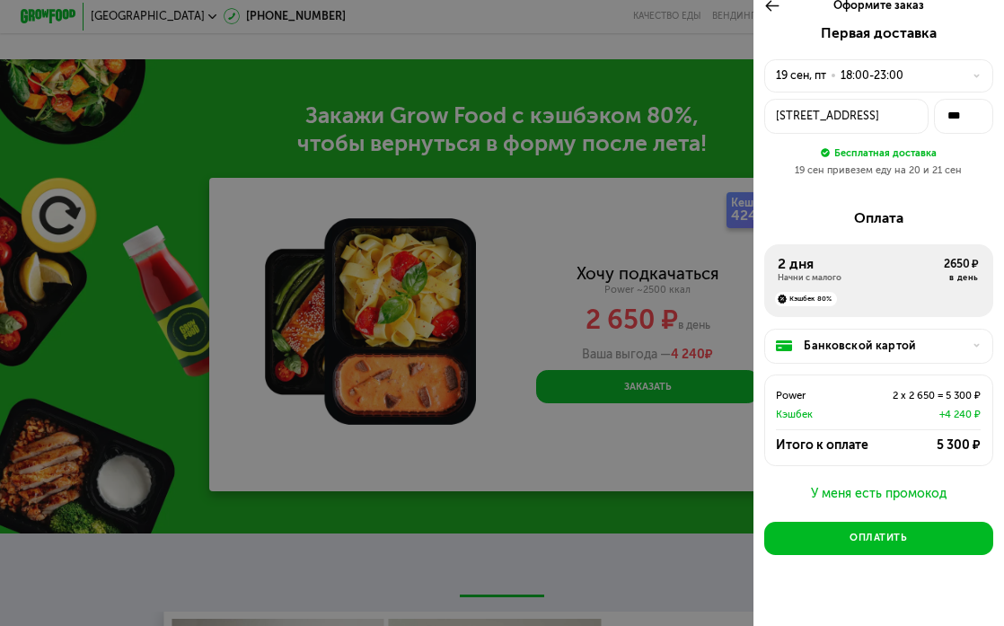
scroll to position [13, 0]
click at [656, 222] on div at bounding box center [502, 313] width 1004 height 626
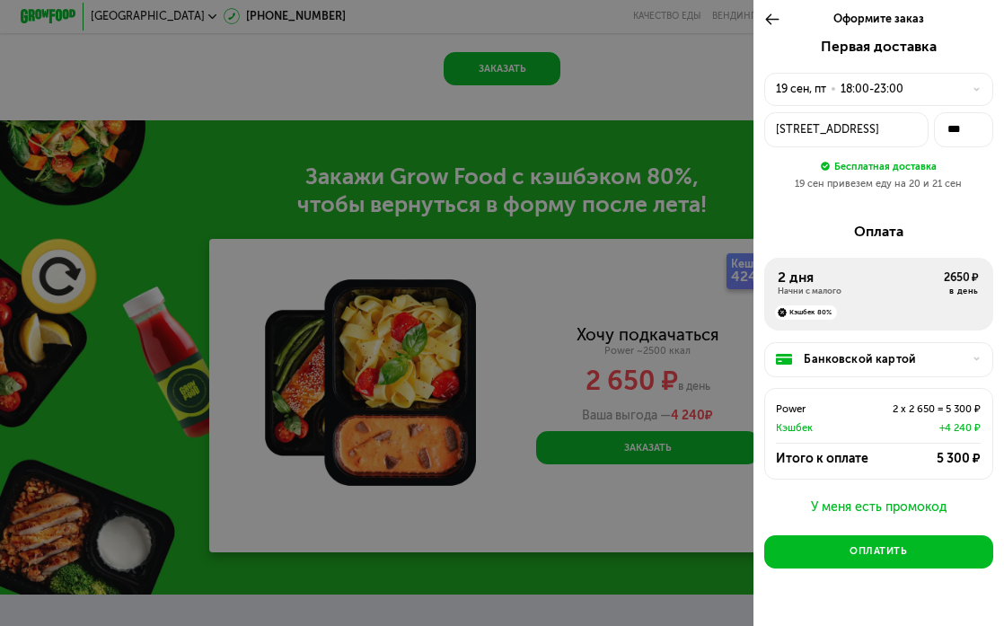
scroll to position [0, 0]
click at [815, 93] on div "19 сен, пт" at bounding box center [801, 89] width 50 height 17
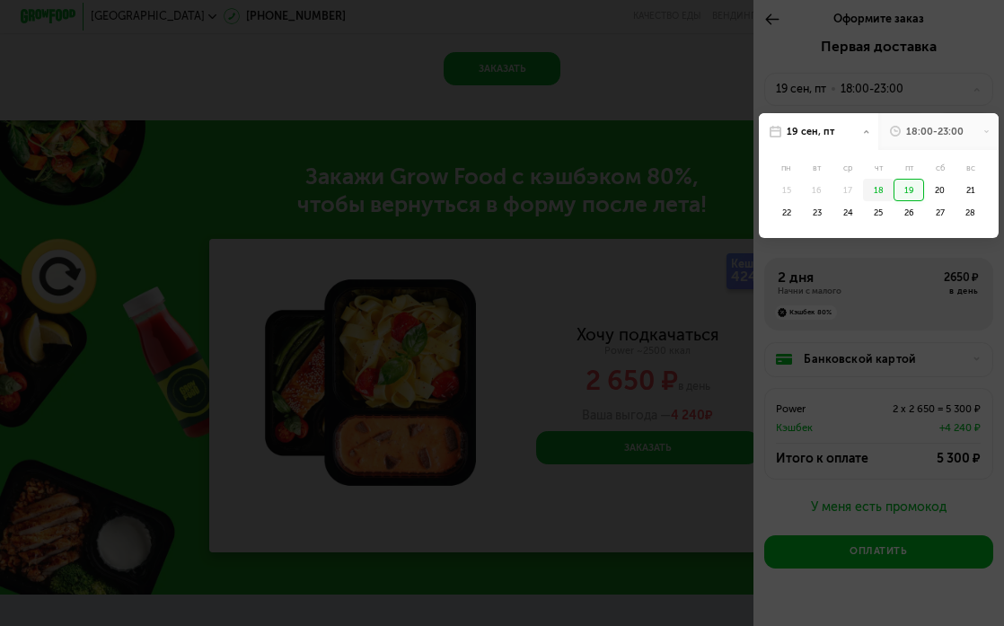
click at [876, 183] on div "18" at bounding box center [878, 190] width 31 height 22
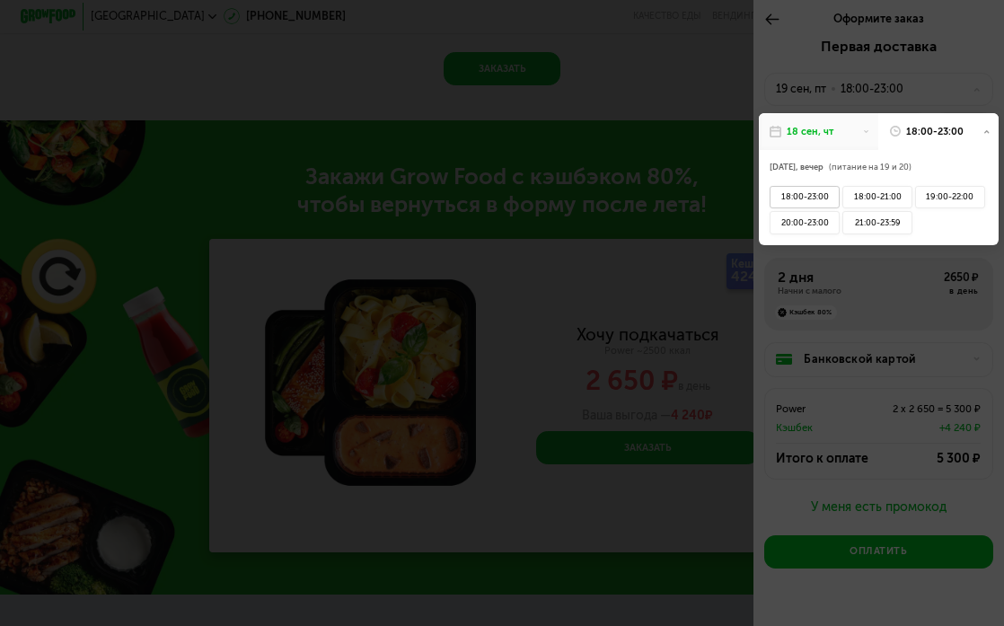
click at [822, 190] on div "18:00-23:00" at bounding box center [804, 197] width 70 height 22
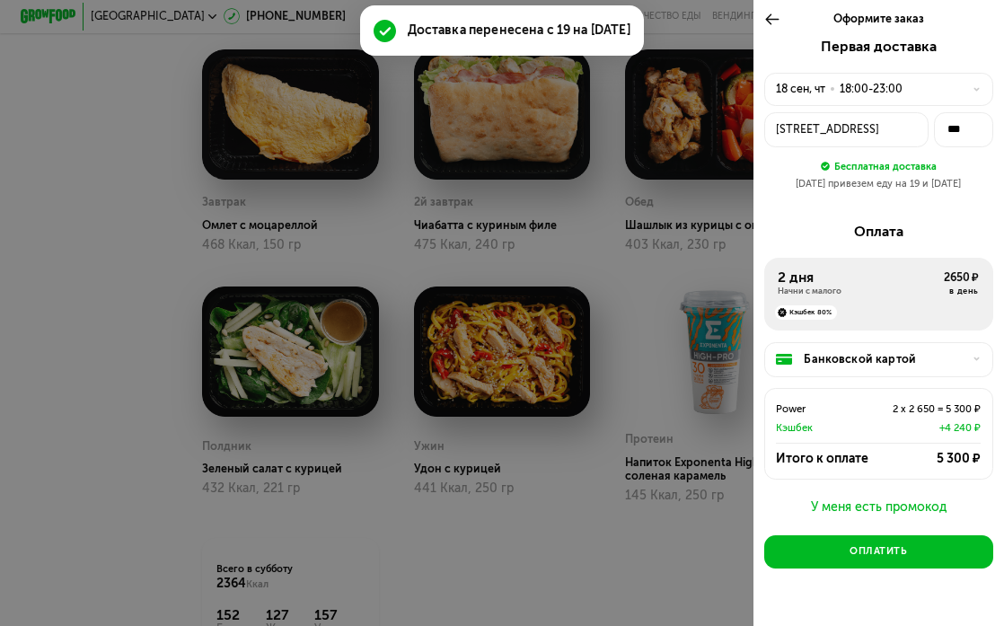
scroll to position [1280, 0]
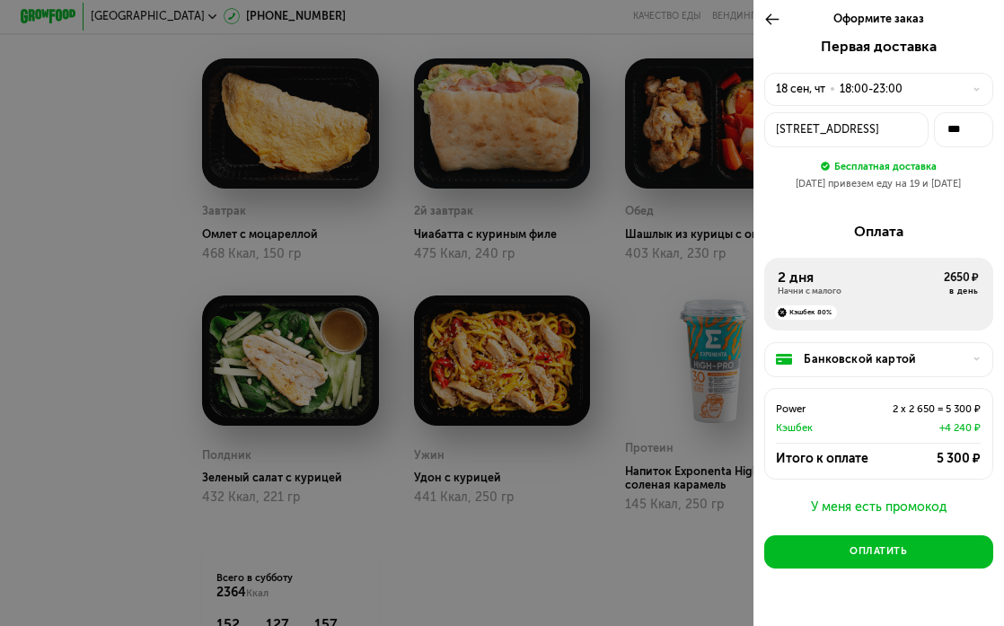
click at [760, 16] on div "Оформите заказ" at bounding box center [878, 19] width 251 height 39
click at [770, 15] on use at bounding box center [771, 19] width 13 height 11
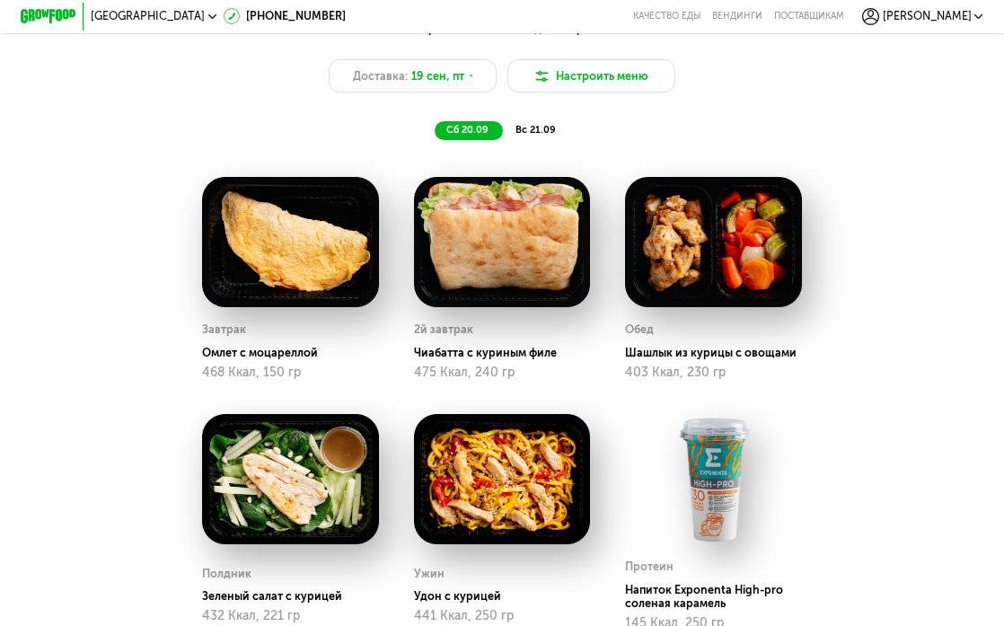
scroll to position [1129, 0]
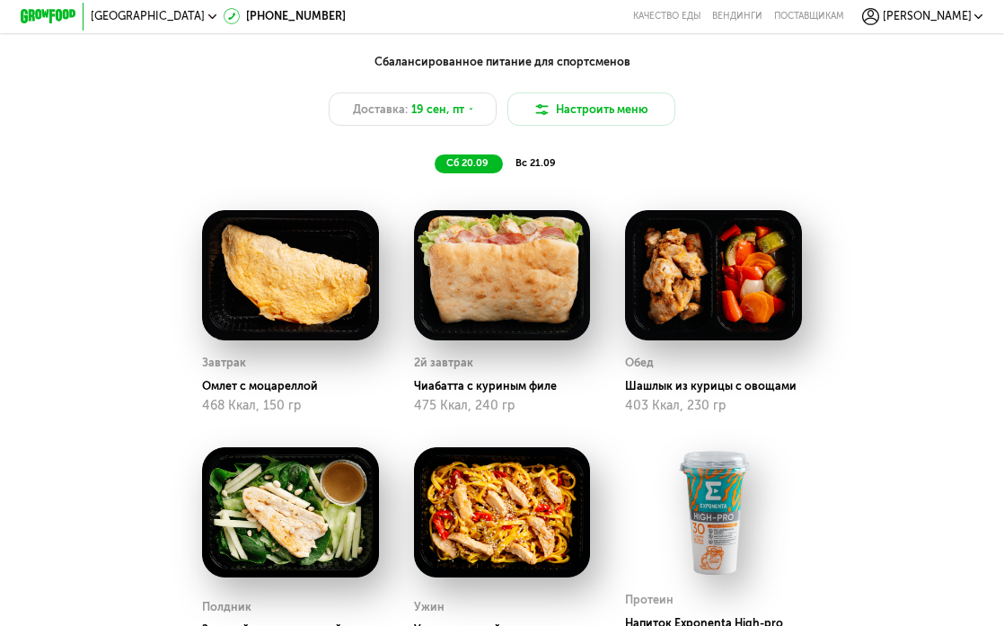
click at [528, 157] on span "вс 21.09" at bounding box center [535, 163] width 40 height 12
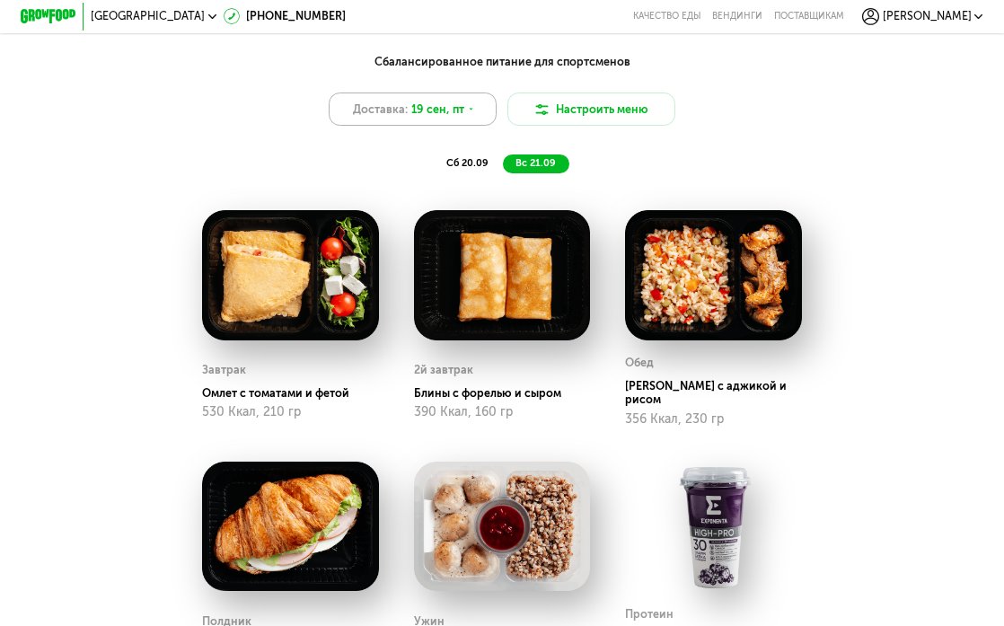
click at [467, 112] on icon at bounding box center [471, 109] width 8 height 8
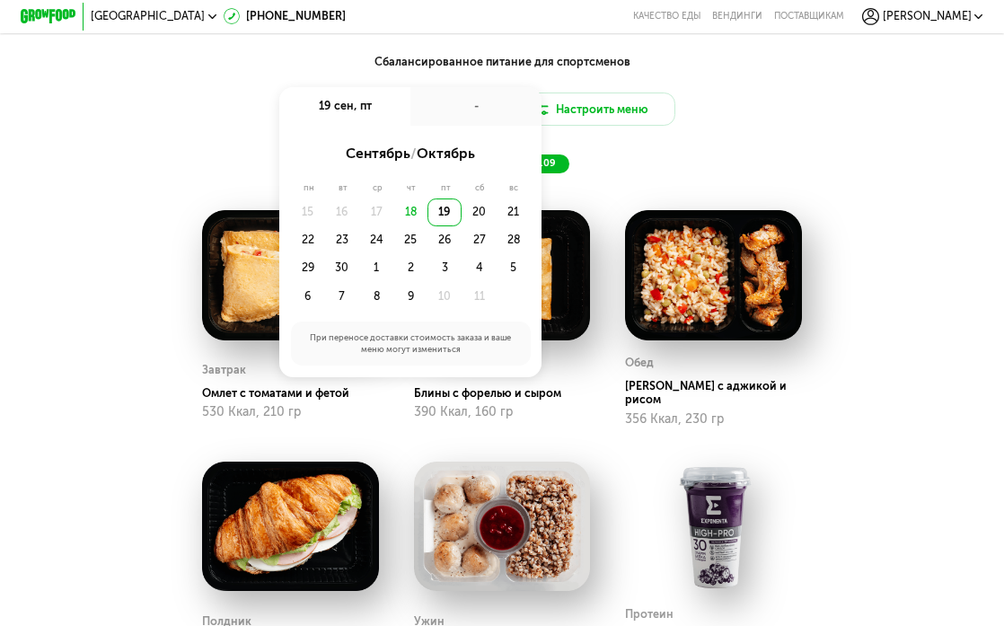
click at [409, 210] on div "18" at bounding box center [410, 212] width 34 height 28
click at [593, 127] on div "Сбалансированное питание для спортсменов Доставка: 19 сен, пт 19 сен, пт - сент…" at bounding box center [501, 113] width 825 height 120
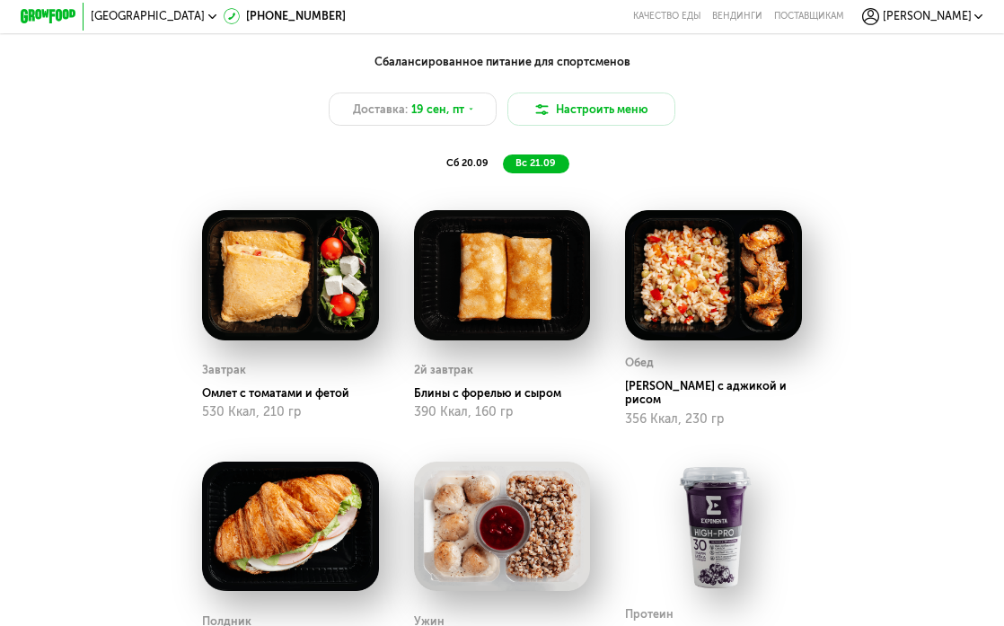
click at [463, 166] on span "сб 20.09" at bounding box center [467, 163] width 42 height 12
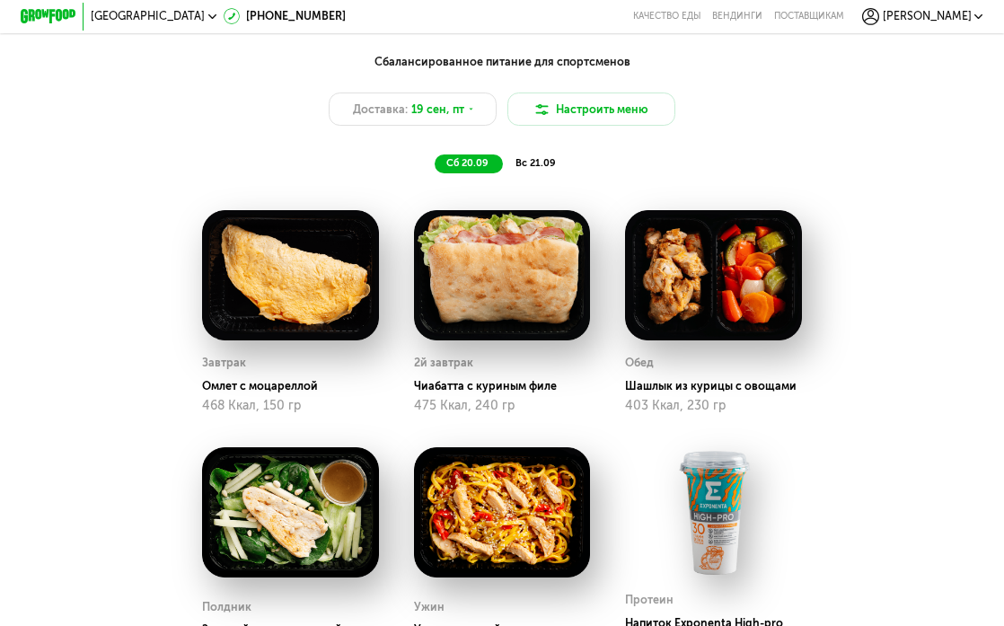
click at [508, 165] on div "вс 21.09" at bounding box center [536, 164] width 66 height 20
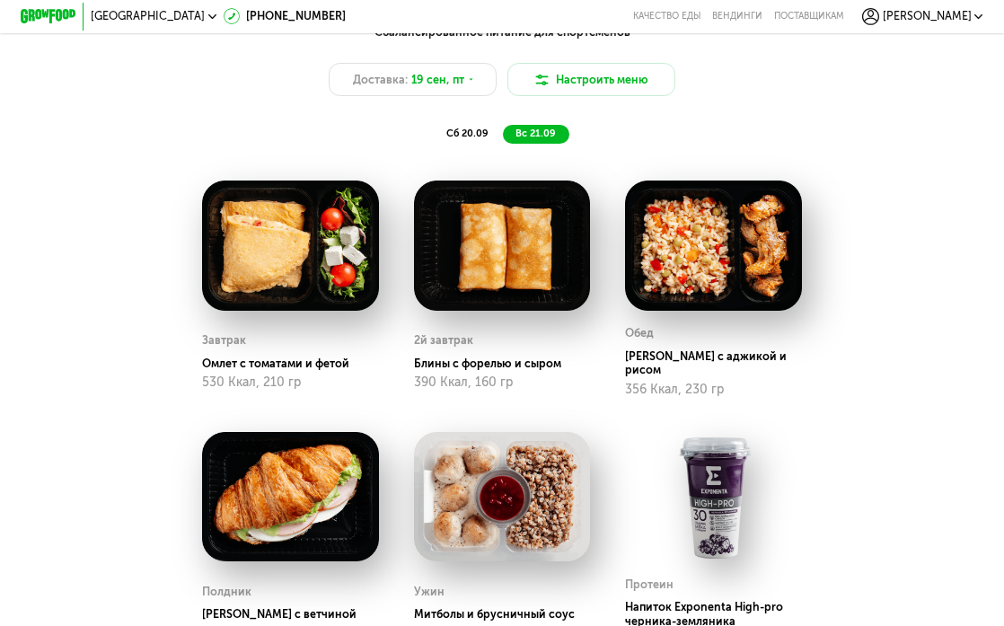
scroll to position [1163, 0]
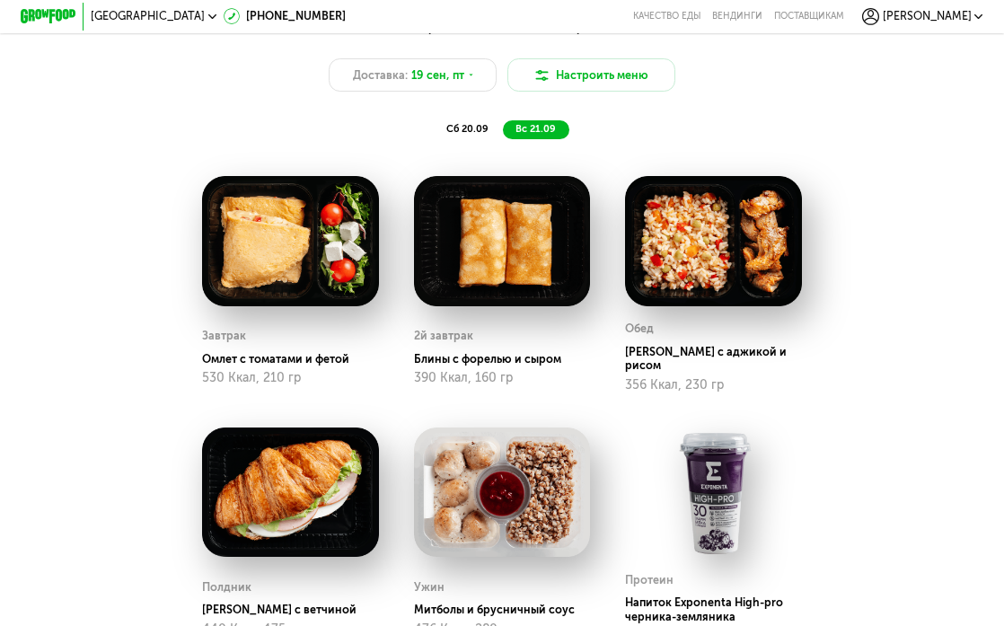
click at [485, 145] on div "Сбалансированное питание для спортсменов Доставка: 19 сен, пт Настроить меню сб…" at bounding box center [502, 79] width 842 height 137
click at [485, 135] on div "сб 20.09" at bounding box center [469, 130] width 68 height 20
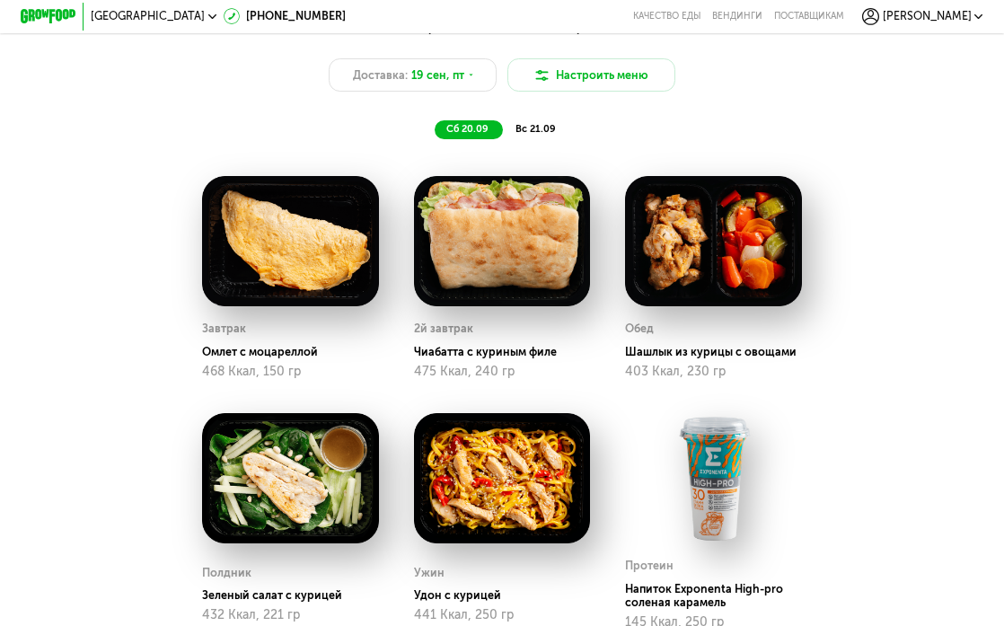
click at [517, 126] on span "вс 21.09" at bounding box center [535, 129] width 40 height 12
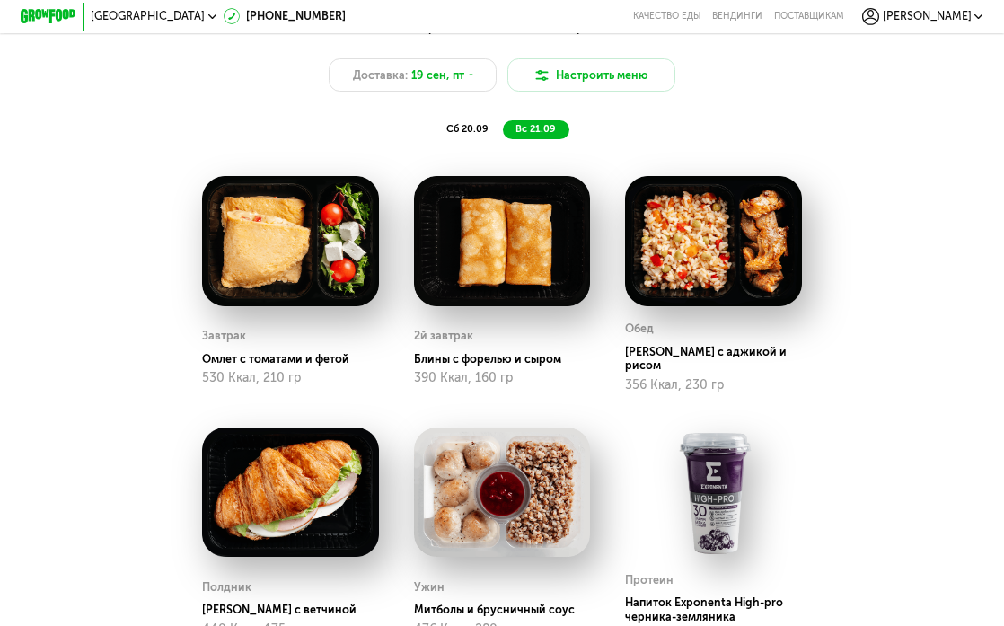
click at [472, 129] on span "сб 20.09" at bounding box center [467, 129] width 42 height 12
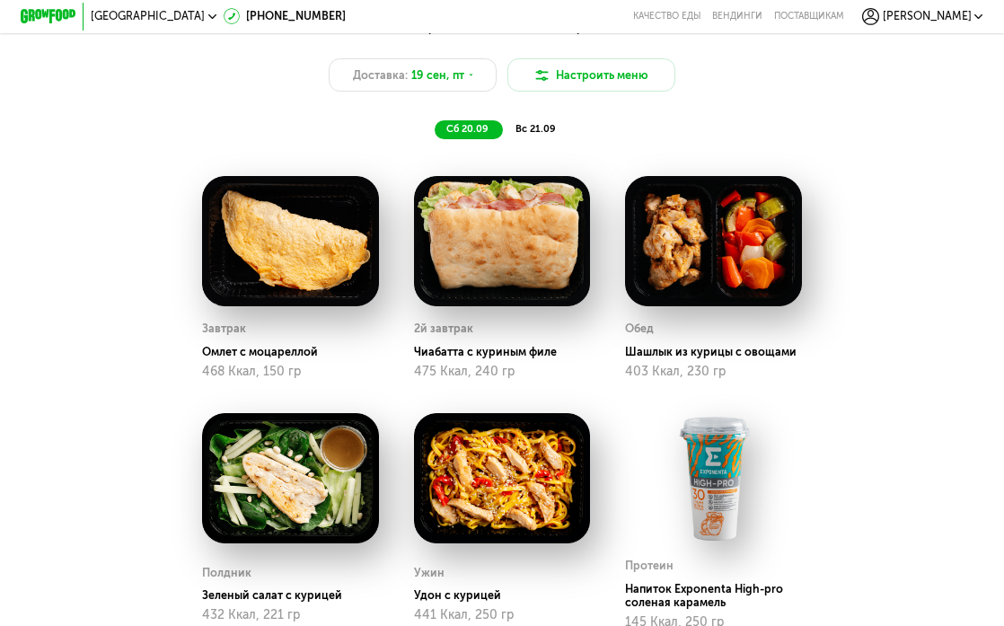
click at [506, 129] on div "вс 21.09" at bounding box center [536, 130] width 66 height 20
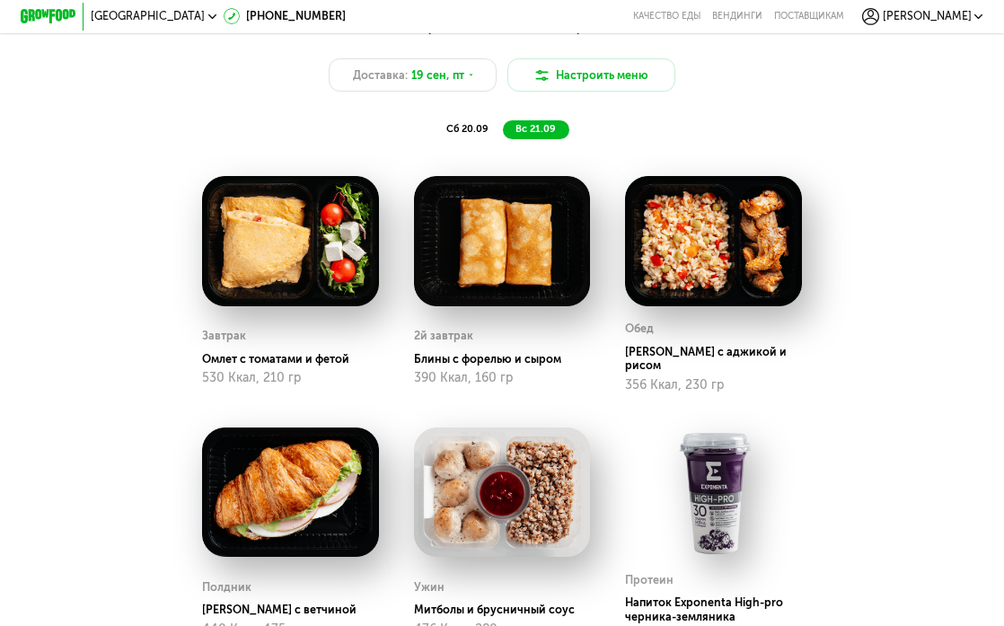
click at [484, 129] on span "сб 20.09" at bounding box center [467, 129] width 42 height 12
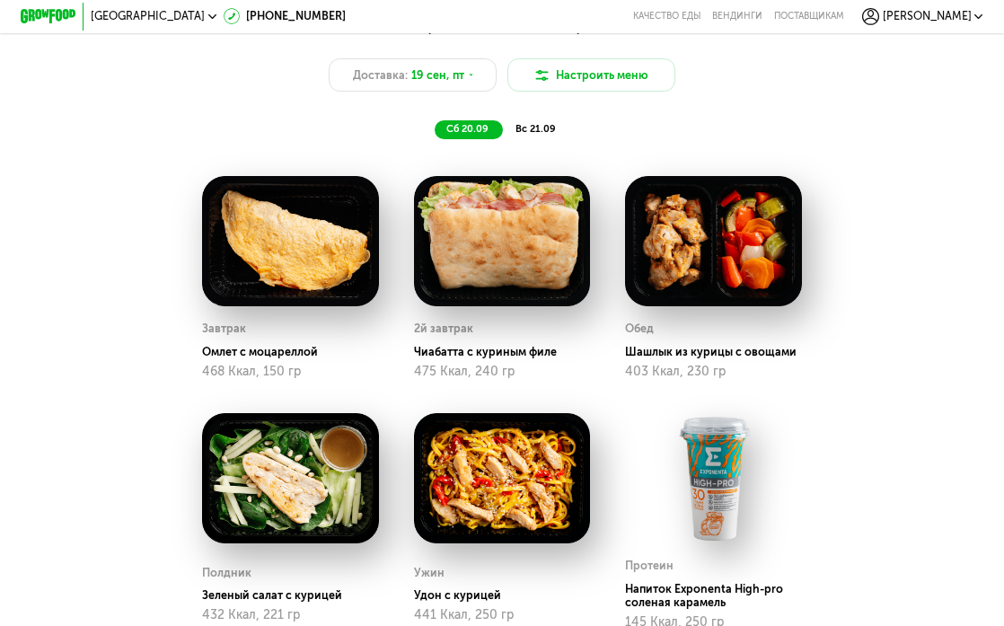
click at [539, 130] on span "вс 21.09" at bounding box center [535, 129] width 40 height 12
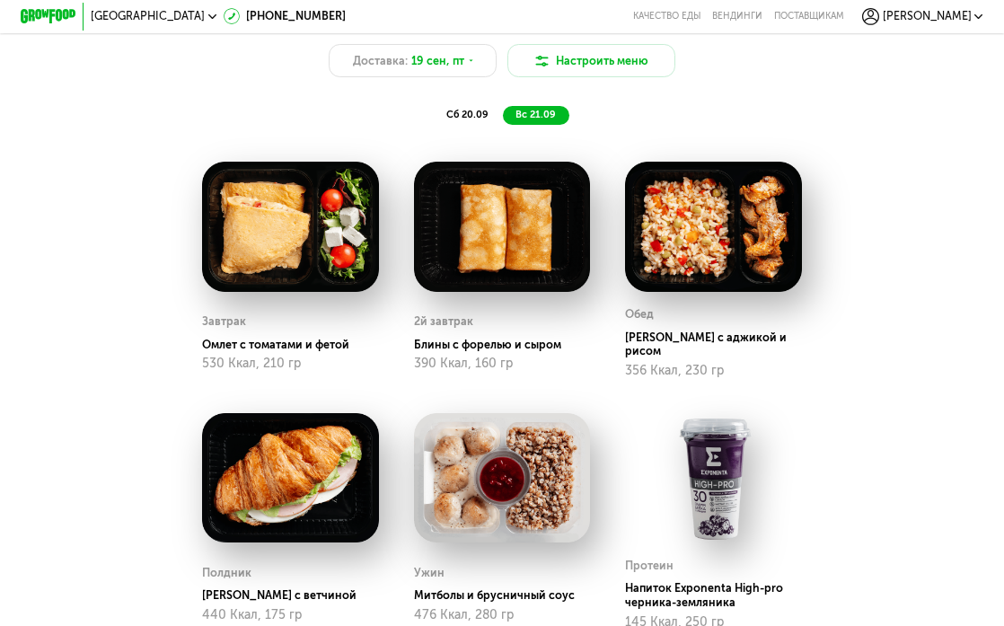
scroll to position [1173, 0]
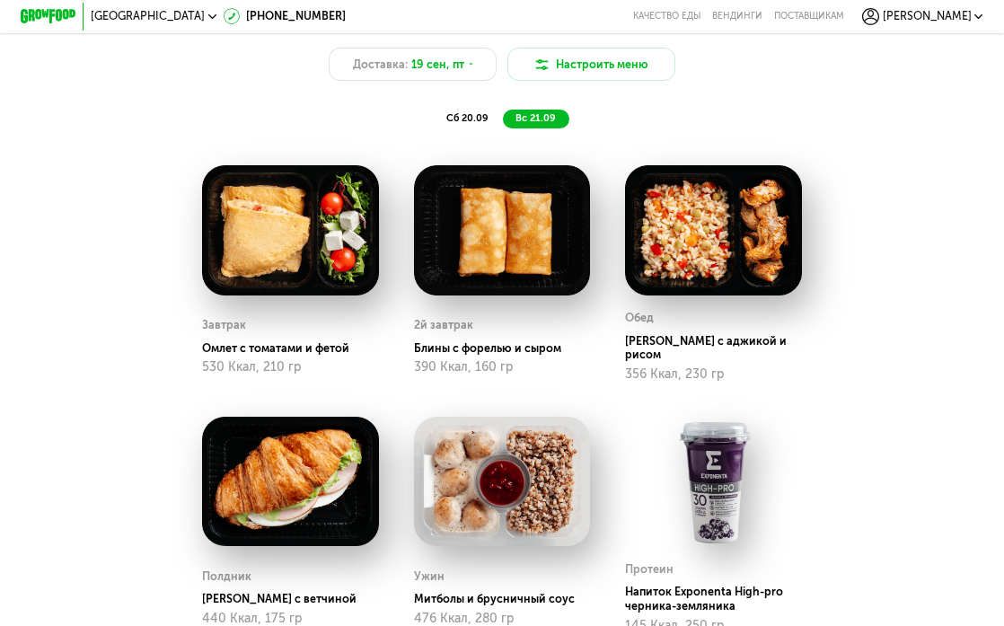
click at [479, 112] on span "сб 20.09" at bounding box center [467, 118] width 42 height 12
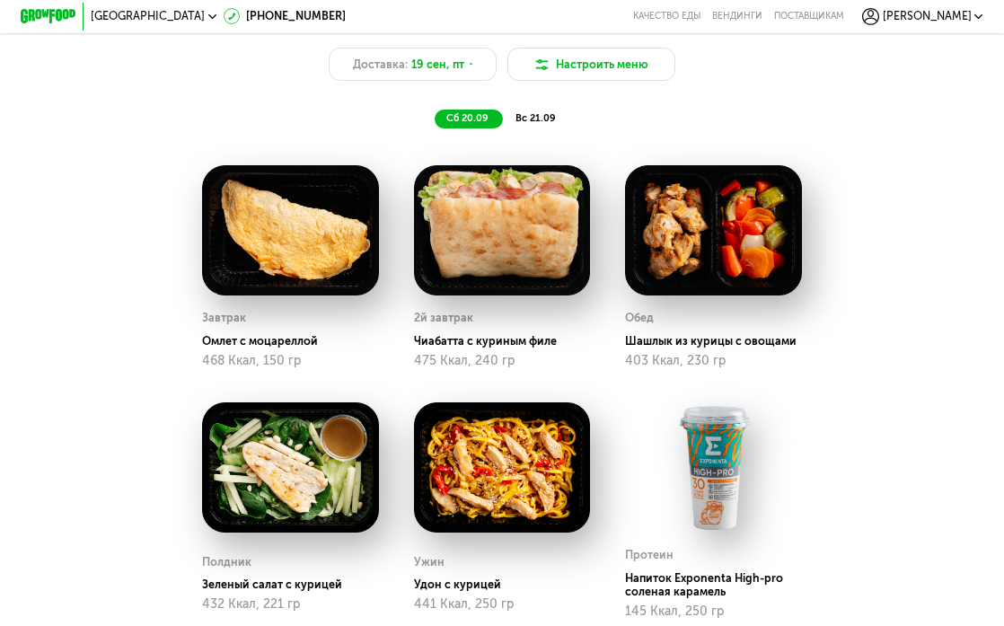
click at [525, 113] on span "вс 21.09" at bounding box center [535, 118] width 40 height 12
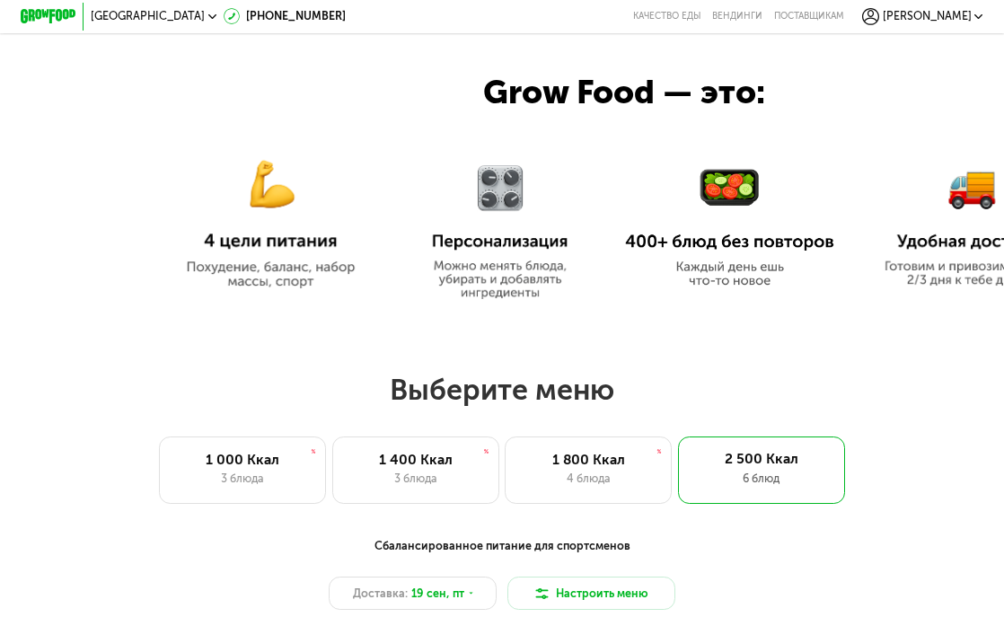
scroll to position [644, 0]
click at [488, 222] on img at bounding box center [499, 222] width 163 height 154
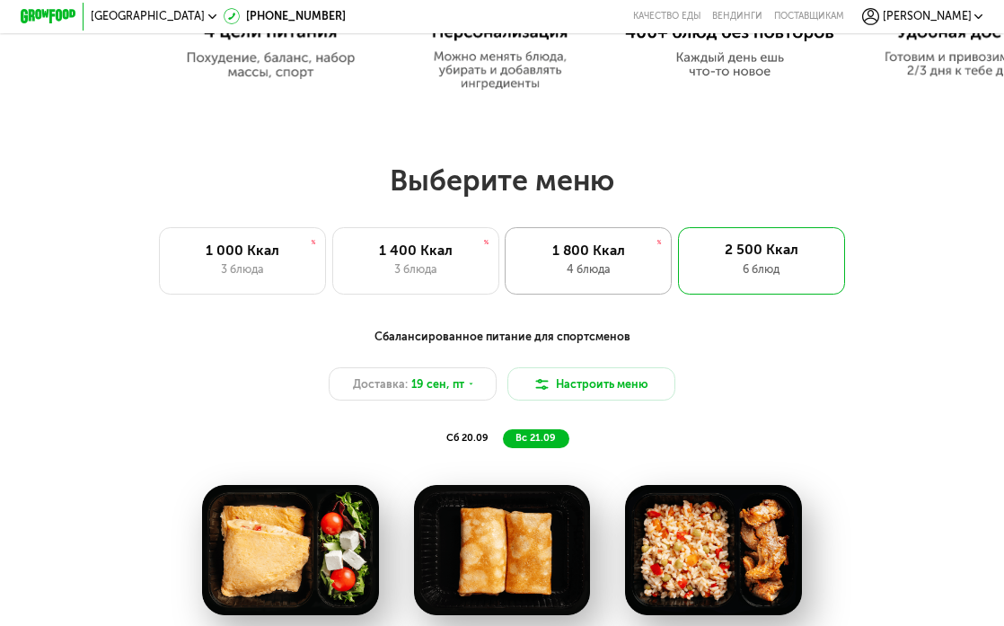
scroll to position [863, 0]
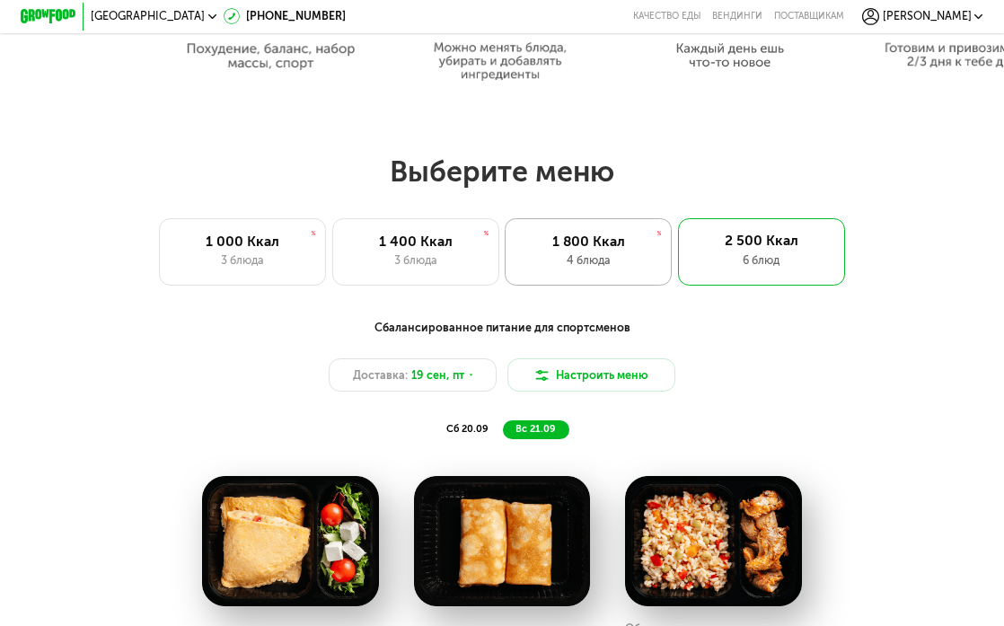
click at [548, 252] on div "4 блюда" at bounding box center [588, 260] width 137 height 17
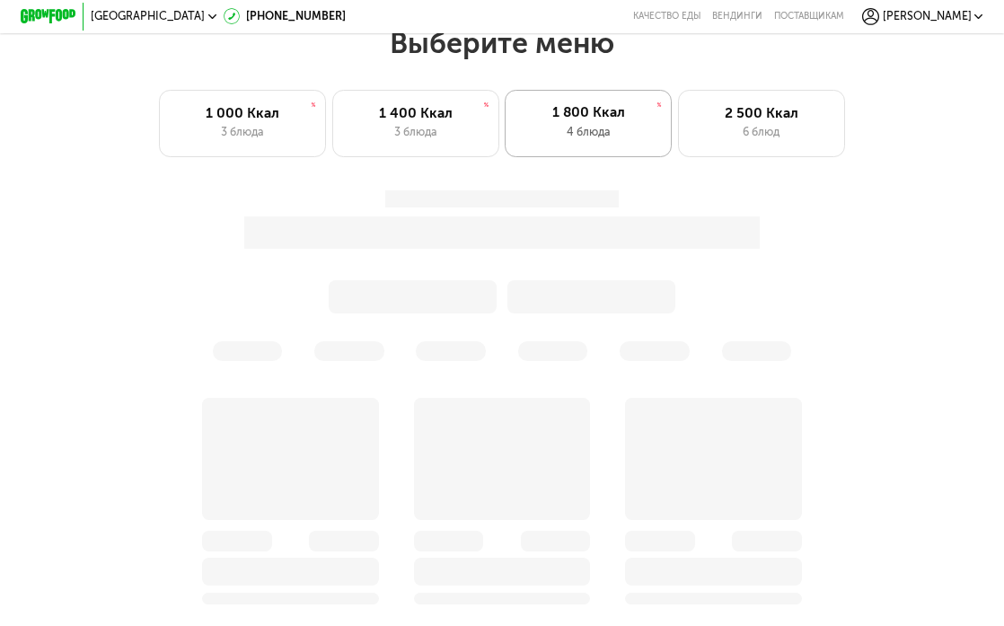
scroll to position [1010, 0]
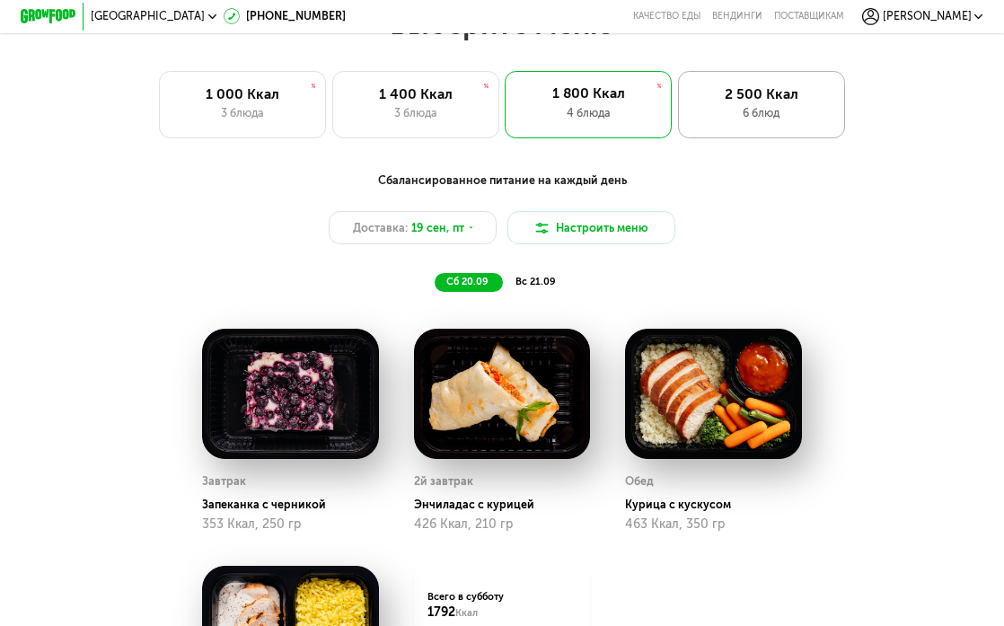
click at [708, 74] on div "2 500 Ккал 6 блюд" at bounding box center [761, 104] width 167 height 67
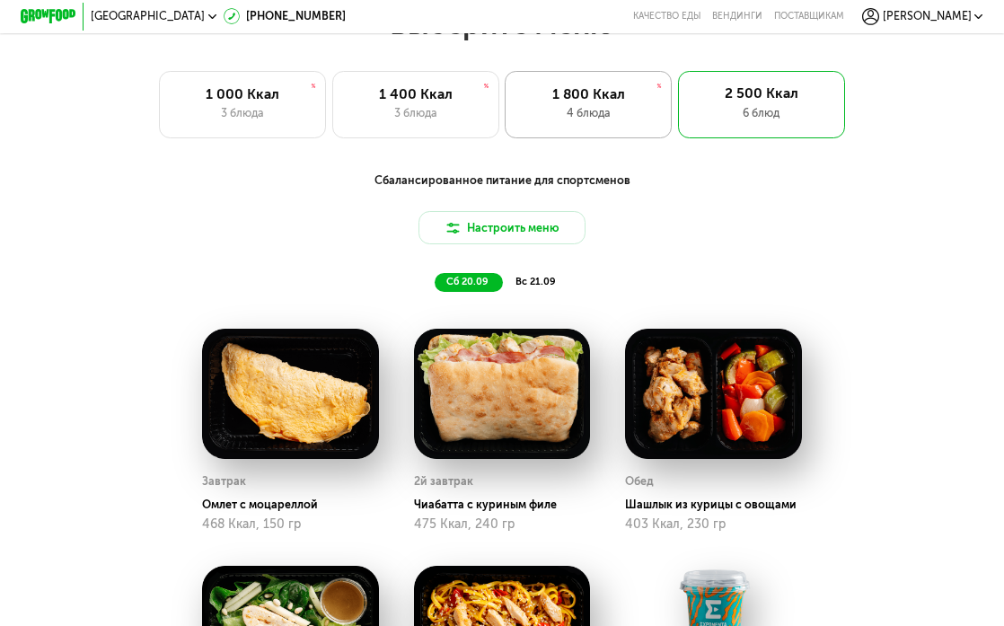
click at [628, 92] on div "1 800 Ккал" at bounding box center [588, 94] width 137 height 17
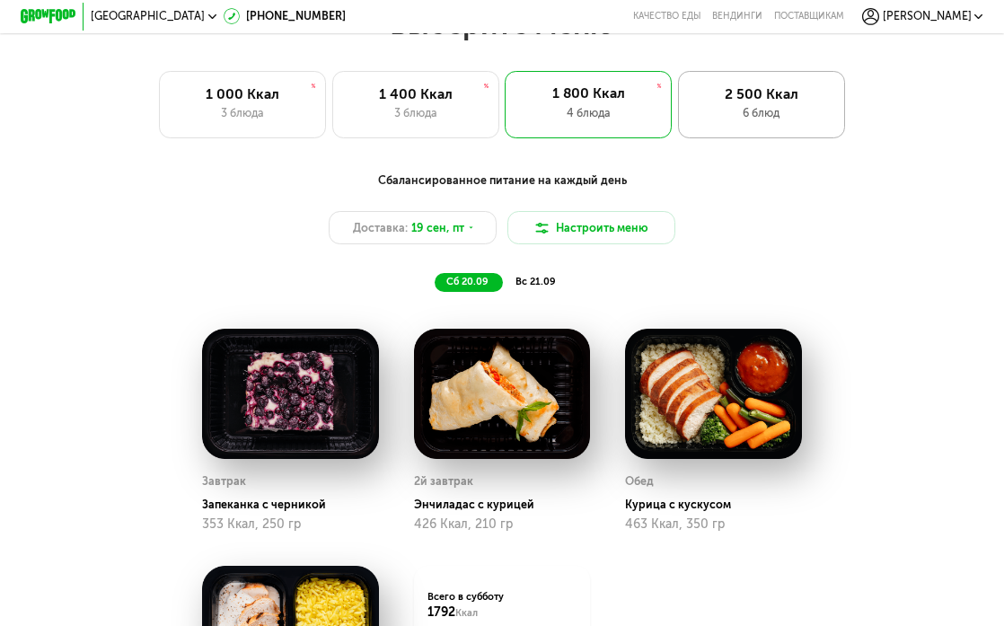
click at [730, 113] on div "6 блюд" at bounding box center [760, 113] width 137 height 17
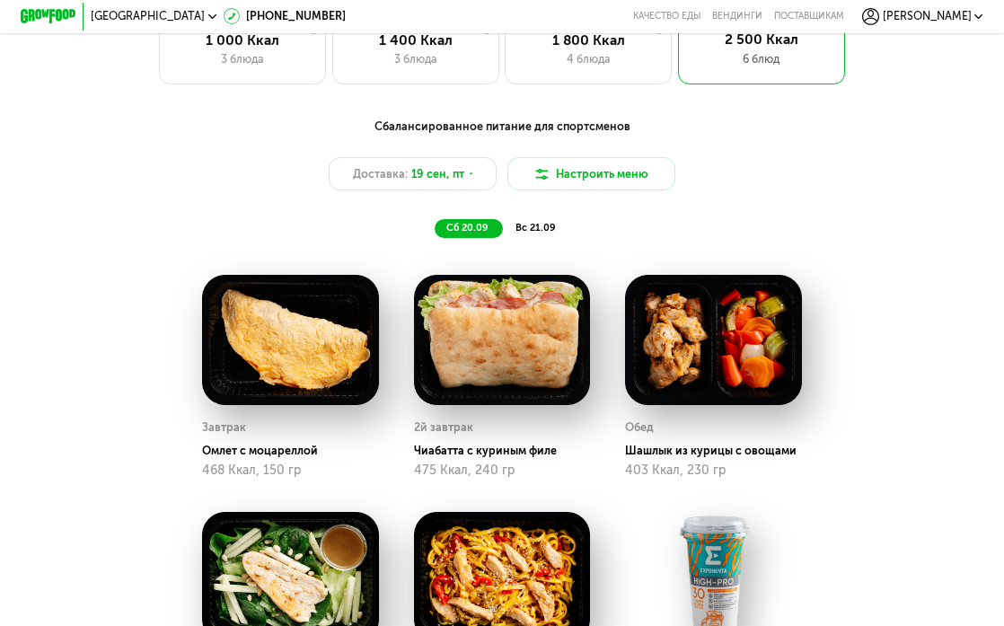
scroll to position [1069, 0]
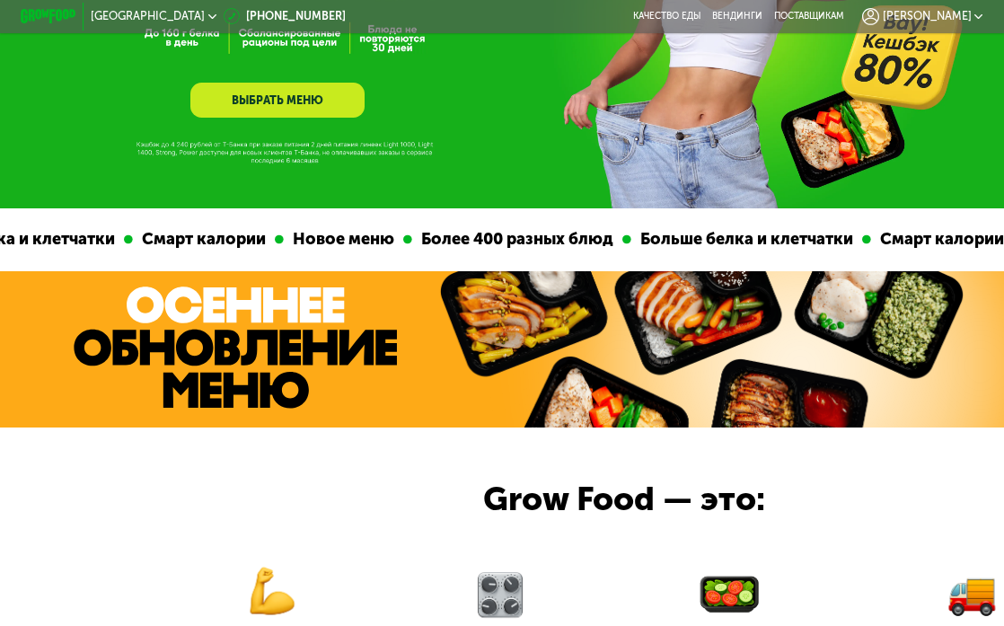
click at [320, 96] on link "ВЫБРАТЬ МЕНЮ" at bounding box center [276, 100] width 173 height 35
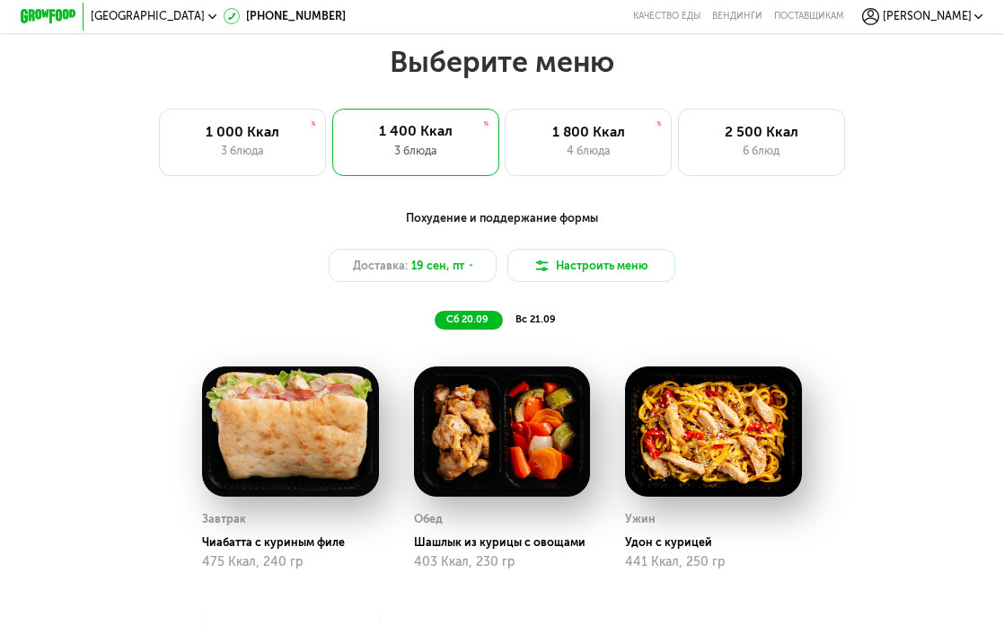
scroll to position [983, 0]
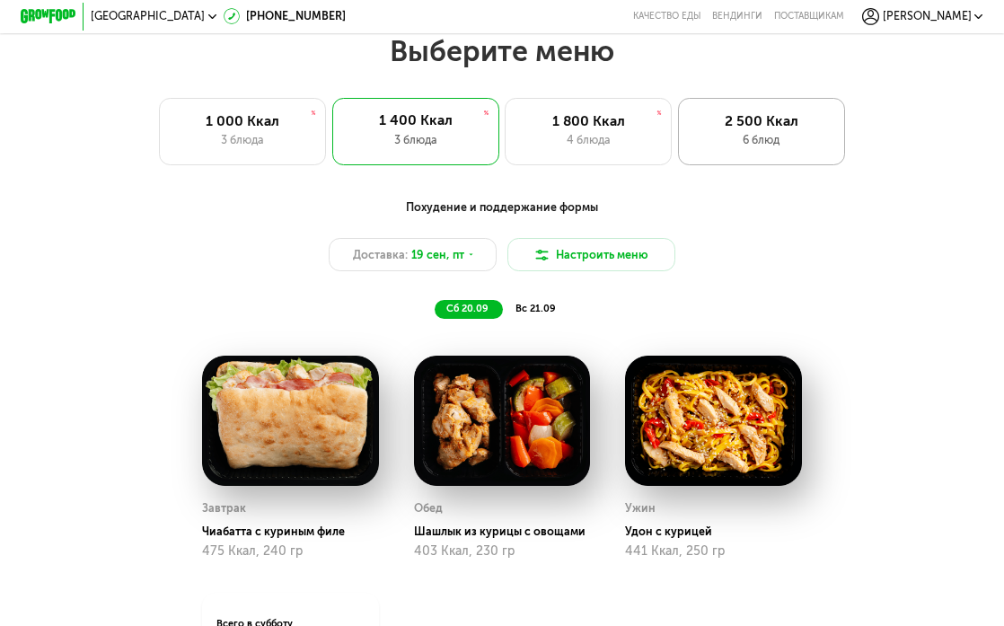
click at [751, 134] on div "6 блюд" at bounding box center [760, 140] width 137 height 17
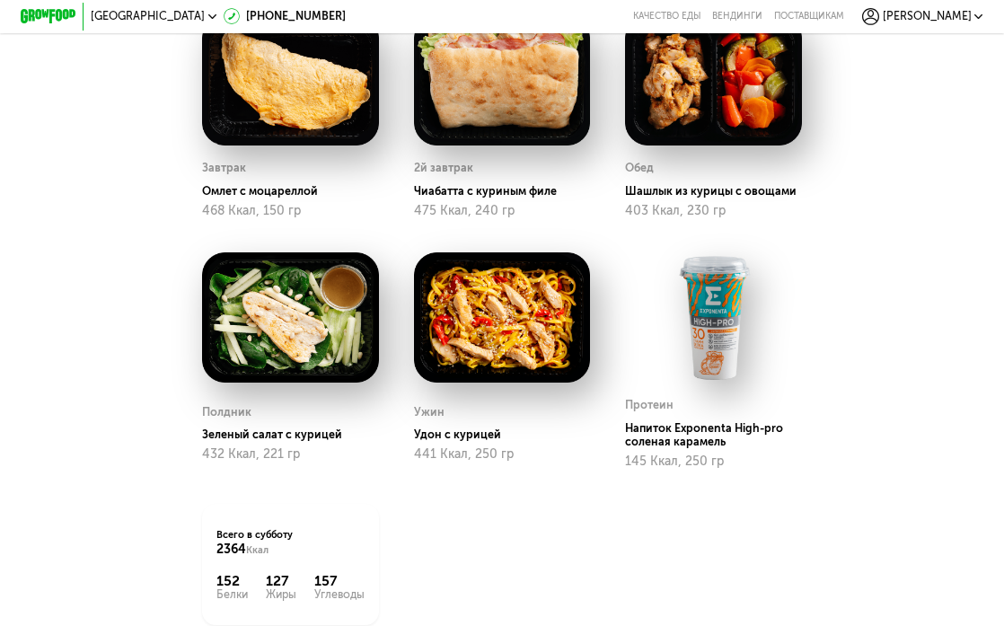
scroll to position [1208, 0]
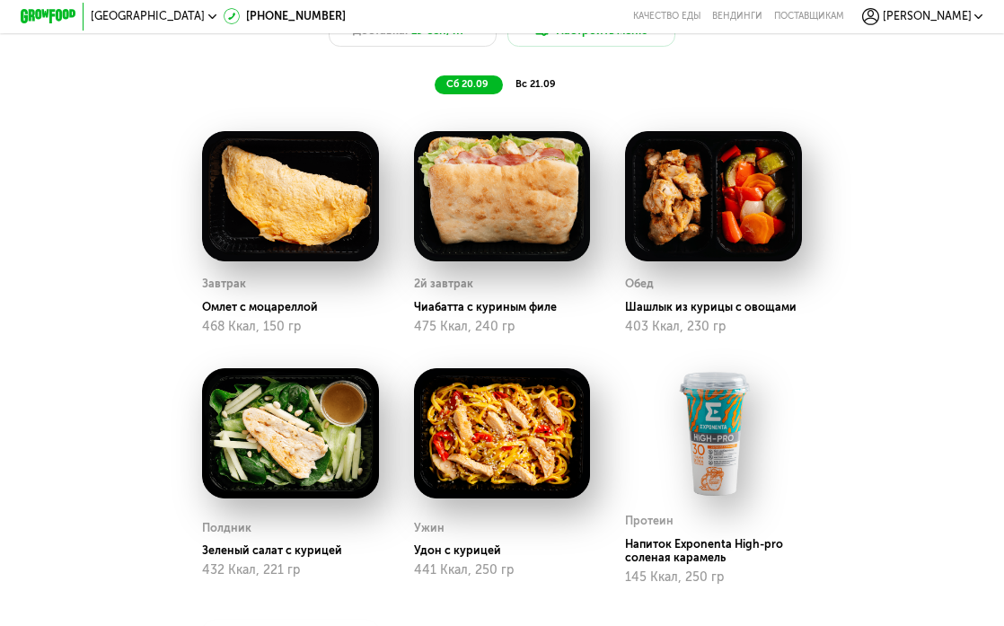
click at [541, 76] on div "вс 21.09" at bounding box center [536, 85] width 66 height 20
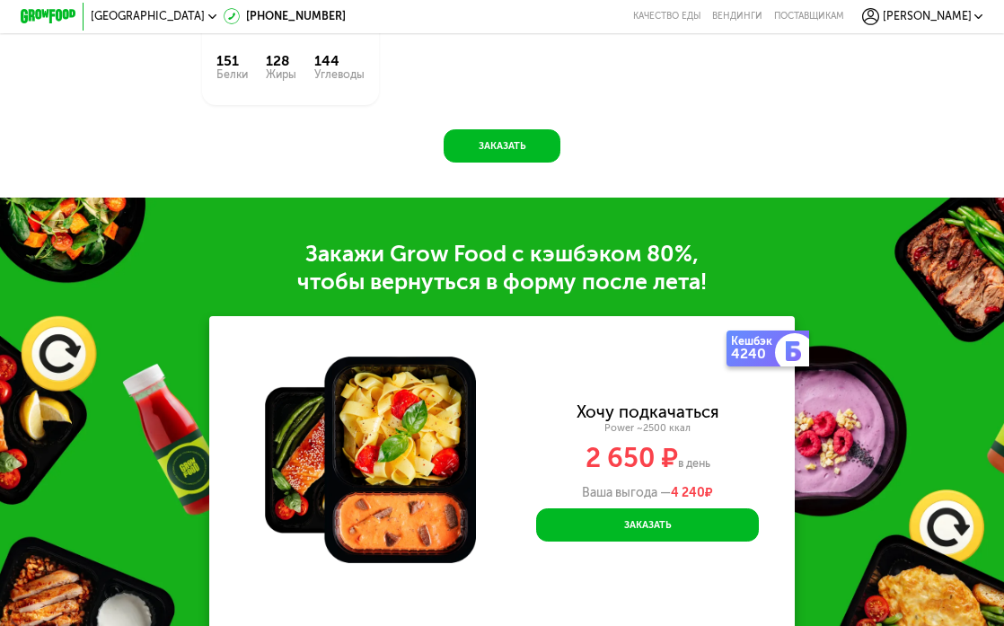
scroll to position [1846, 0]
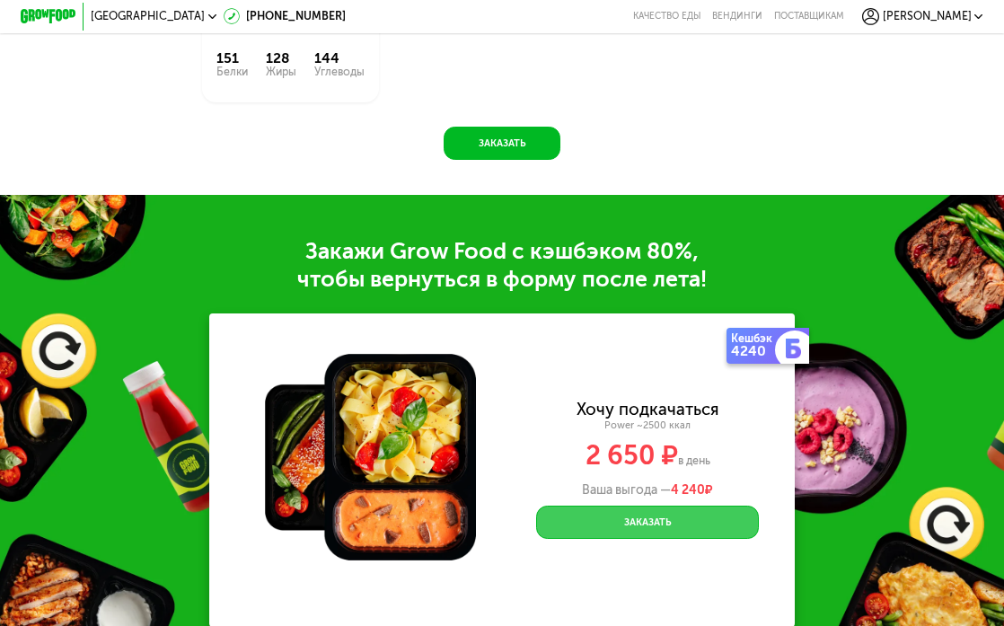
click at [616, 526] on button "Заказать" at bounding box center [647, 521] width 223 height 33
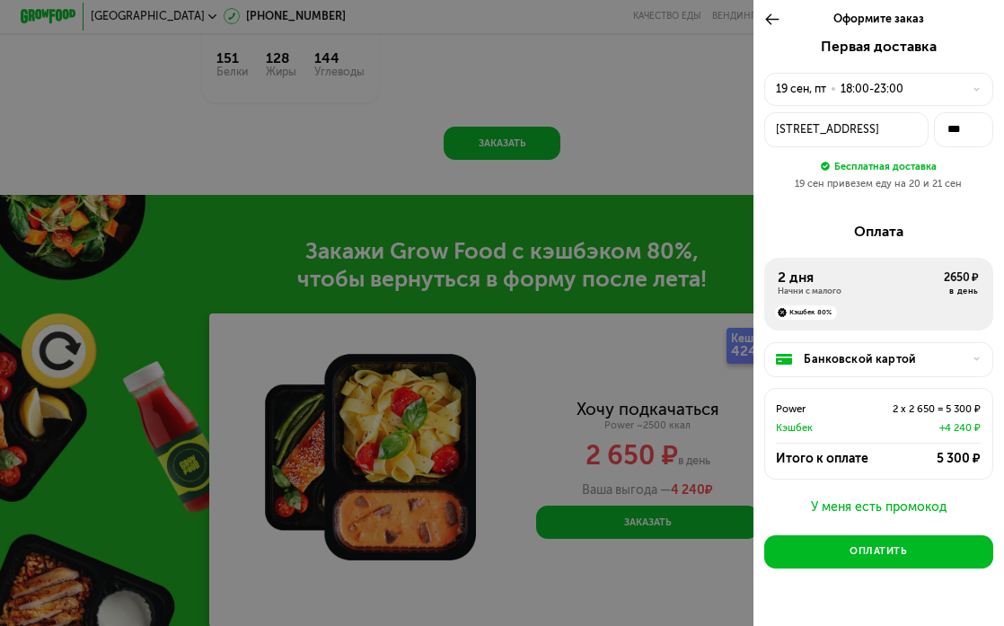
click at [839, 75] on div "19 сен, пт • 18:00-23:00" at bounding box center [878, 90] width 229 height 34
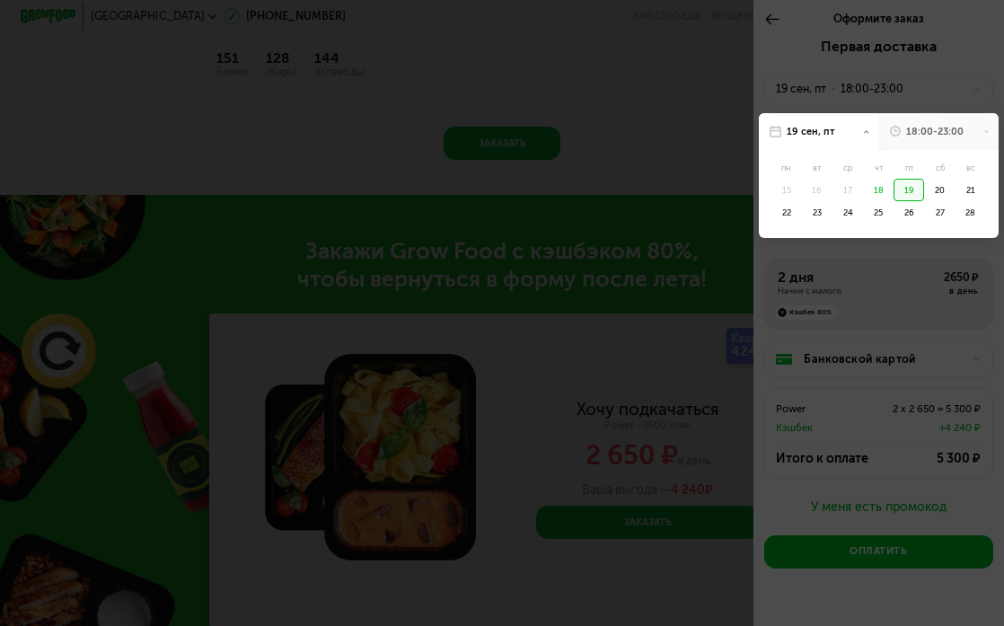
click at [910, 180] on div "19" at bounding box center [908, 190] width 31 height 22
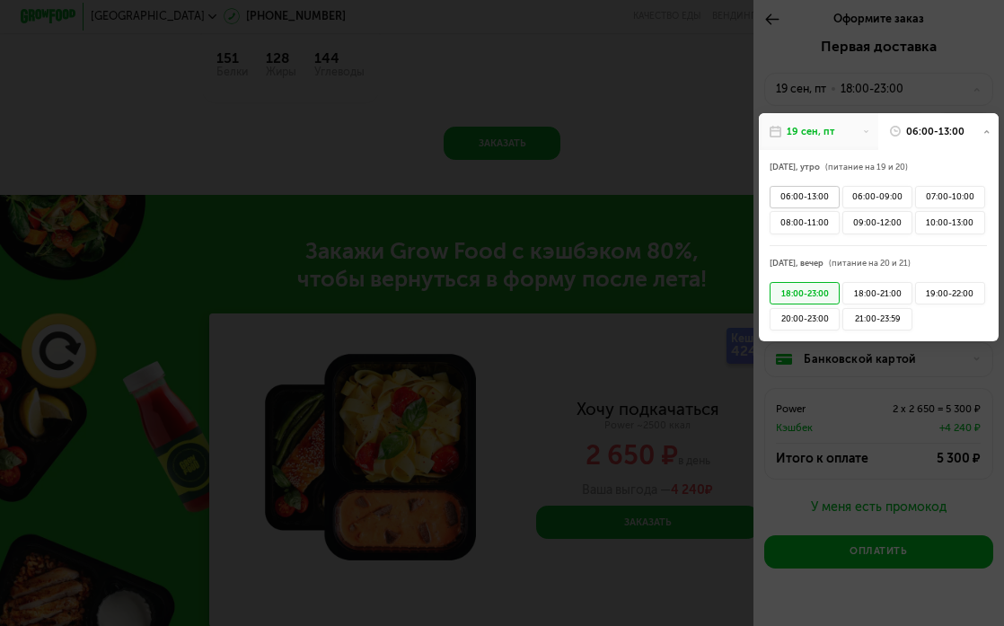
click at [803, 186] on div "06:00-13:00" at bounding box center [804, 197] width 70 height 22
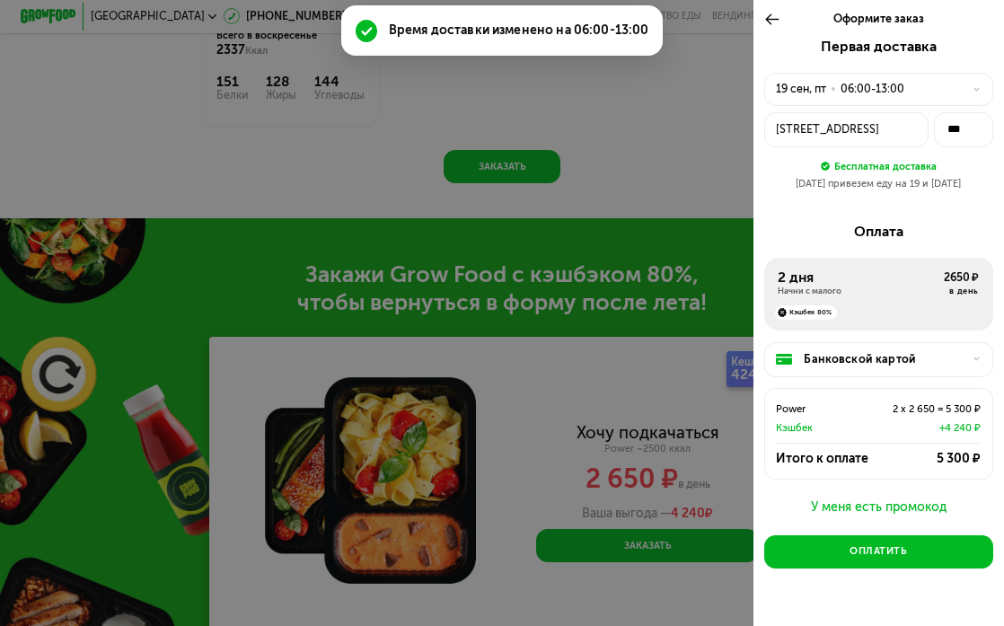
scroll to position [1821, 0]
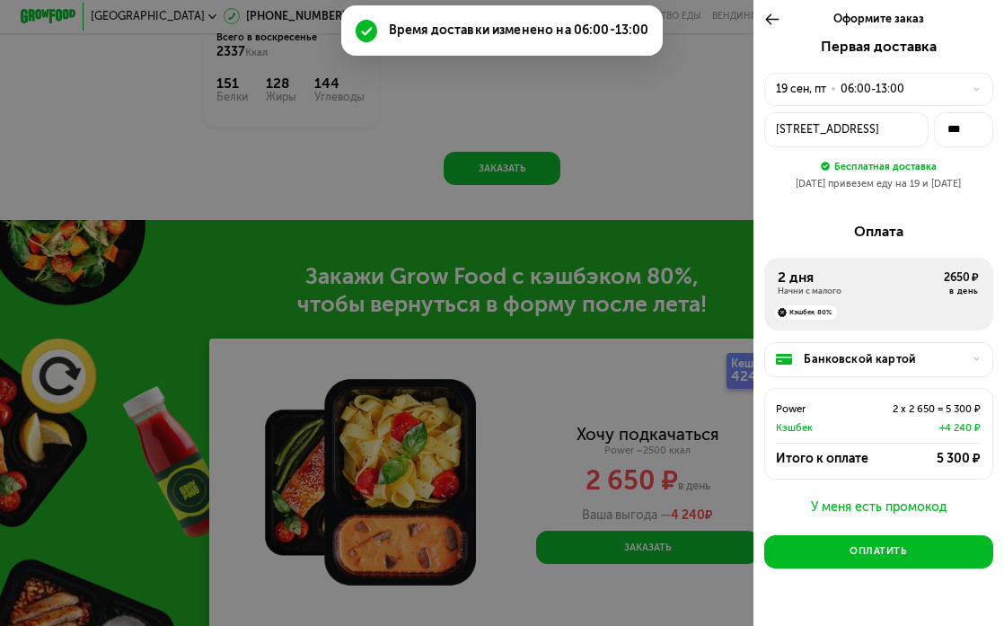
click at [895, 92] on div "06:00-13:00" at bounding box center [872, 89] width 64 height 17
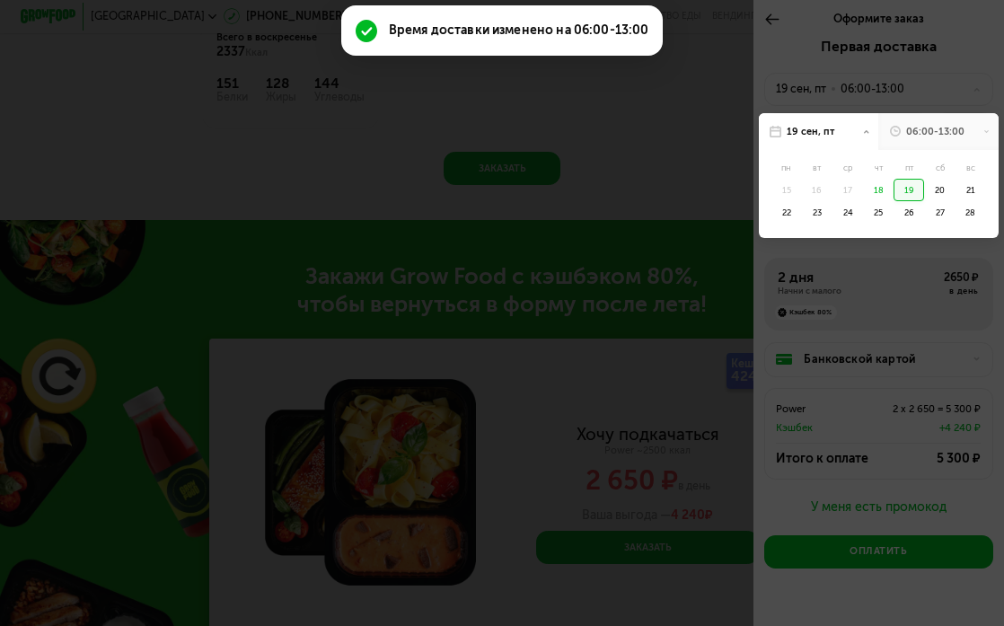
click at [918, 190] on div "19" at bounding box center [908, 190] width 31 height 22
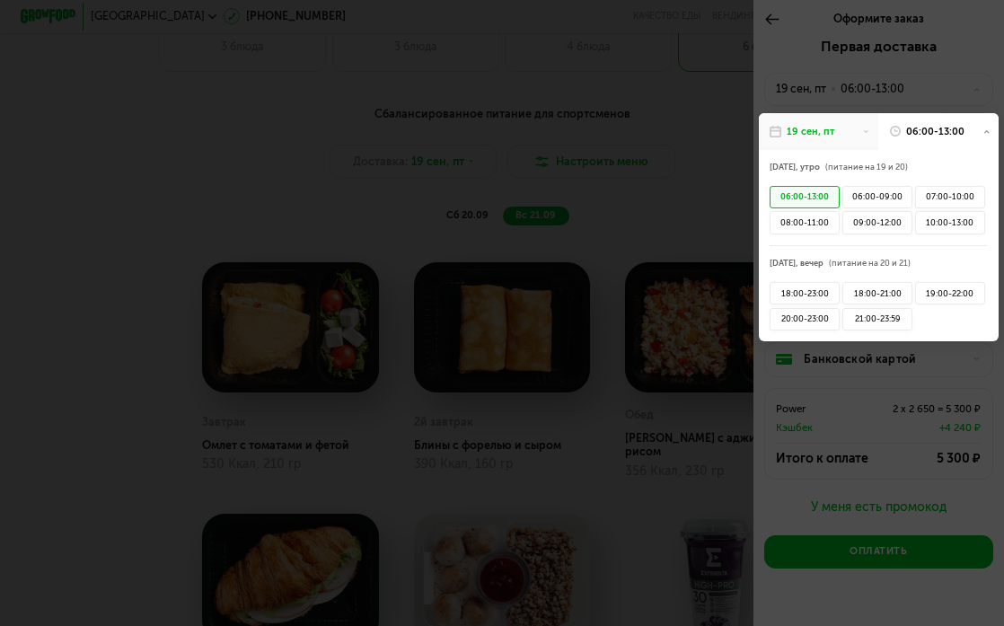
scroll to position [1070, 0]
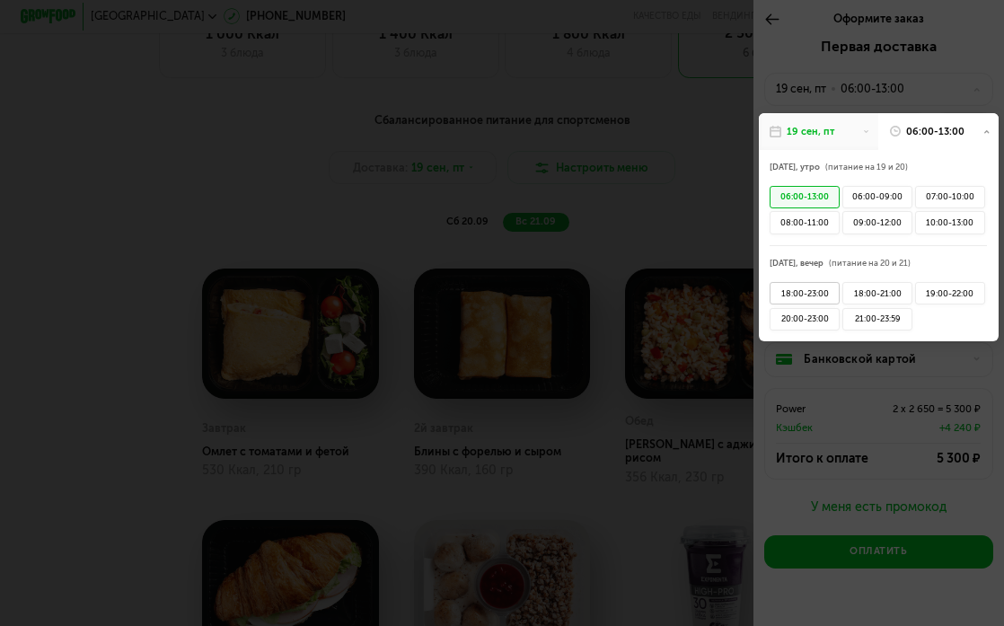
click at [823, 283] on div "18:00-23:00" at bounding box center [804, 293] width 70 height 22
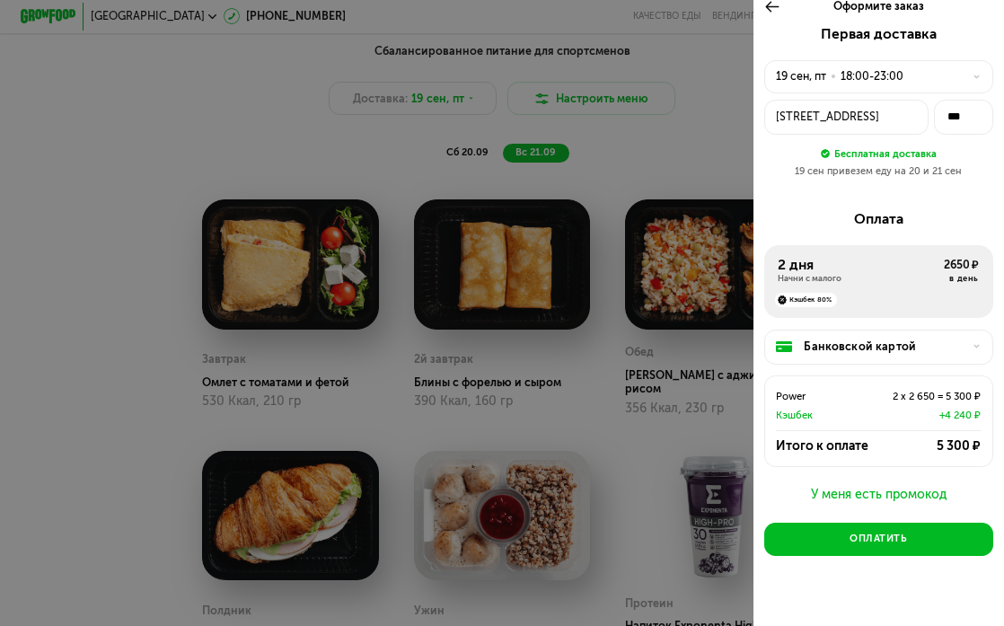
scroll to position [1146, 0]
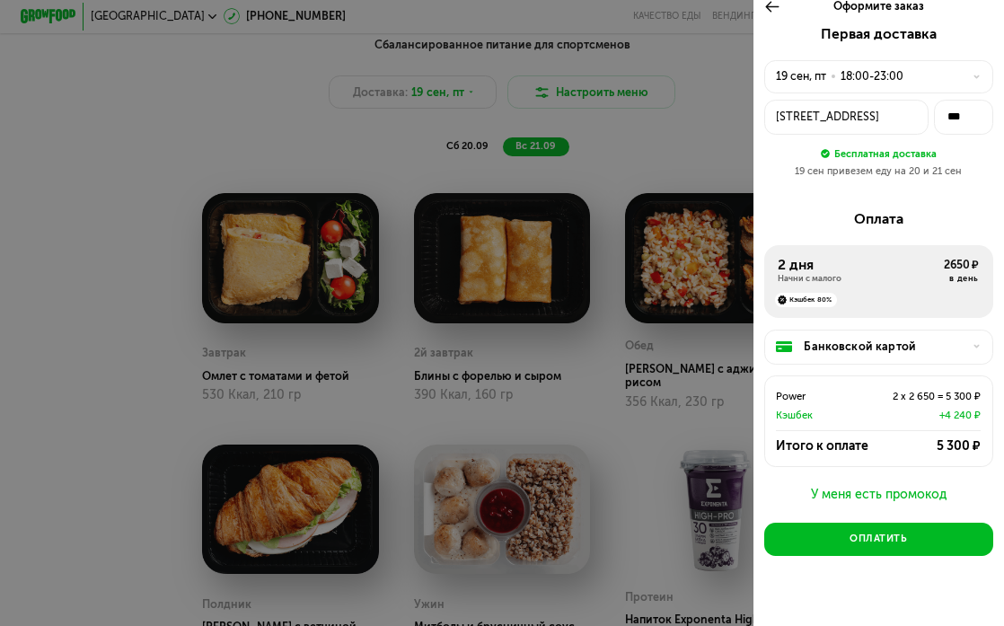
drag, startPoint x: 822, startPoint y: 524, endPoint x: 883, endPoint y: 286, distance: 245.6
click at [883, 286] on div "Первая доставка 19 сен, пт • 18:00-23:00 Красногорск, деревня Путилково, Новоту…" at bounding box center [878, 331] width 251 height 610
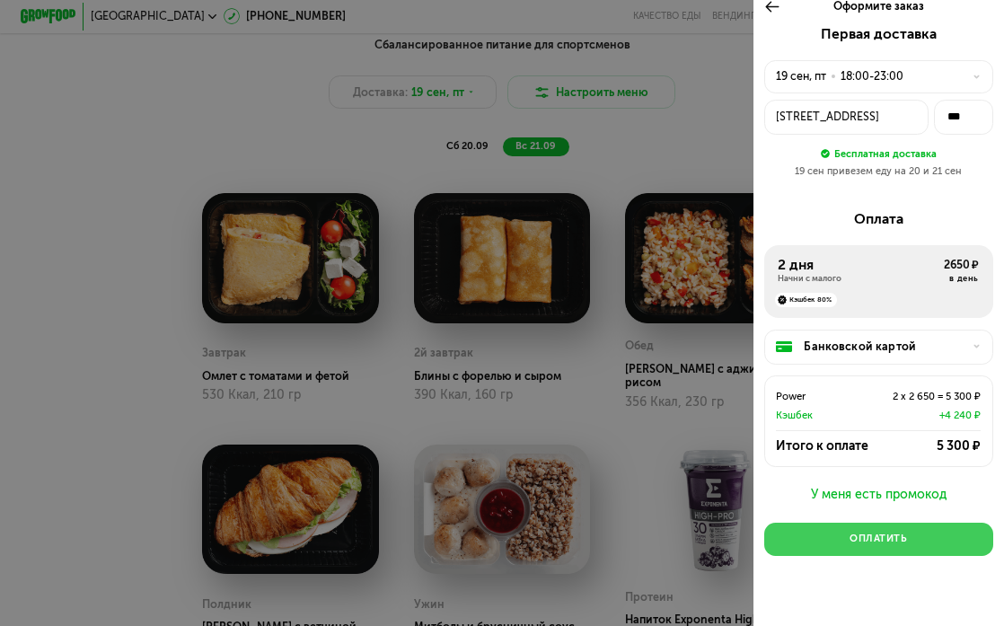
click at [848, 523] on button "Оплатить" at bounding box center [878, 539] width 229 height 33
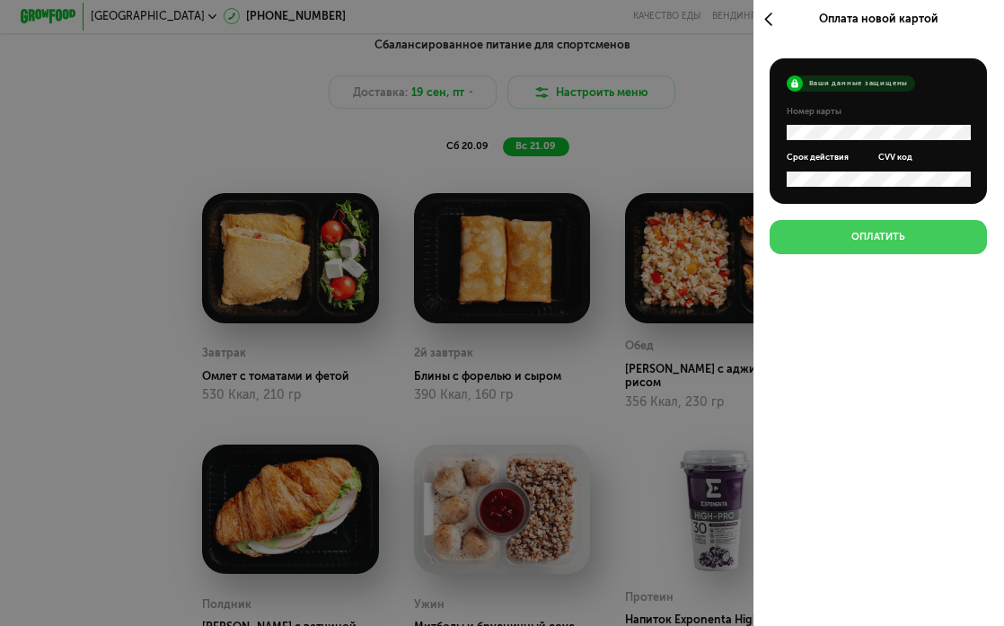
scroll to position [0, 0]
click at [856, 243] on button "Оплатить" at bounding box center [877, 236] width 217 height 33
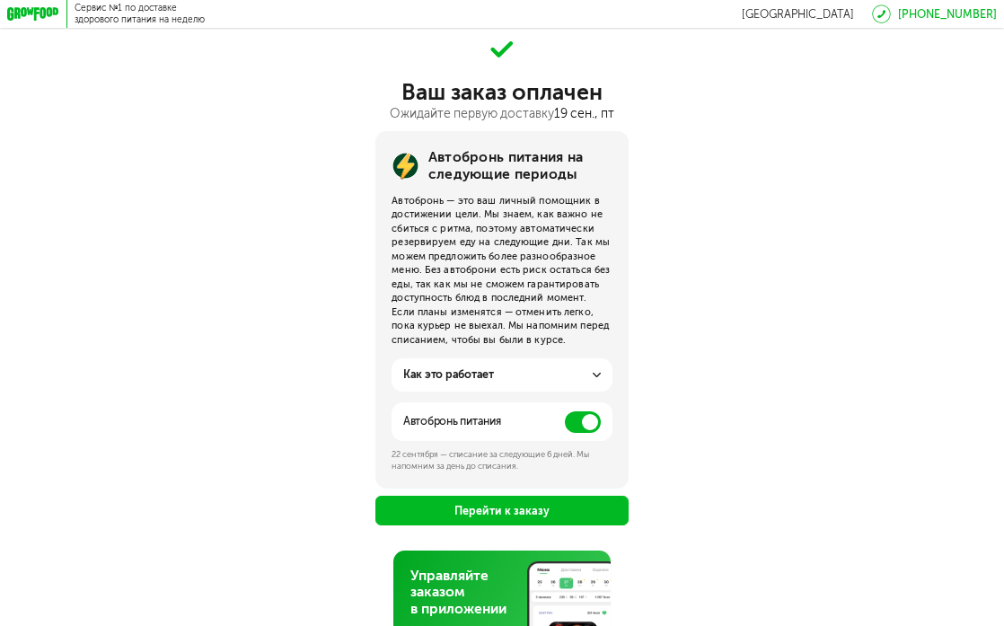
scroll to position [73, 0]
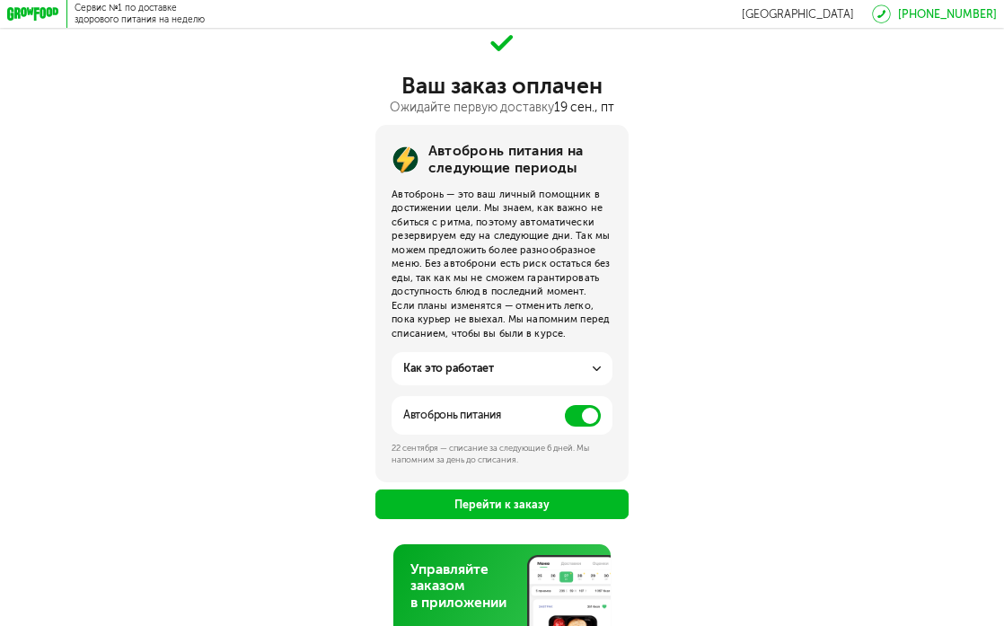
click at [570, 405] on span at bounding box center [583, 416] width 36 height 22
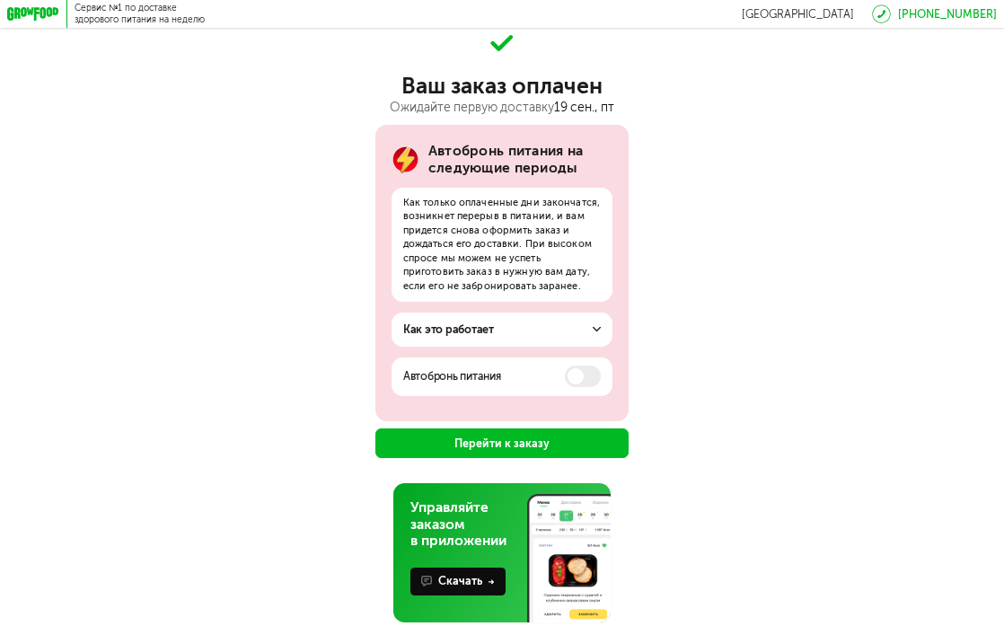
click at [591, 323] on div "Как это работает" at bounding box center [502, 329] width 198 height 17
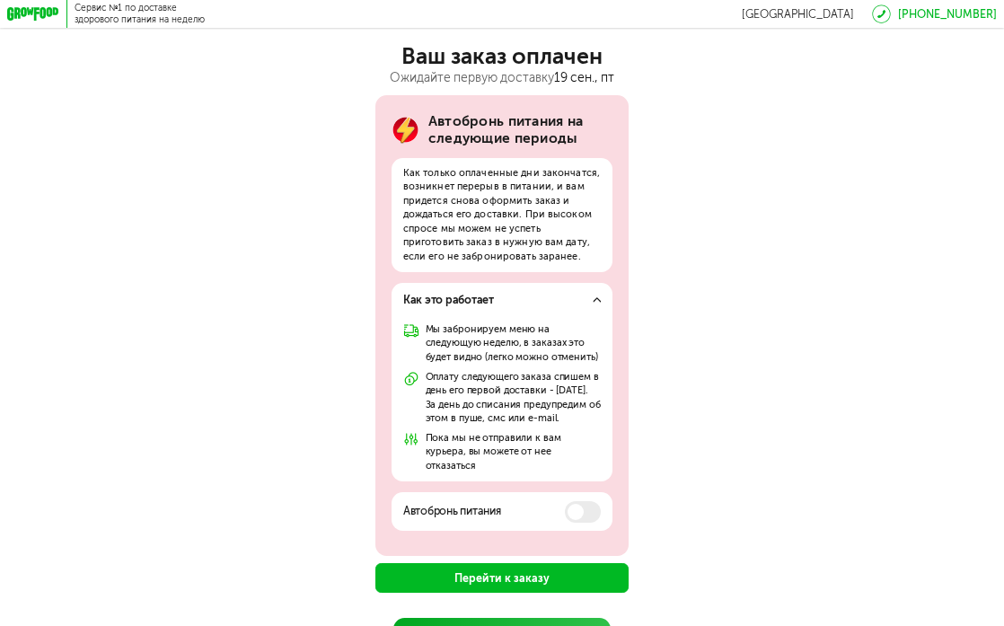
click at [595, 297] on use at bounding box center [597, 299] width 8 height 4
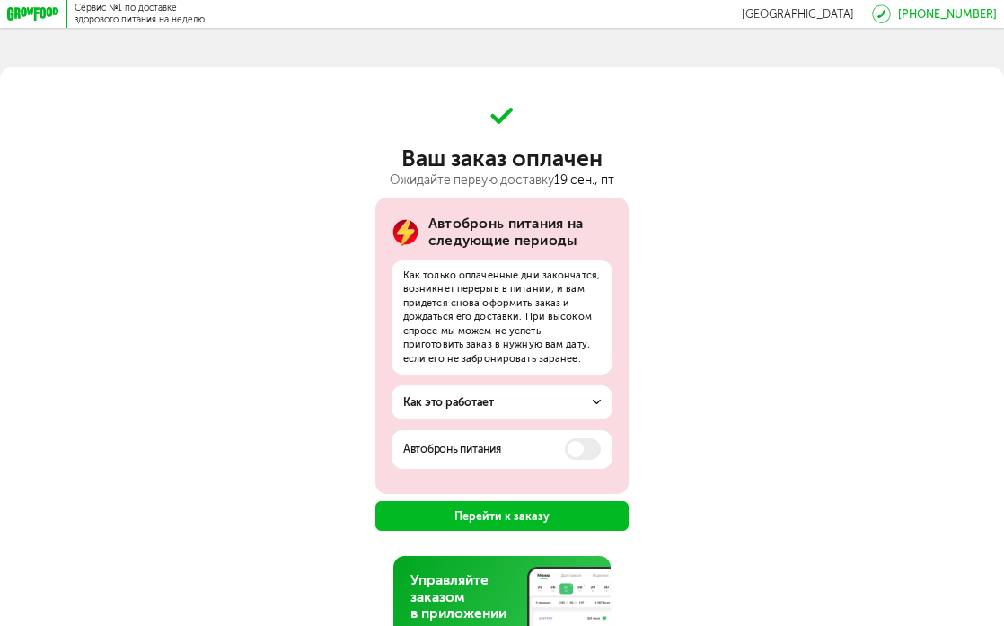
scroll to position [0, 0]
click at [563, 520] on button "Перейти к заказу" at bounding box center [502, 516] width 254 height 30
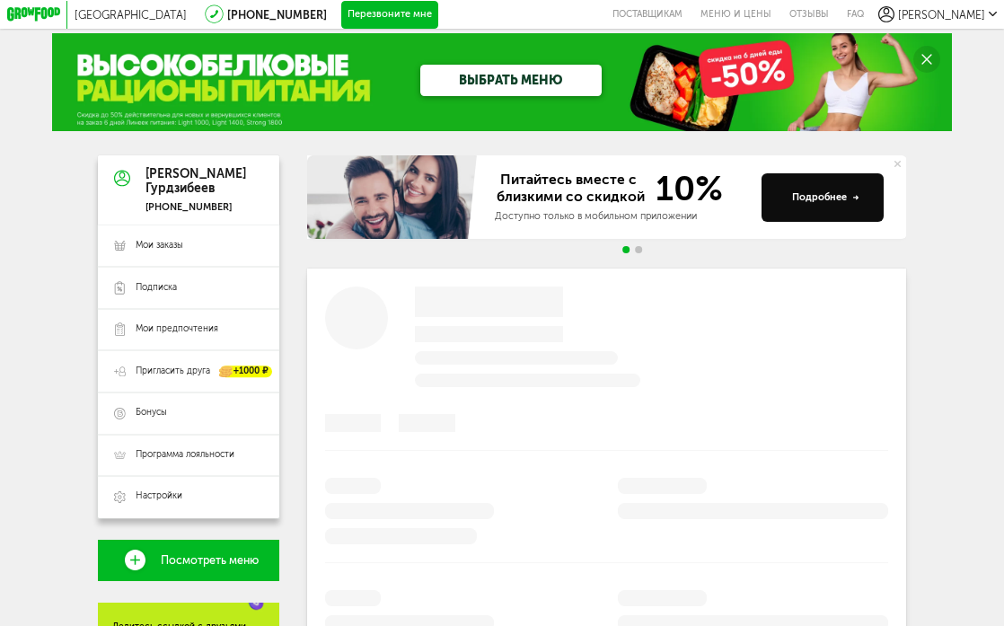
scroll to position [14, 0]
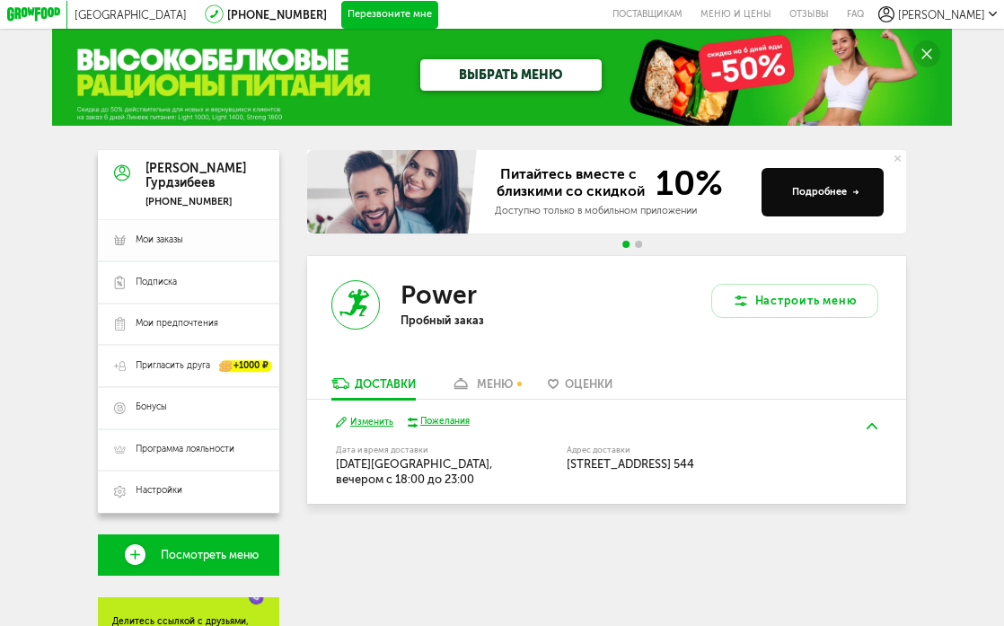
click at [183, 241] on span "Мои заказы" at bounding box center [160, 240] width 48 height 13
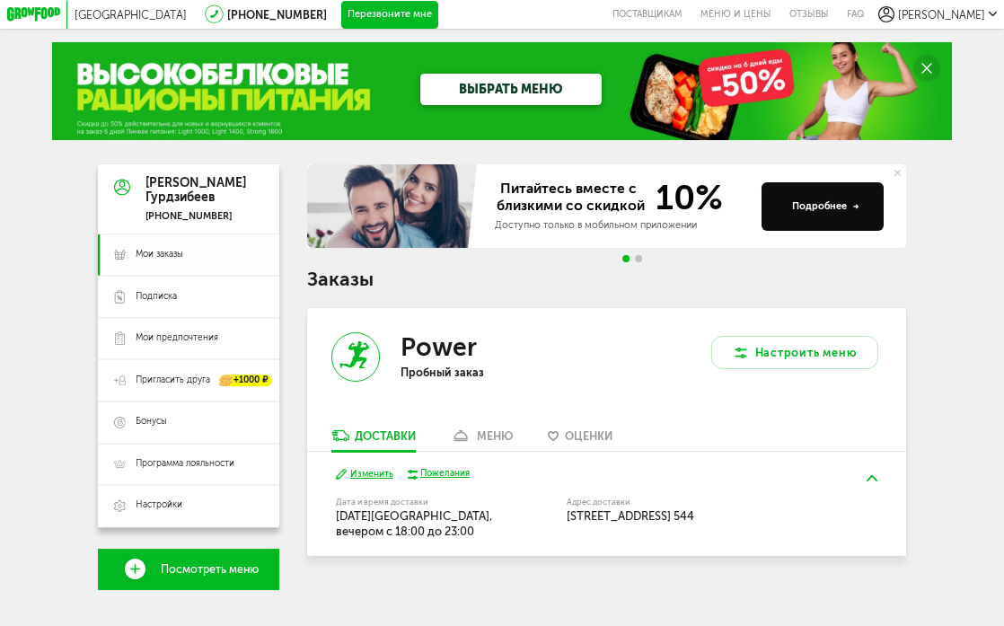
click at [208, 259] on span "Мои заказы" at bounding box center [199, 255] width 127 height 13
click at [638, 259] on span "Go to slide 2" at bounding box center [638, 258] width 7 height 7
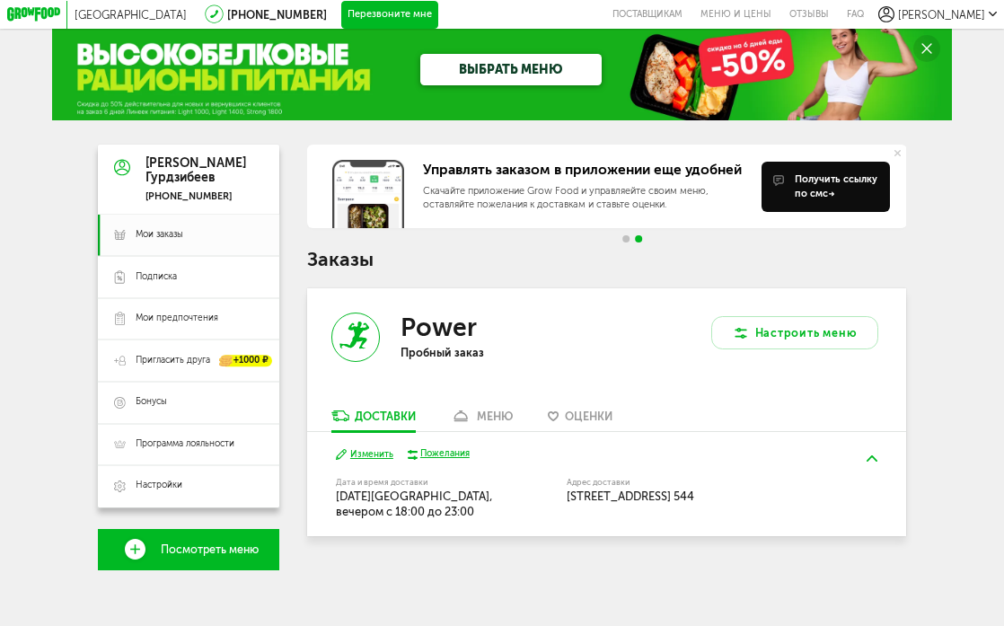
scroll to position [20, 0]
click at [493, 409] on div "меню" at bounding box center [495, 415] width 36 height 13
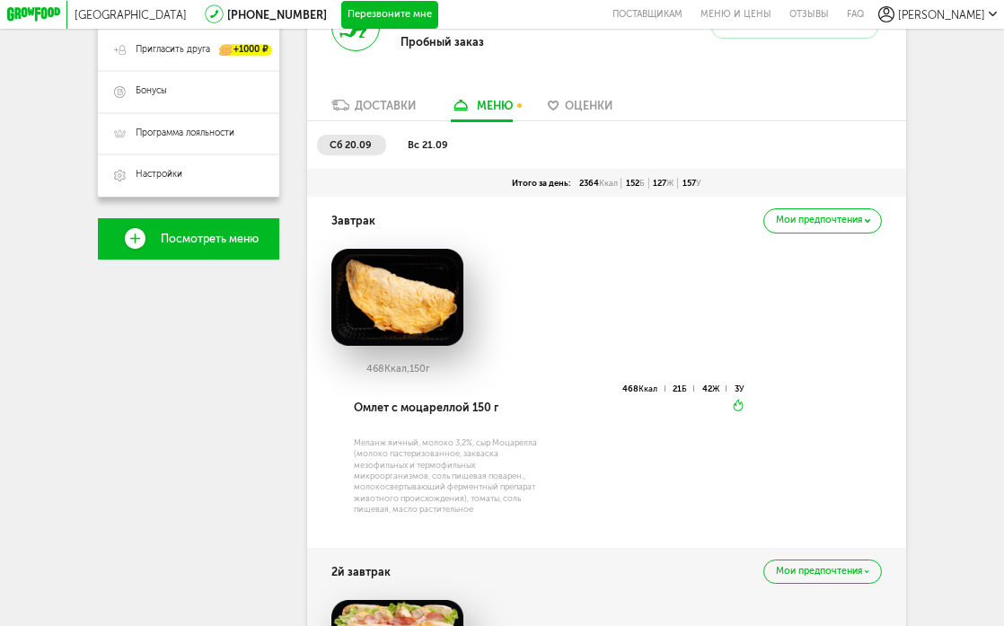
scroll to position [332, 0]
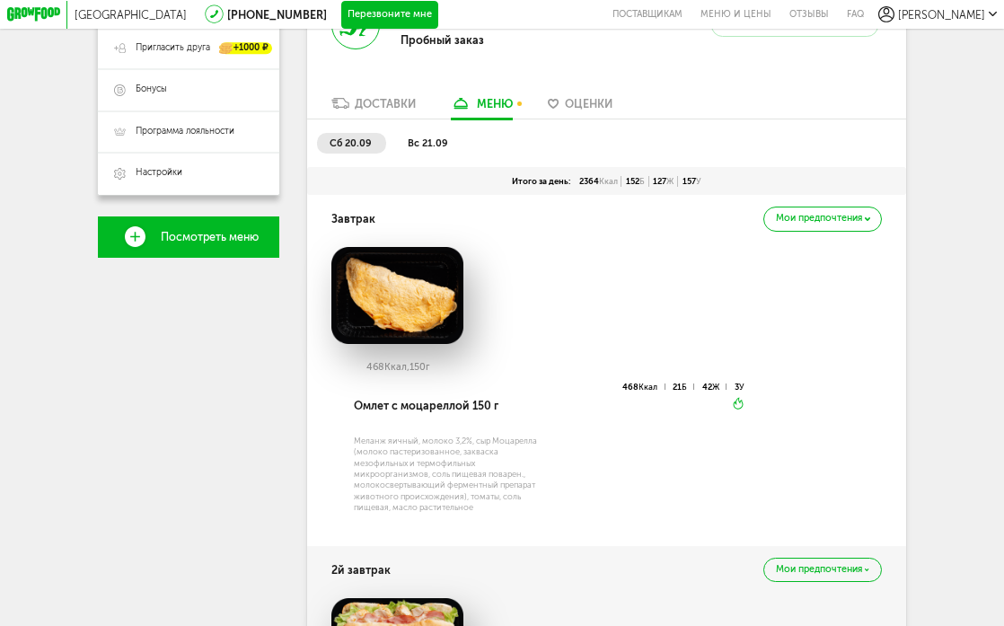
click at [803, 212] on div "Мои предпочтения" at bounding box center [822, 219] width 119 height 25
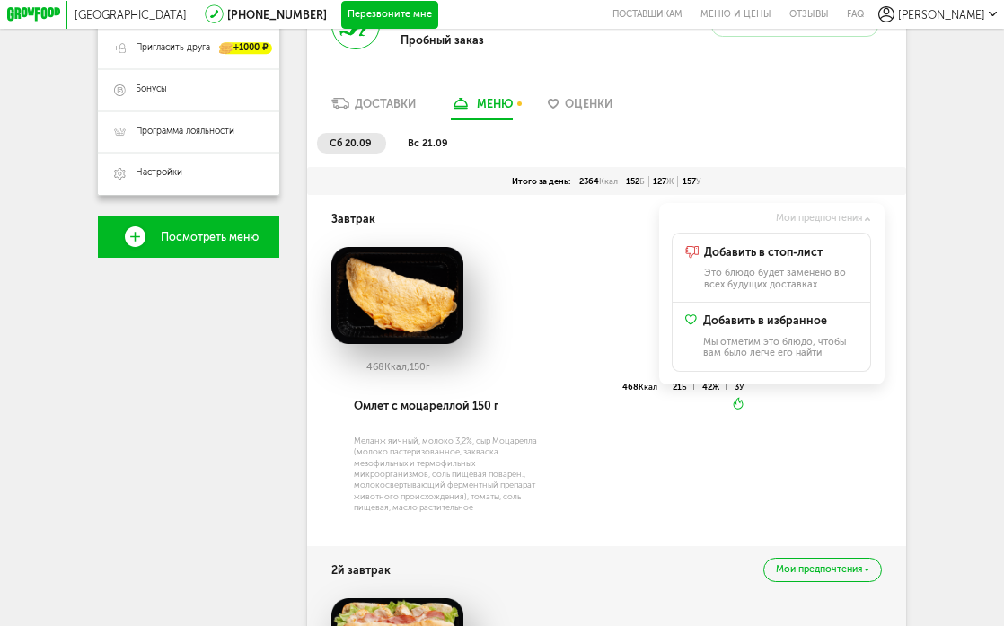
click at [628, 444] on div "468 Ккал 21 Б 42 Ж 3 У Вкуснее разогреть" at bounding box center [646, 455] width 197 height 147
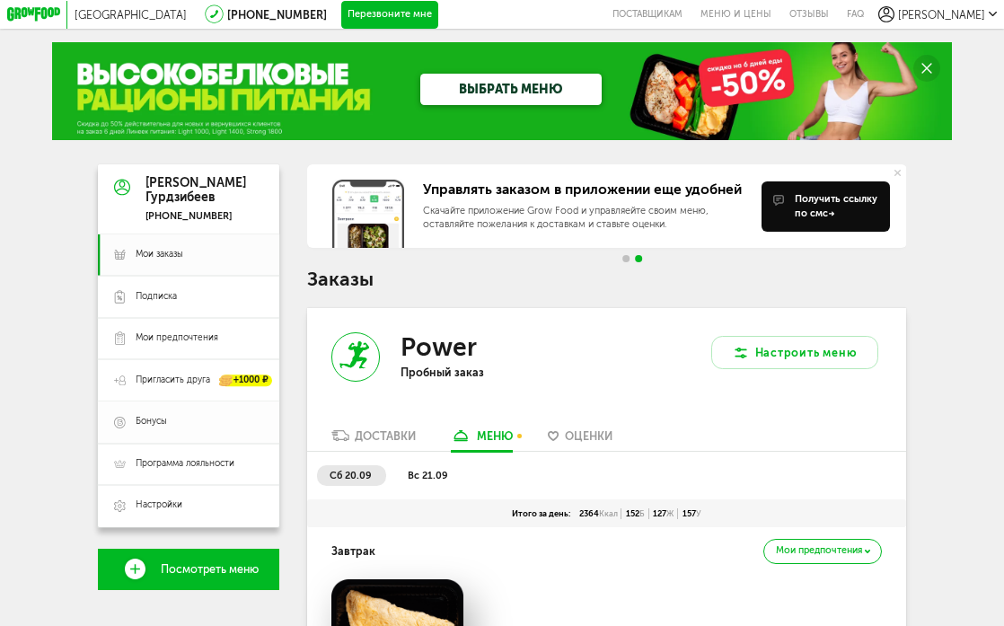
scroll to position [0, 0]
click at [172, 428] on link "Бонусы" at bounding box center [188, 422] width 181 height 42
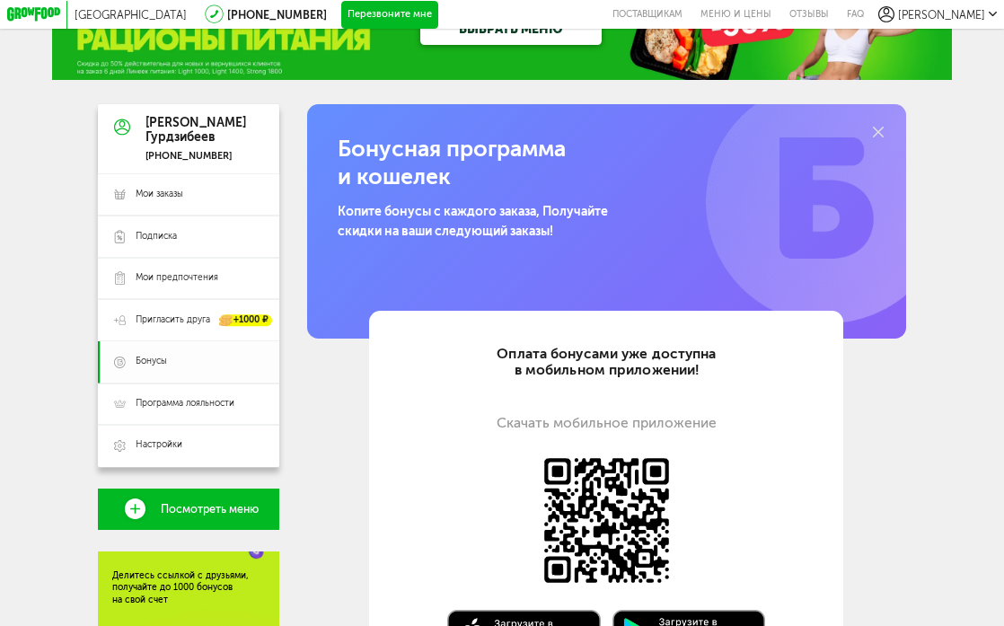
scroll to position [63, 0]
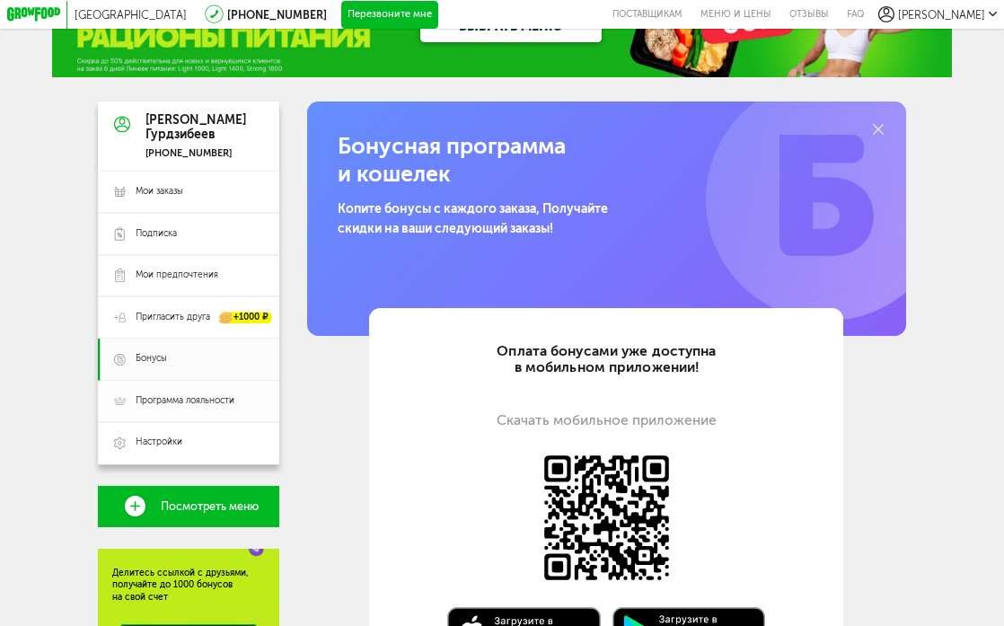
click at [204, 386] on link "Программа лояльности" at bounding box center [188, 402] width 181 height 42
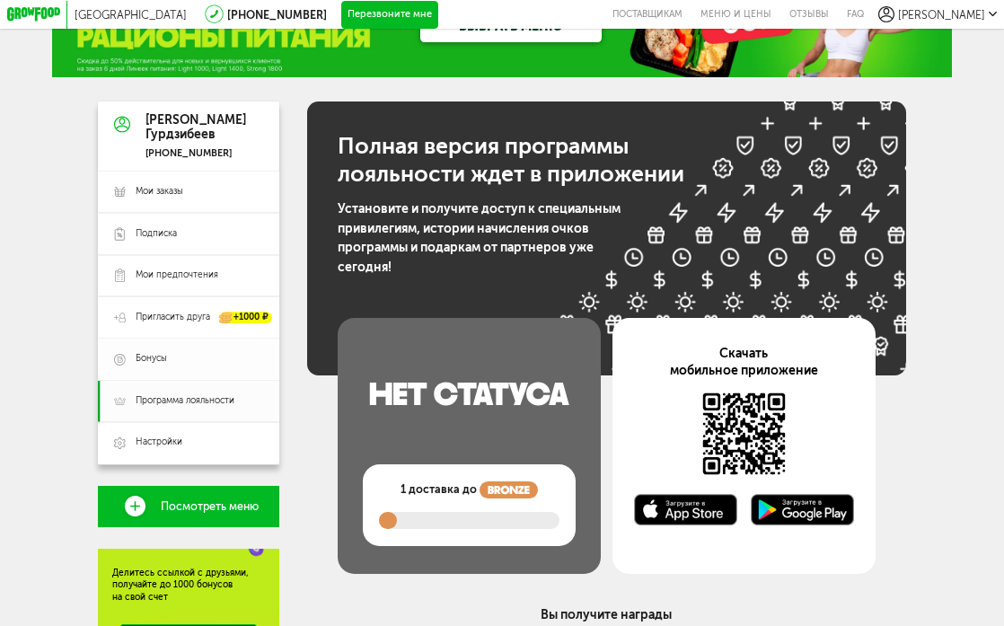
click at [182, 370] on link "Бонусы" at bounding box center [188, 359] width 181 height 42
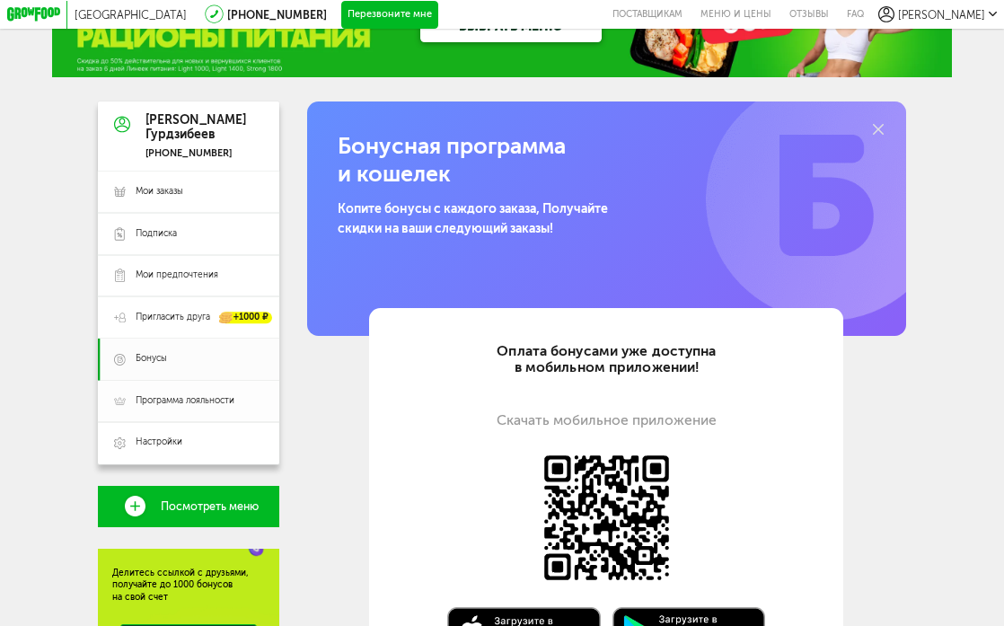
click at [205, 402] on span "Программа лояльности" at bounding box center [185, 401] width 99 height 13
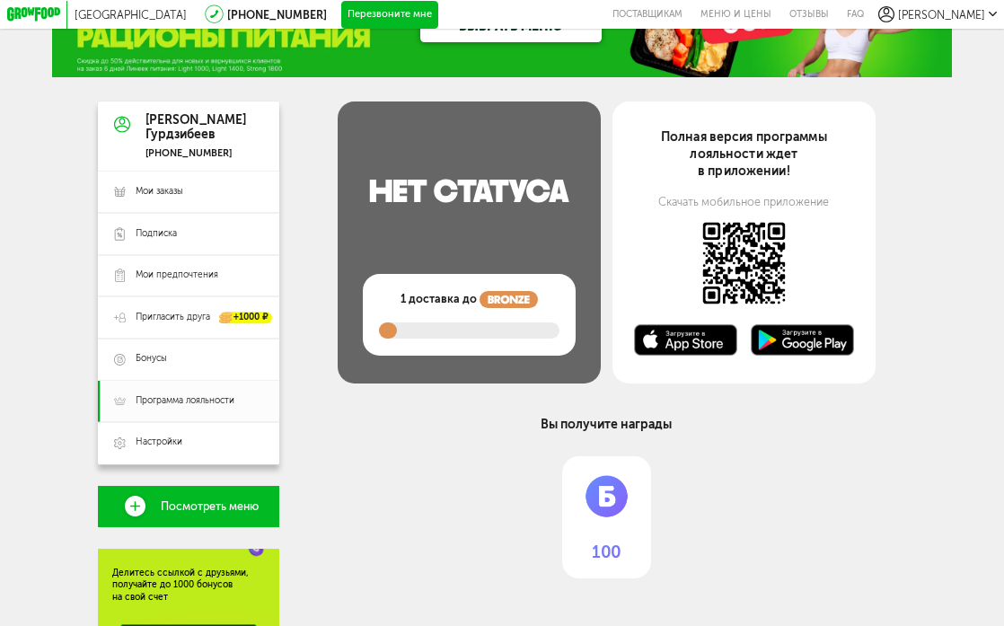
click at [461, 309] on div "1 доставка до" at bounding box center [470, 315] width 214 height 82
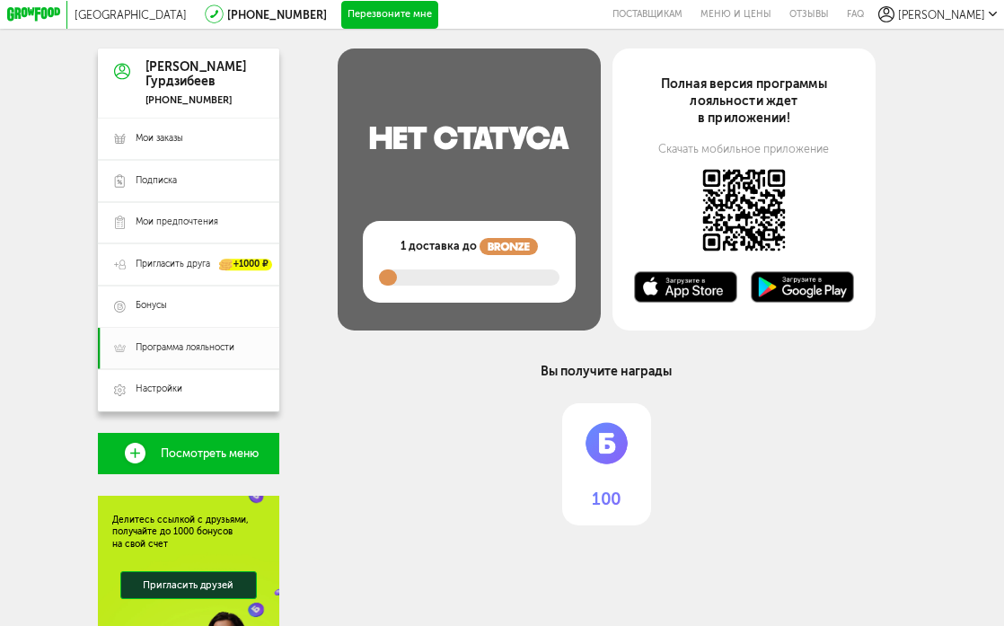
scroll to position [118, 0]
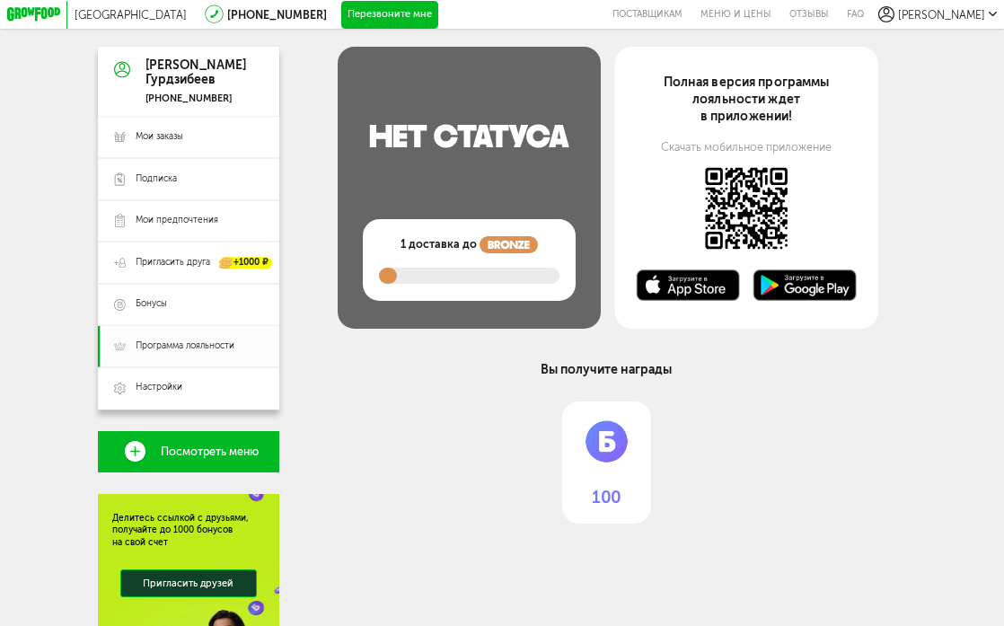
click at [437, 253] on div "1 доставка до" at bounding box center [470, 260] width 214 height 82
click at [159, 129] on link "Мои заказы" at bounding box center [188, 138] width 181 height 42
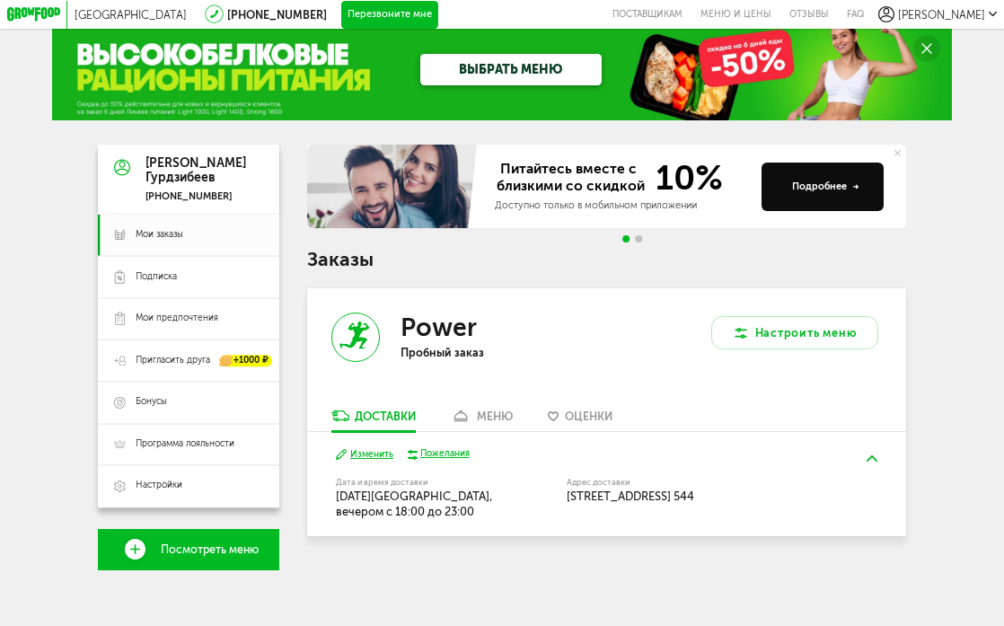
scroll to position [20, 0]
